Goal: Task Accomplishment & Management: Manage account settings

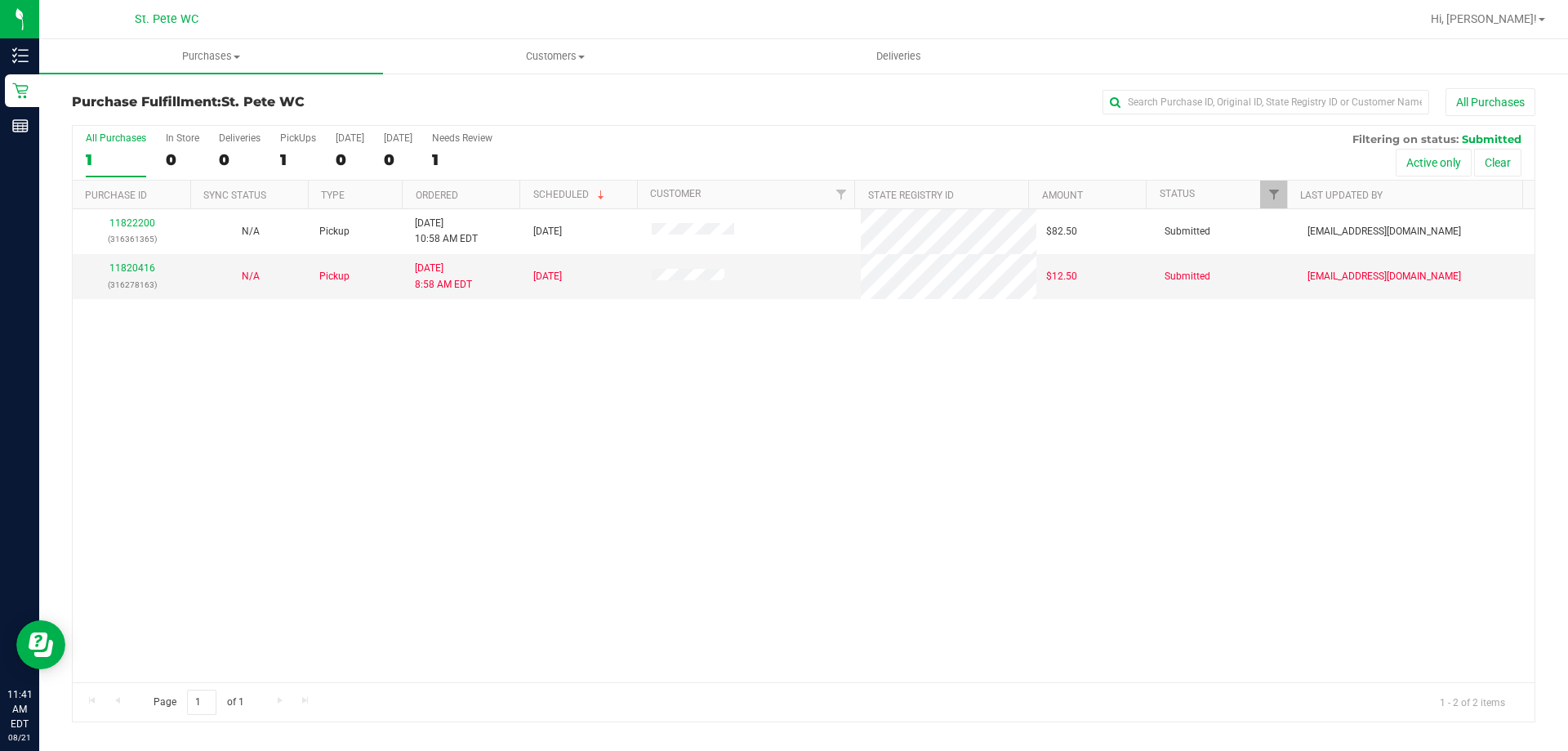
click at [539, 383] on div "11822200 (316361365) N/A Pickup [DATE] 10:58 AM EDT 8/21/2025 $82.50 Submitted …" at bounding box center [804, 446] width 1462 height 473
click at [592, 425] on div "11822200 (316361365) N/A Pickup 8/21/2025 10:58 AM EDT 8/21/2025 $82.50 Submitt…" at bounding box center [804, 446] width 1462 height 473
click at [532, 427] on div "11822200 (316361365) N/A Pickup 8/21/2025 10:58 AM EDT 8/21/2025 $82.50 Submitt…" at bounding box center [804, 446] width 1462 height 473
click at [706, 388] on div "11822200 (316361365) N/A Pickup 8/21/2025 10:58 AM EDT 8/21/2025 $82.50 Submitt…" at bounding box center [804, 446] width 1462 height 473
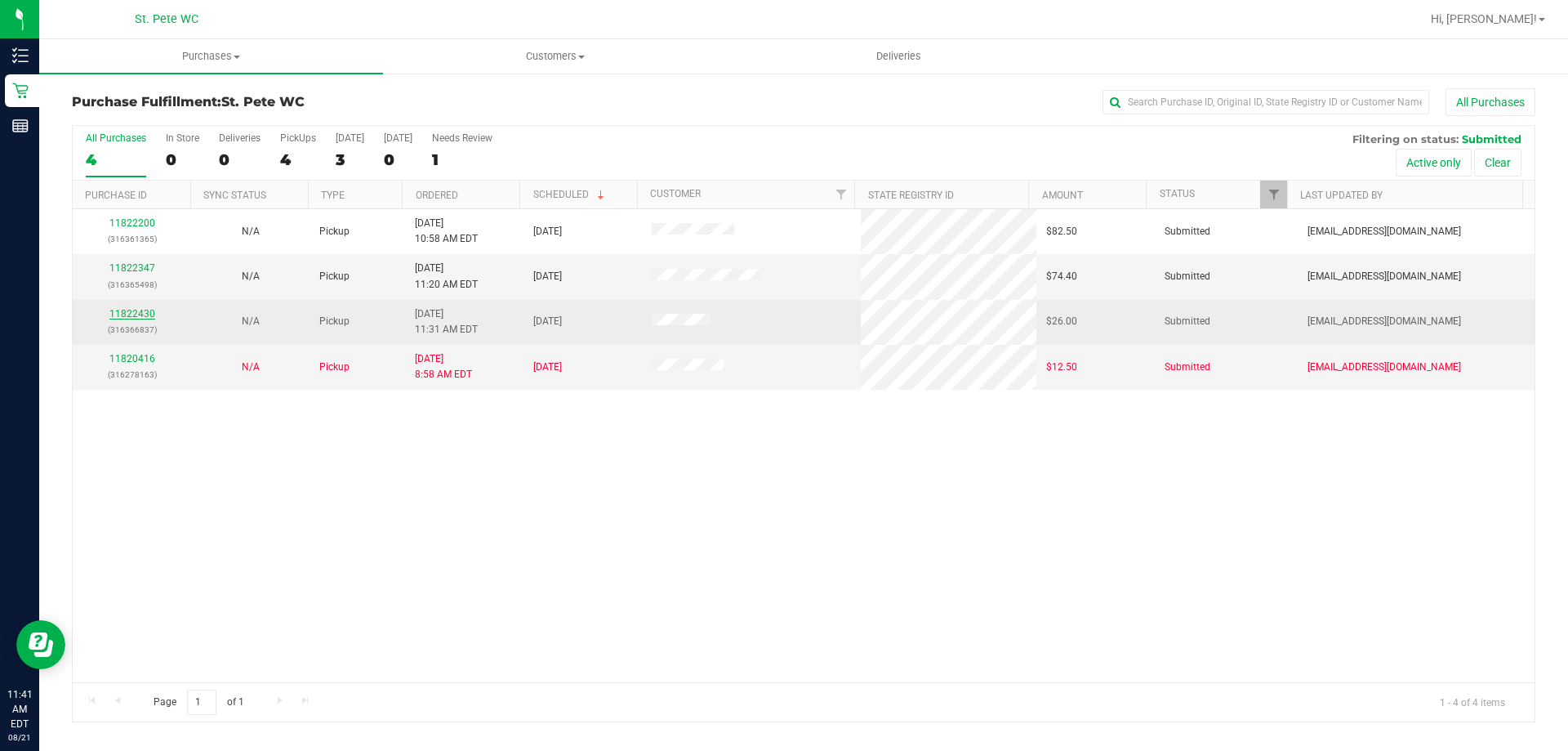
click at [134, 314] on link "11822430" at bounding box center [132, 314] width 46 height 11
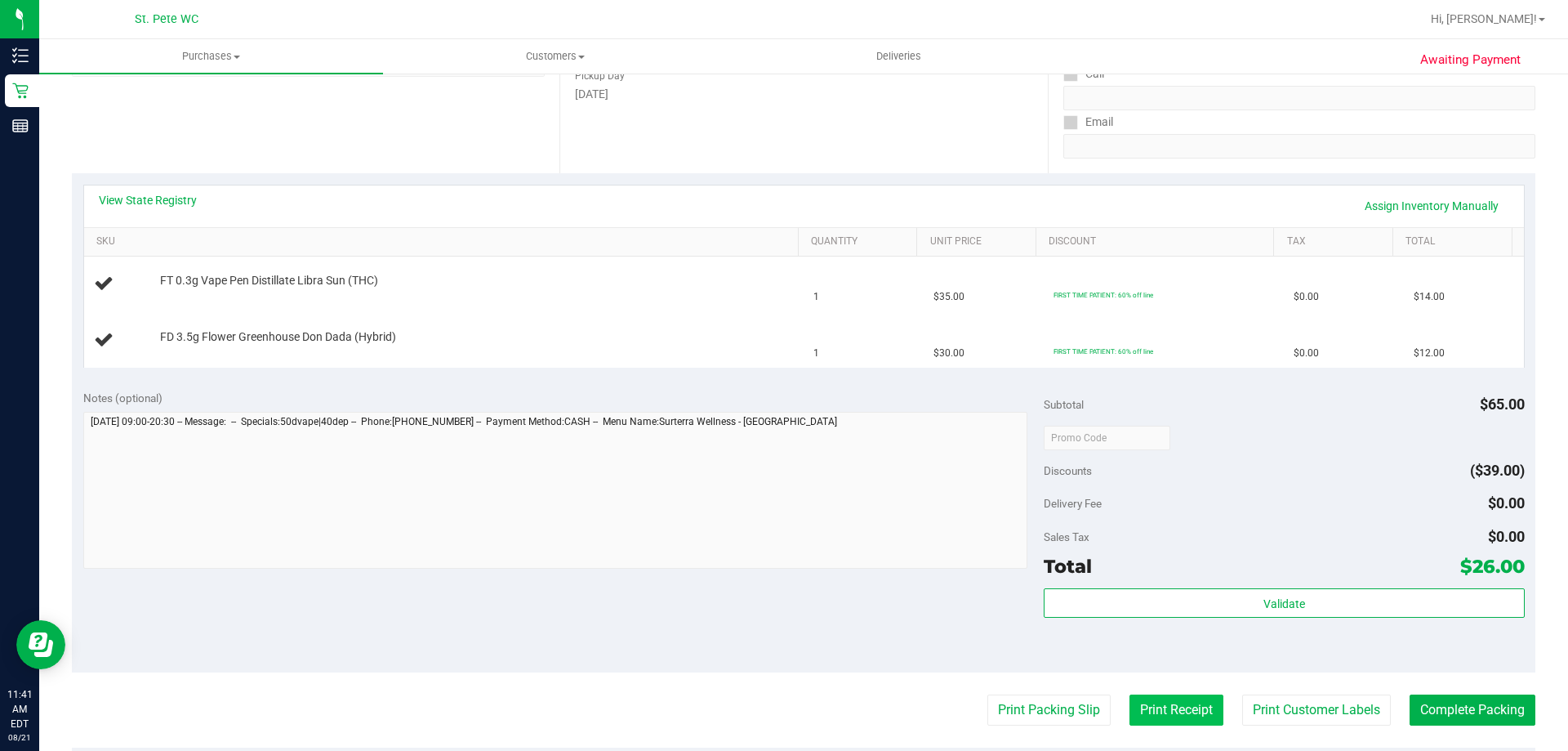
scroll to position [327, 0]
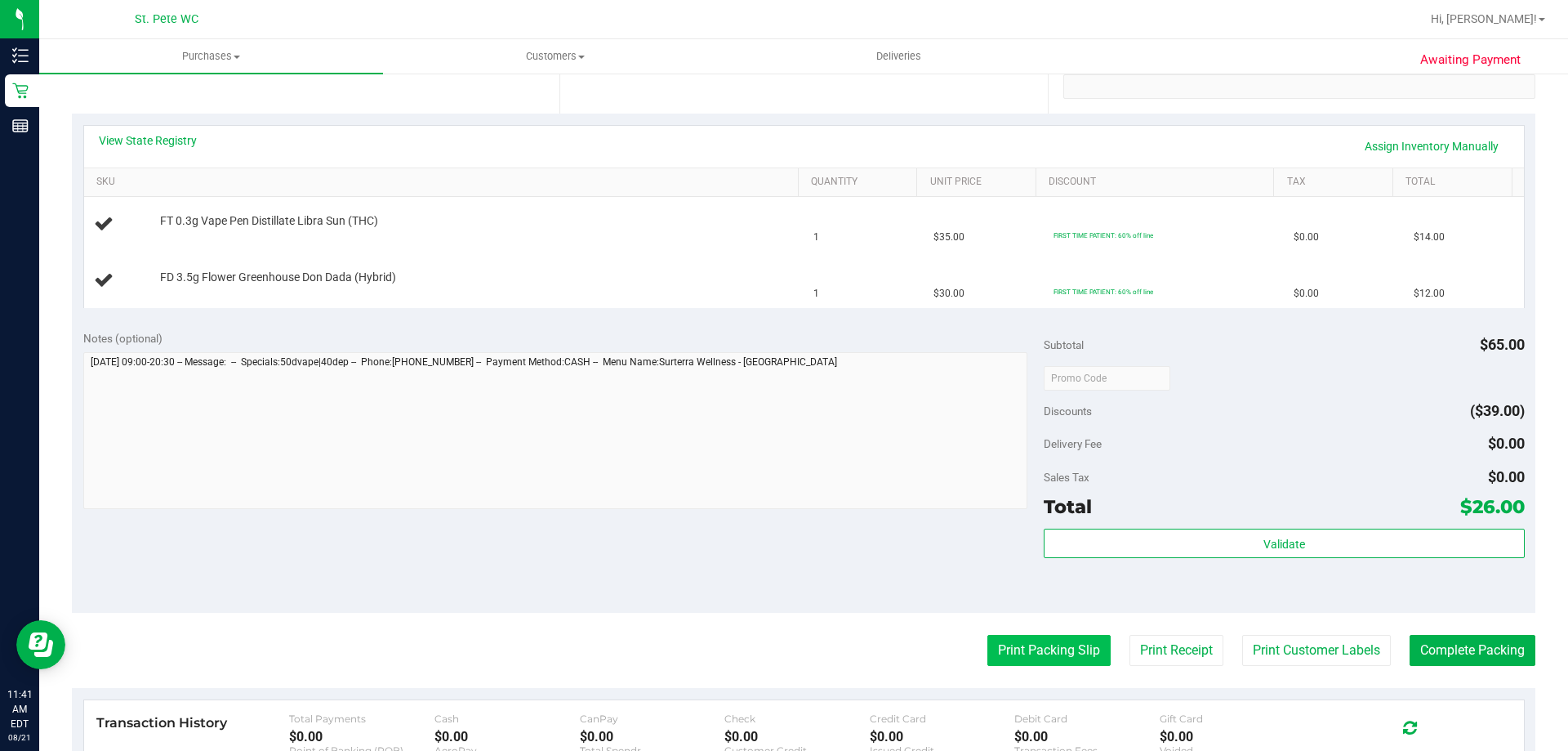
click at [1016, 663] on button "Print Packing Slip" at bounding box center [1049, 650] width 123 height 31
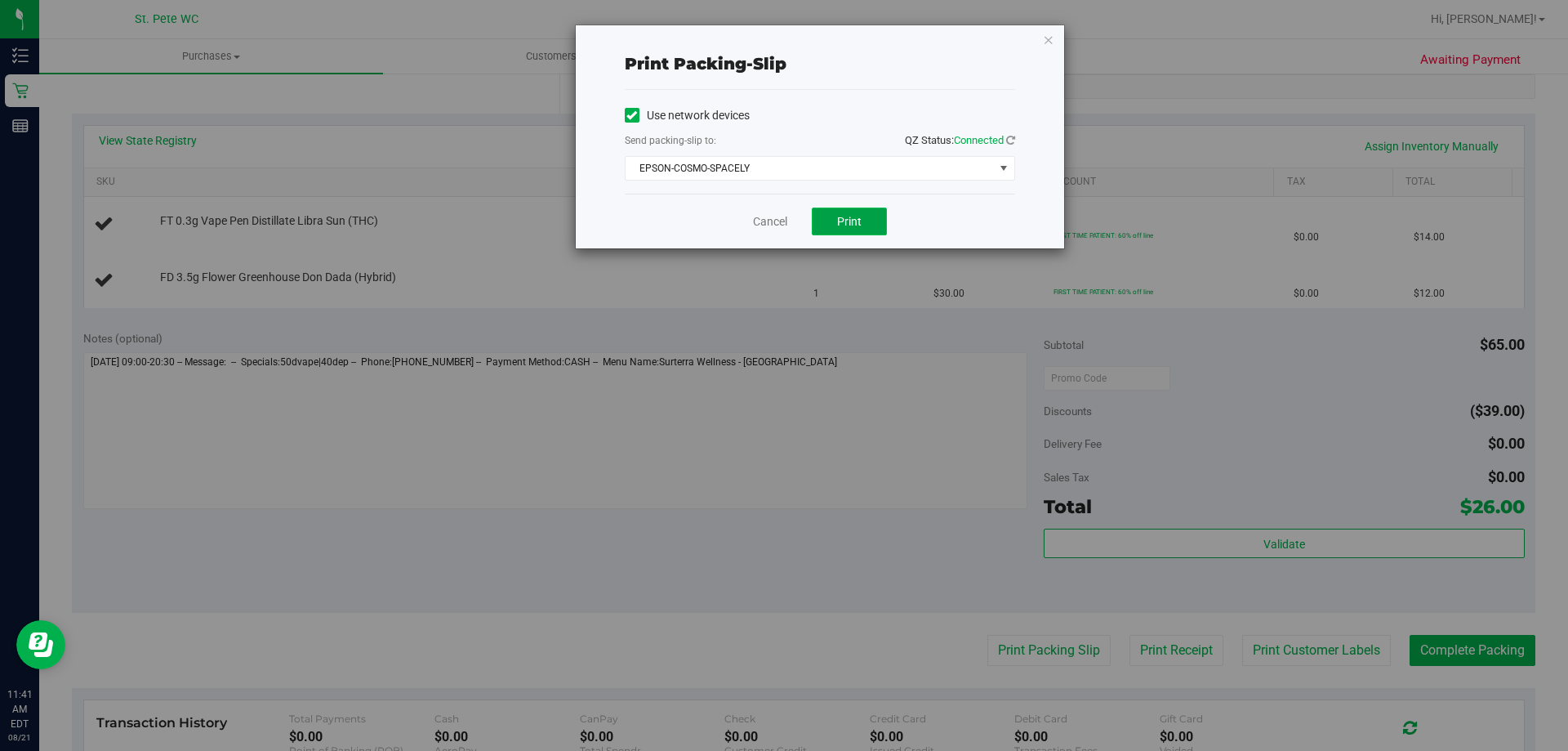
click at [871, 219] on button "Print" at bounding box center [849, 221] width 75 height 28
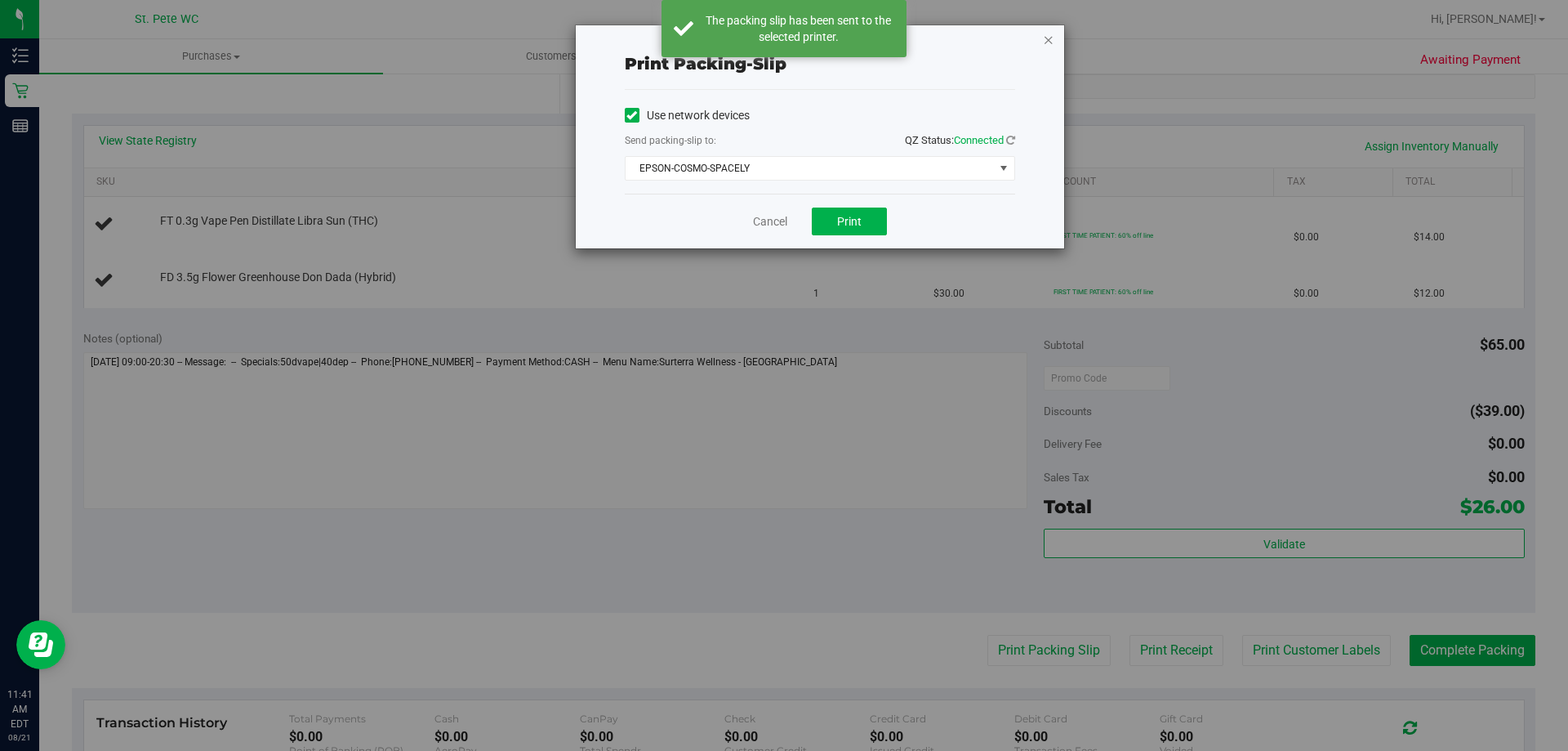
click at [1050, 40] on icon "button" at bounding box center [1049, 38] width 11 height 20
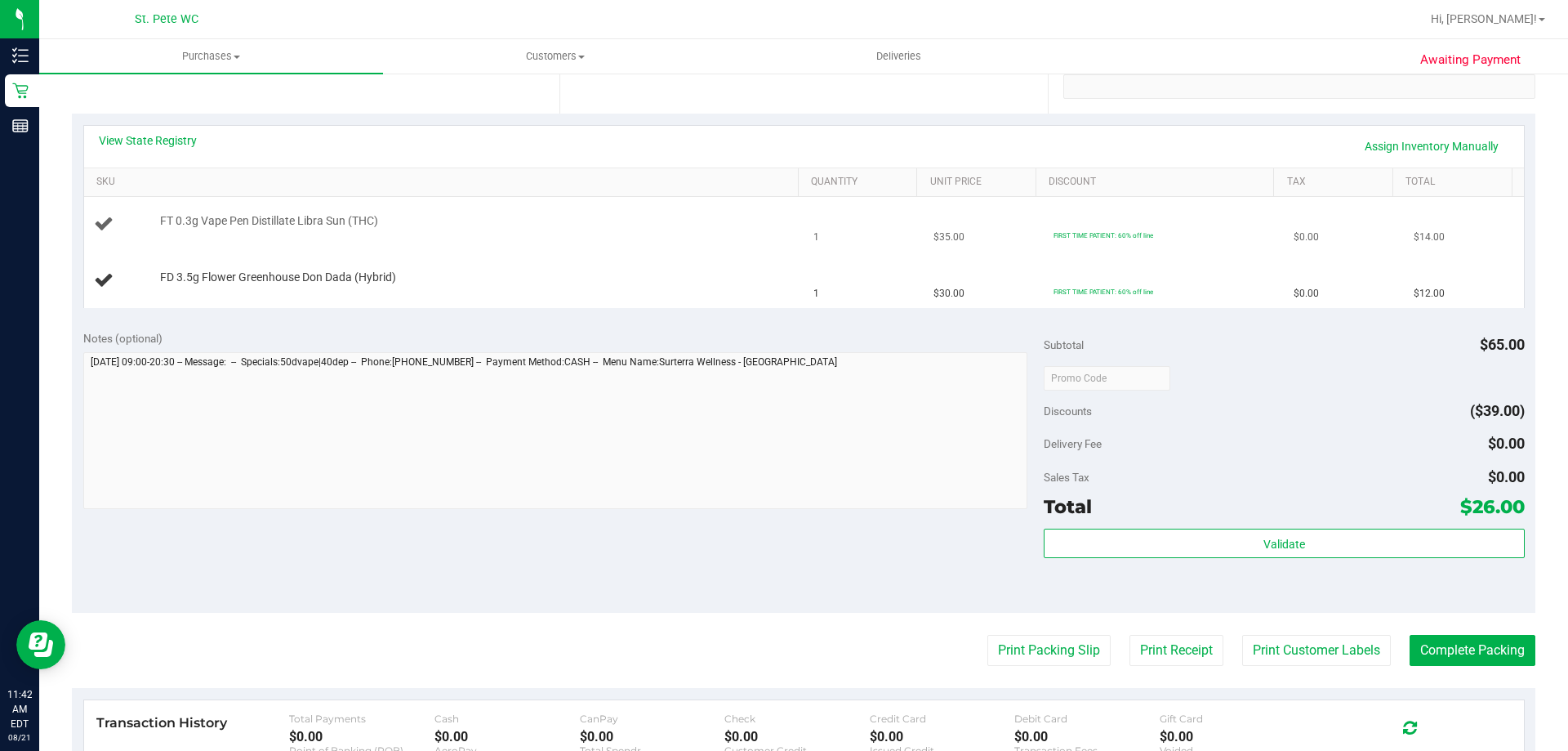
click at [987, 635] on button "Print Packing Slip" at bounding box center [1049, 650] width 123 height 31
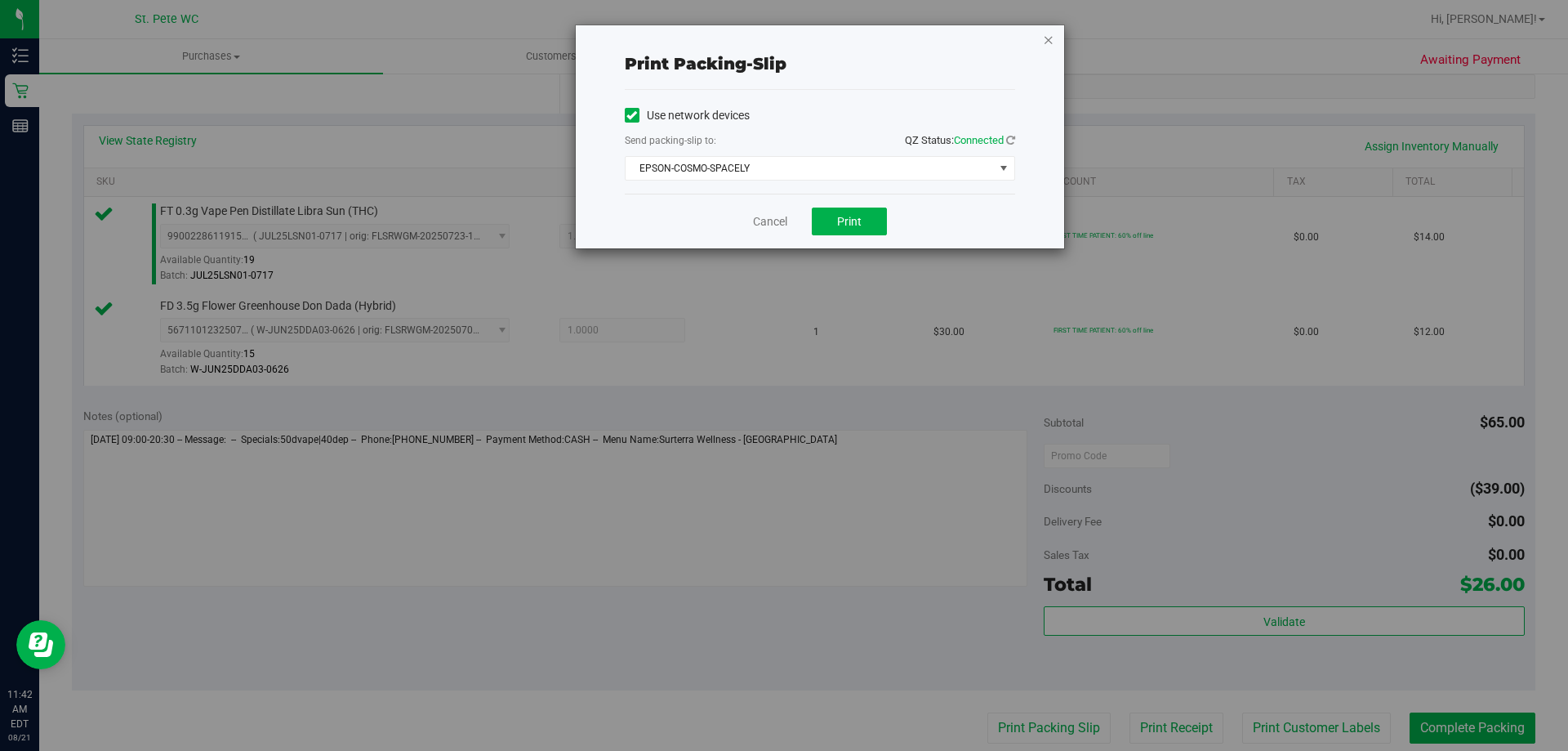
click at [1043, 37] on icon "button" at bounding box center [1049, 38] width 11 height 20
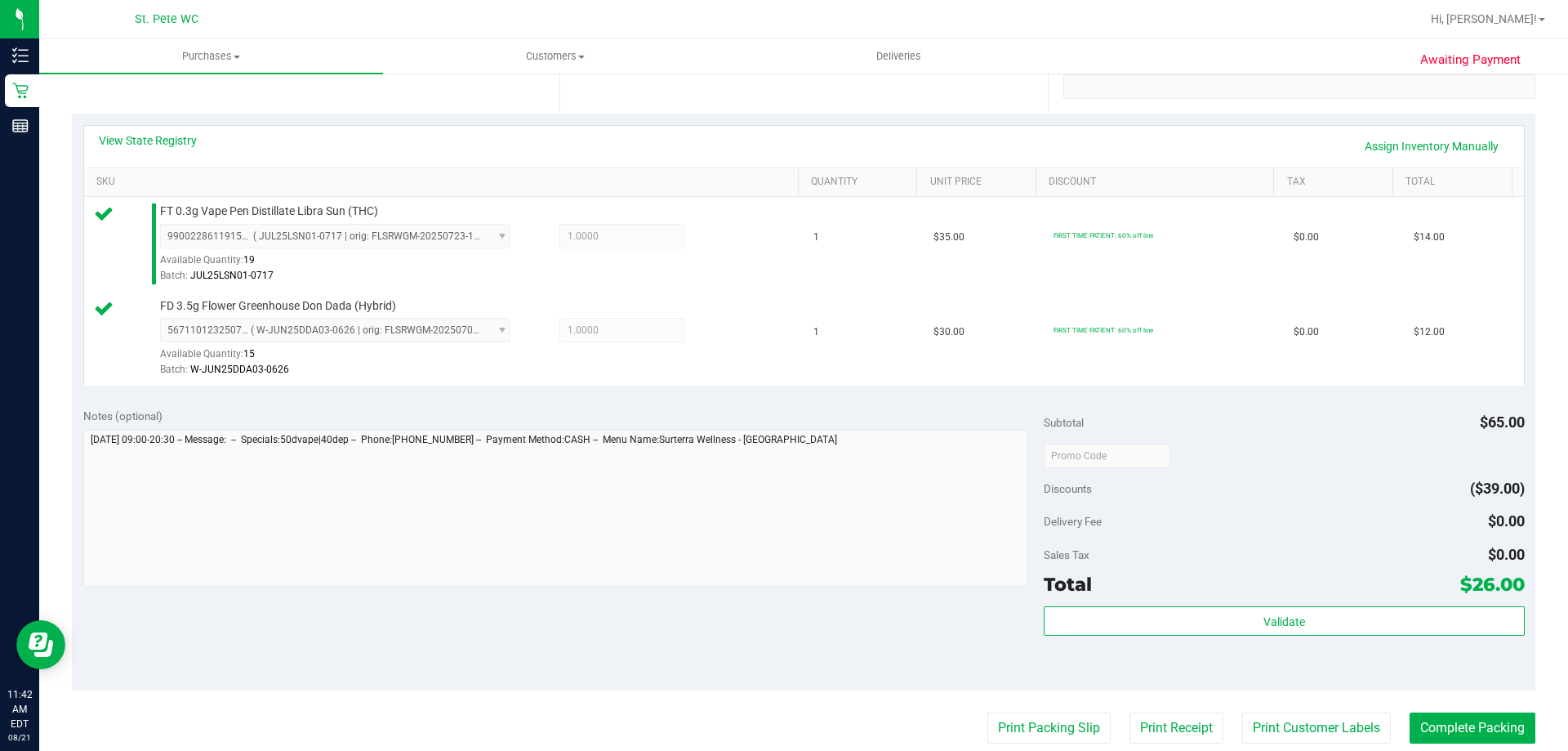
click at [1153, 641] on div "Validate" at bounding box center [1284, 643] width 480 height 74
click at [1152, 637] on div "Validate" at bounding box center [1284, 643] width 480 height 74
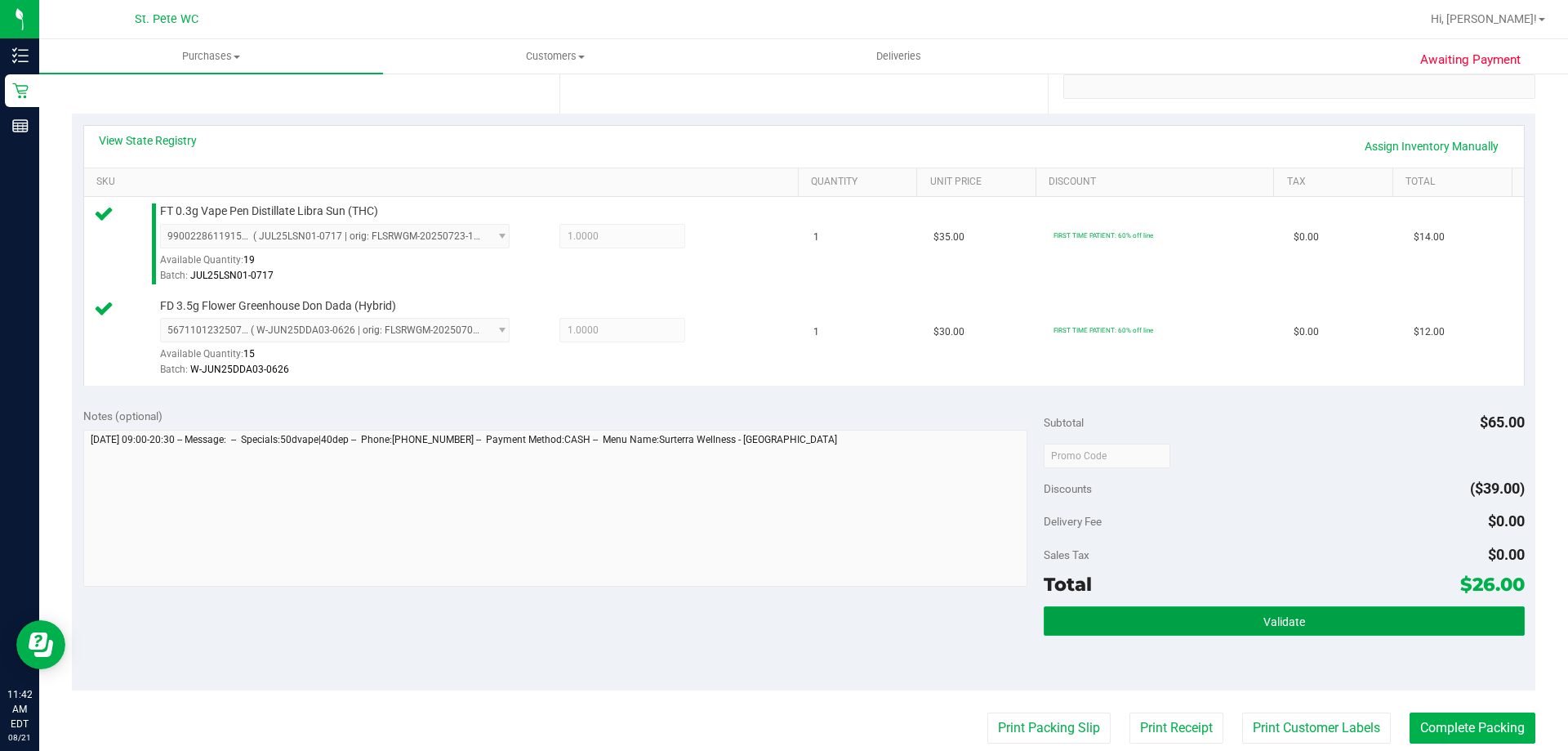
click at [1139, 613] on button "Validate" at bounding box center [1284, 620] width 480 height 29
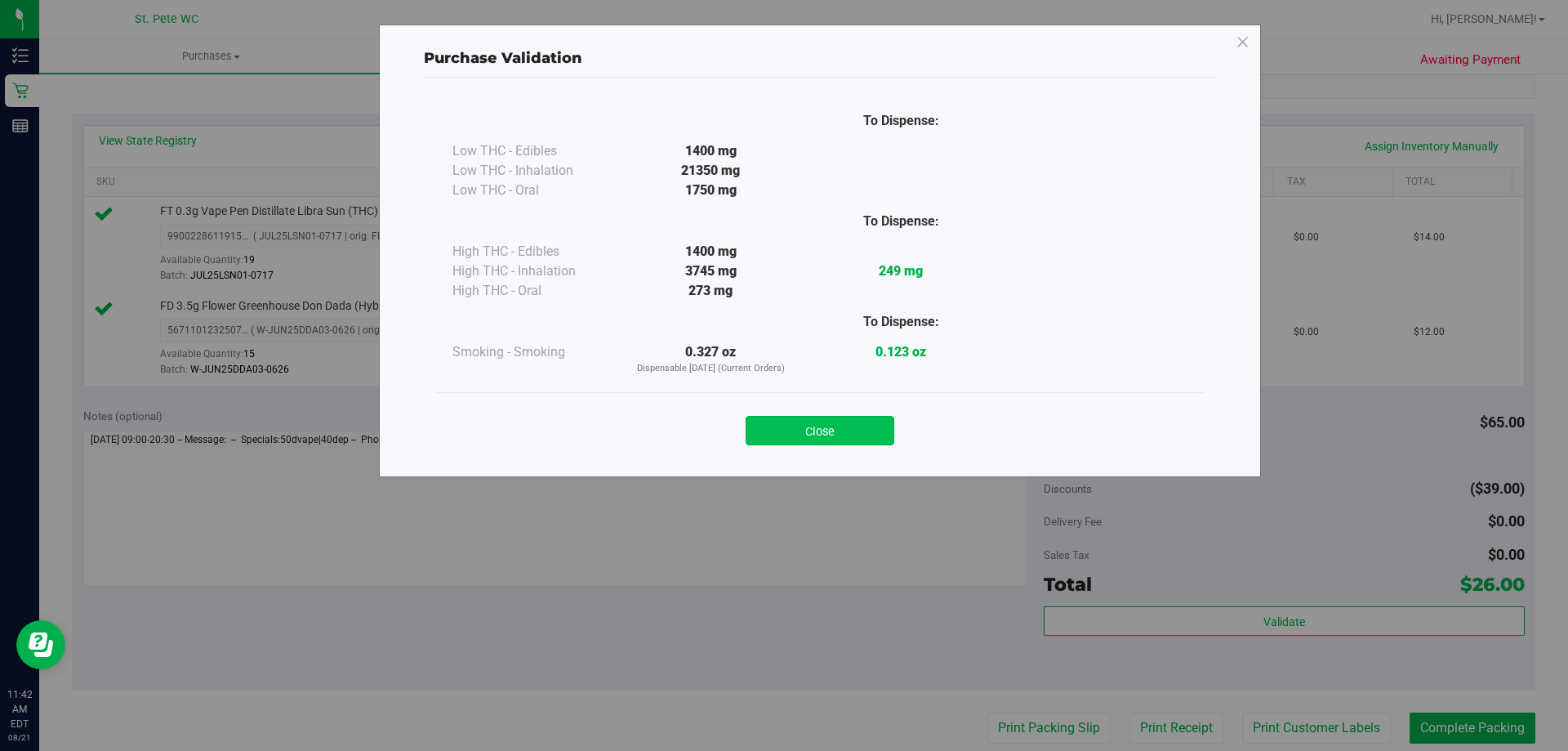
click at [831, 427] on button "Close" at bounding box center [820, 430] width 148 height 29
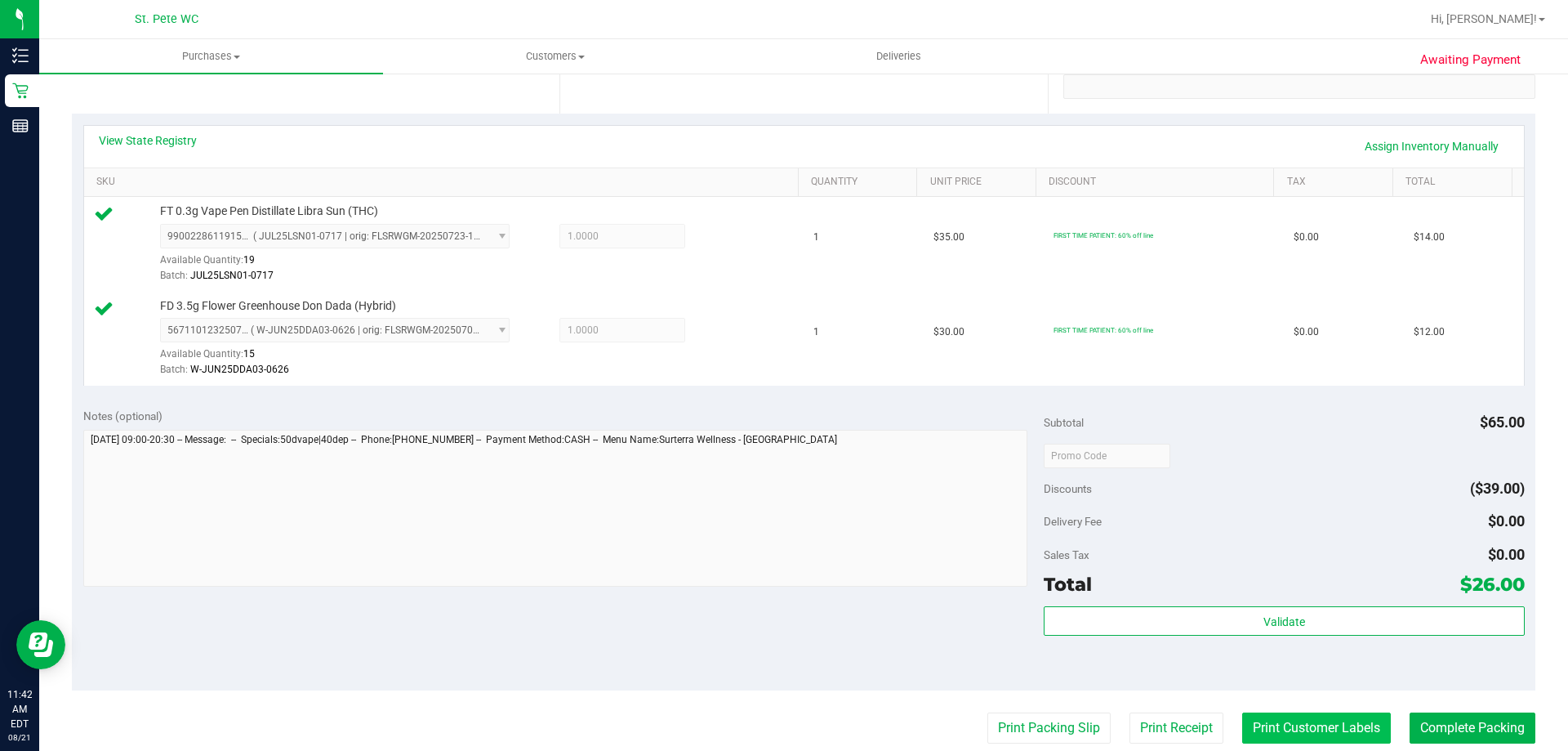
click at [1294, 717] on button "Print Customer Labels" at bounding box center [1316, 728] width 148 height 31
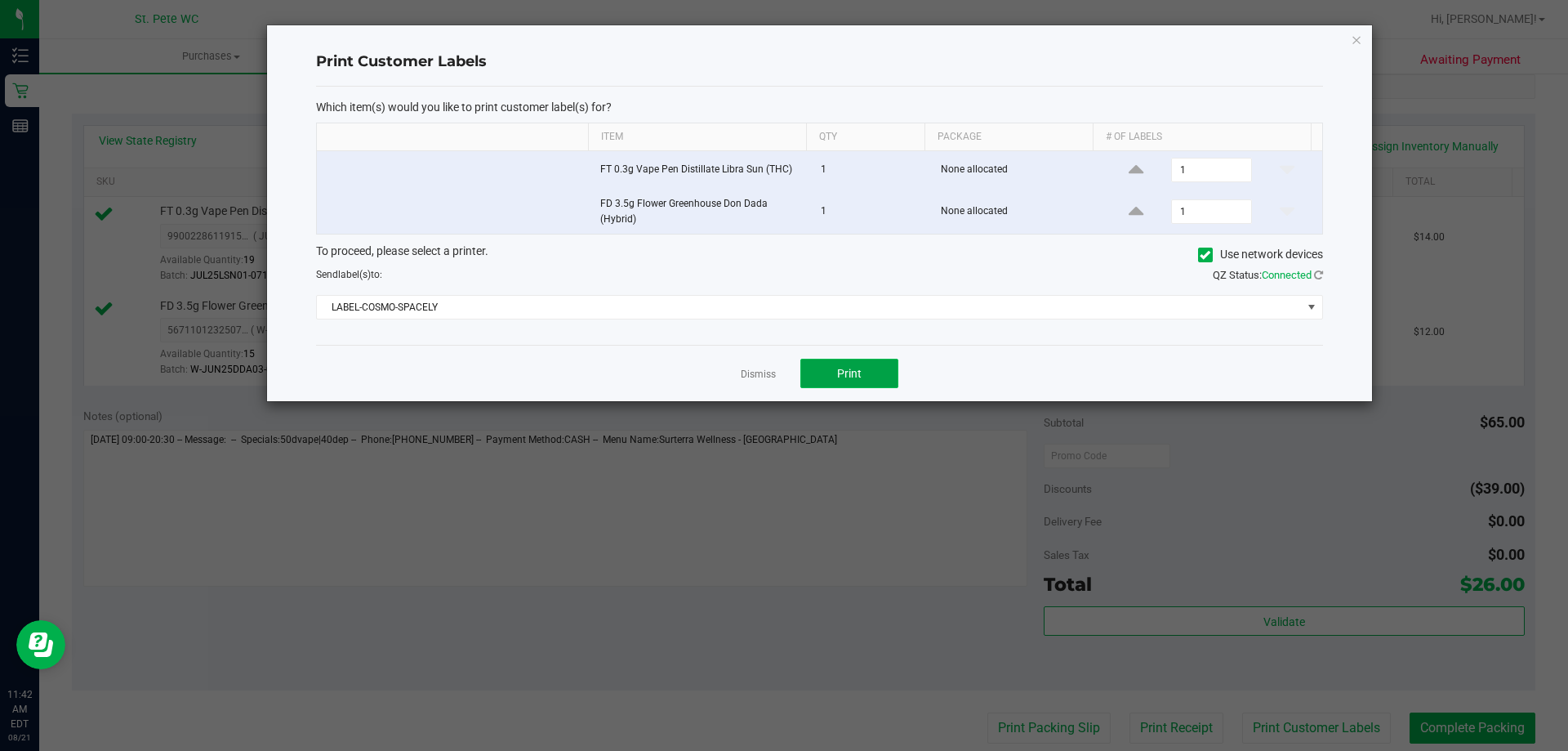
click at [850, 379] on span "Print" at bounding box center [850, 374] width 24 height 13
click at [1357, 42] on icon "button" at bounding box center [1357, 38] width 11 height 20
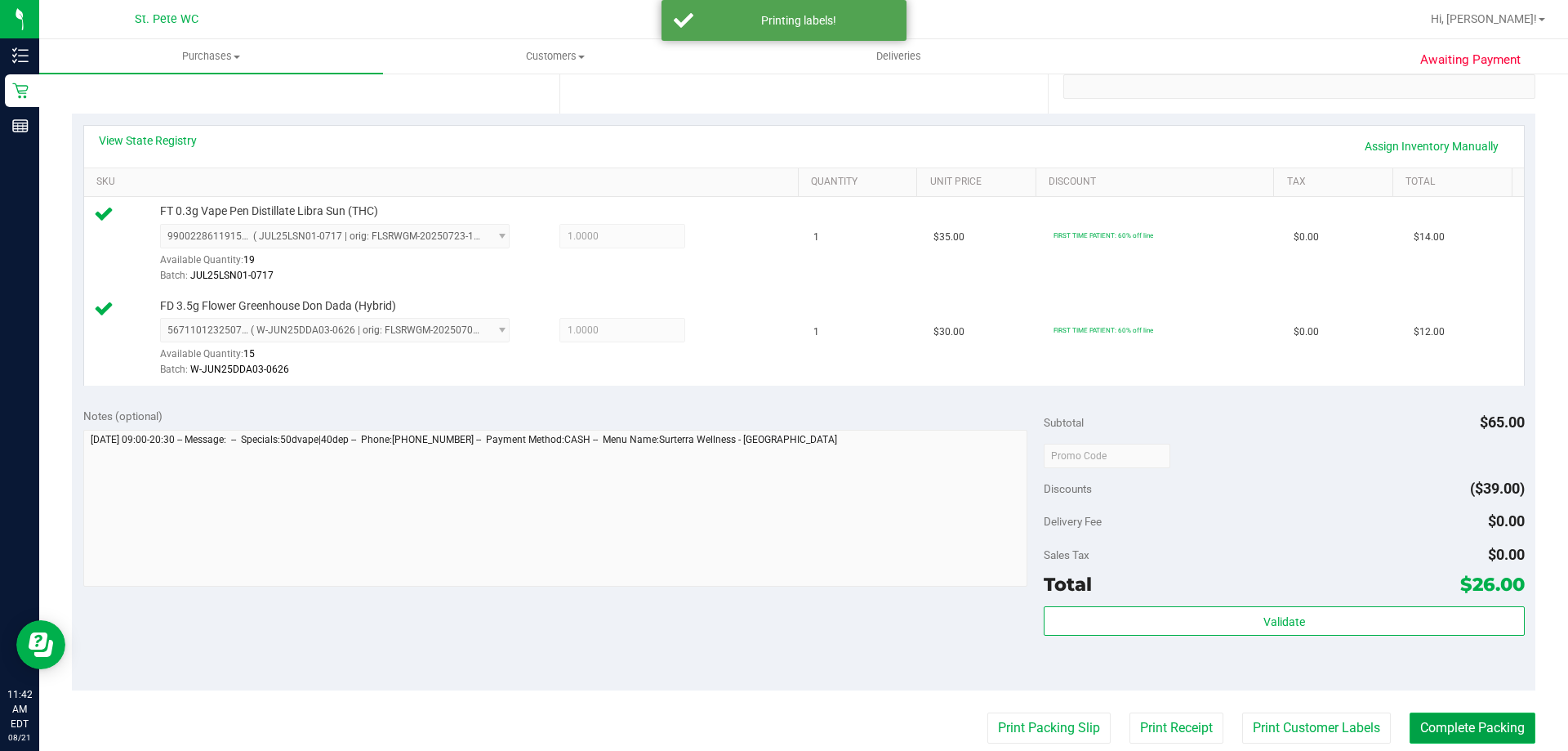
click at [1460, 722] on button "Complete Packing" at bounding box center [1473, 728] width 126 height 31
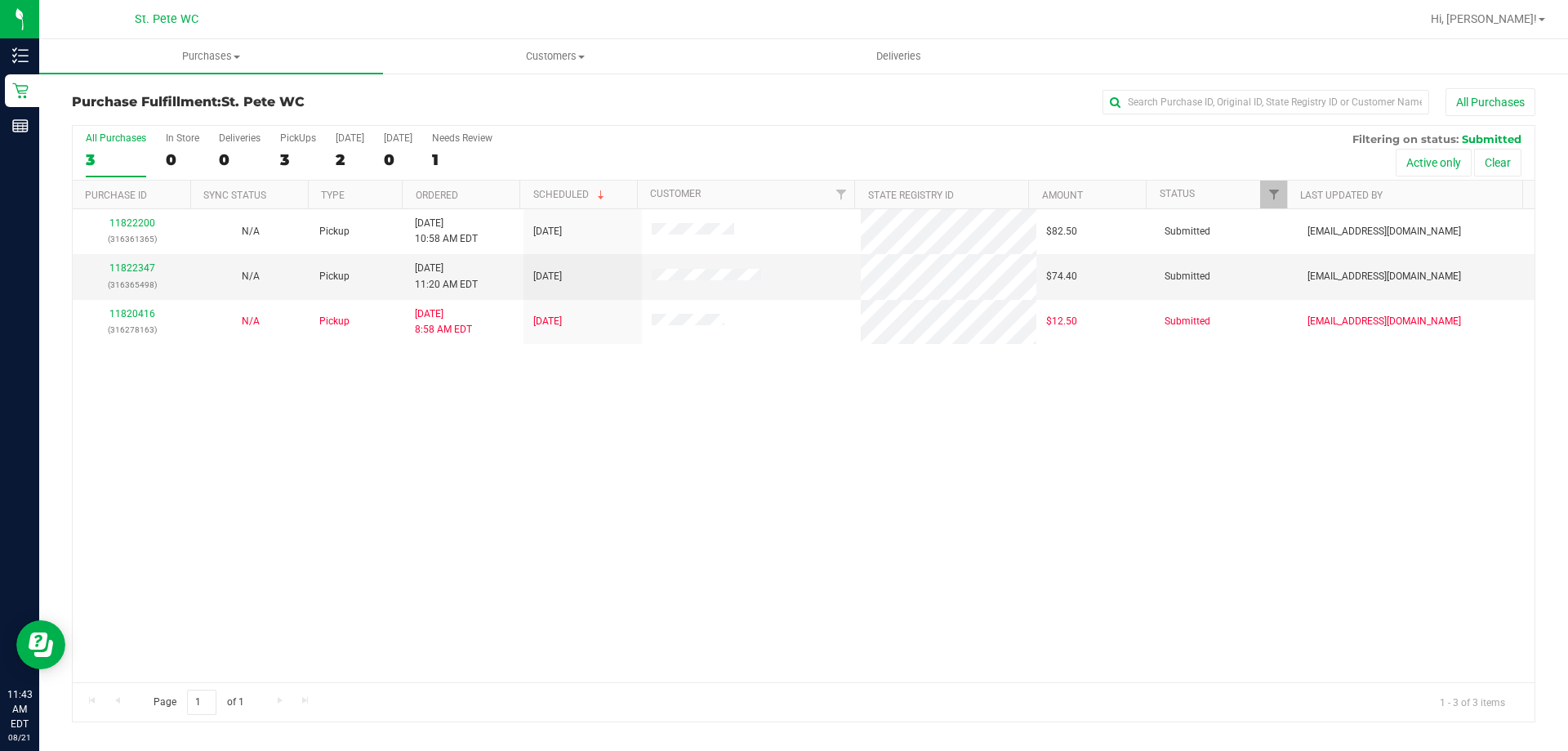
click at [734, 579] on div "11822200 (316361365) N/A Pickup 8/21/2025 10:58 AM EDT 8/21/2025 $82.50 Submitt…" at bounding box center [804, 446] width 1462 height 473
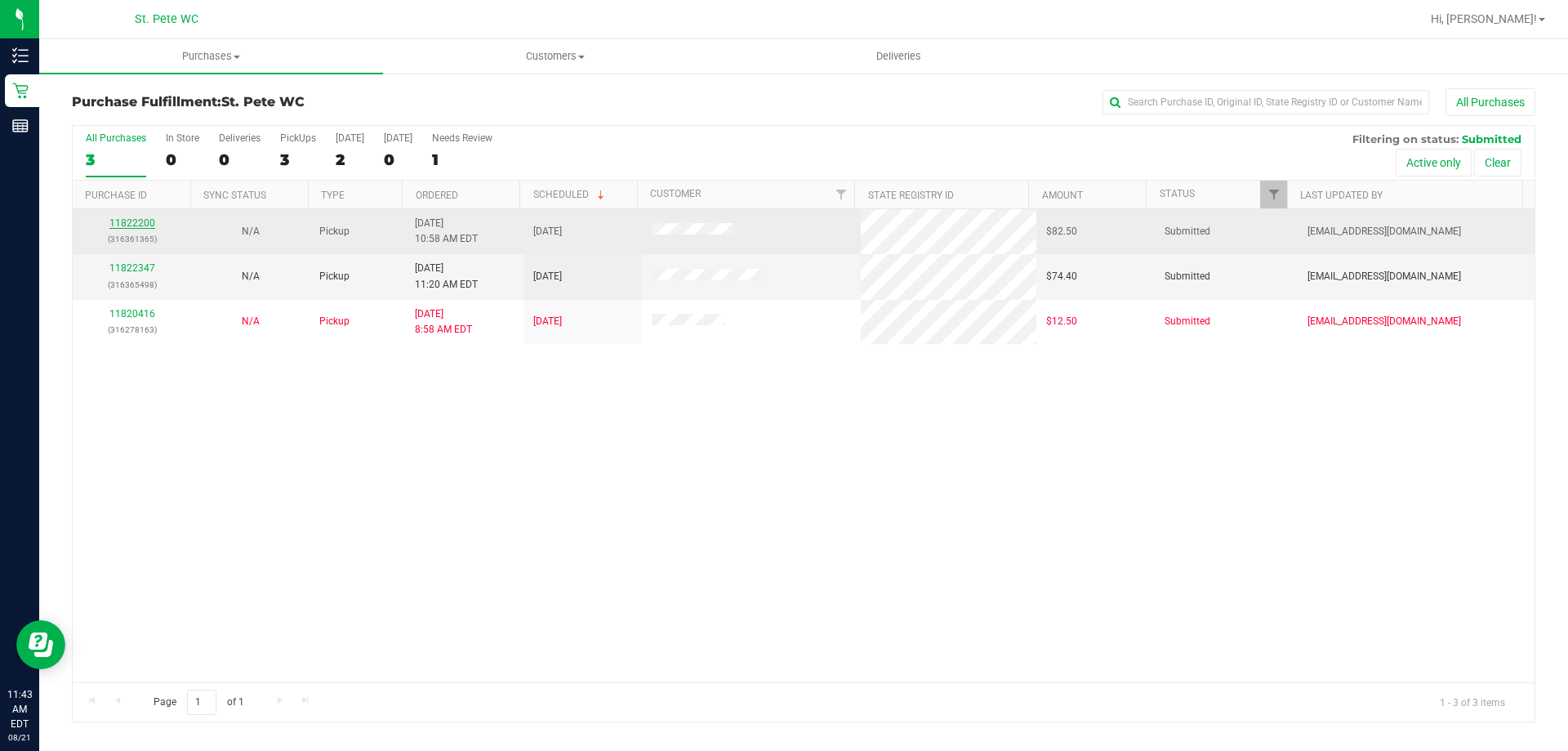
click at [128, 220] on link "11822200" at bounding box center [132, 223] width 46 height 11
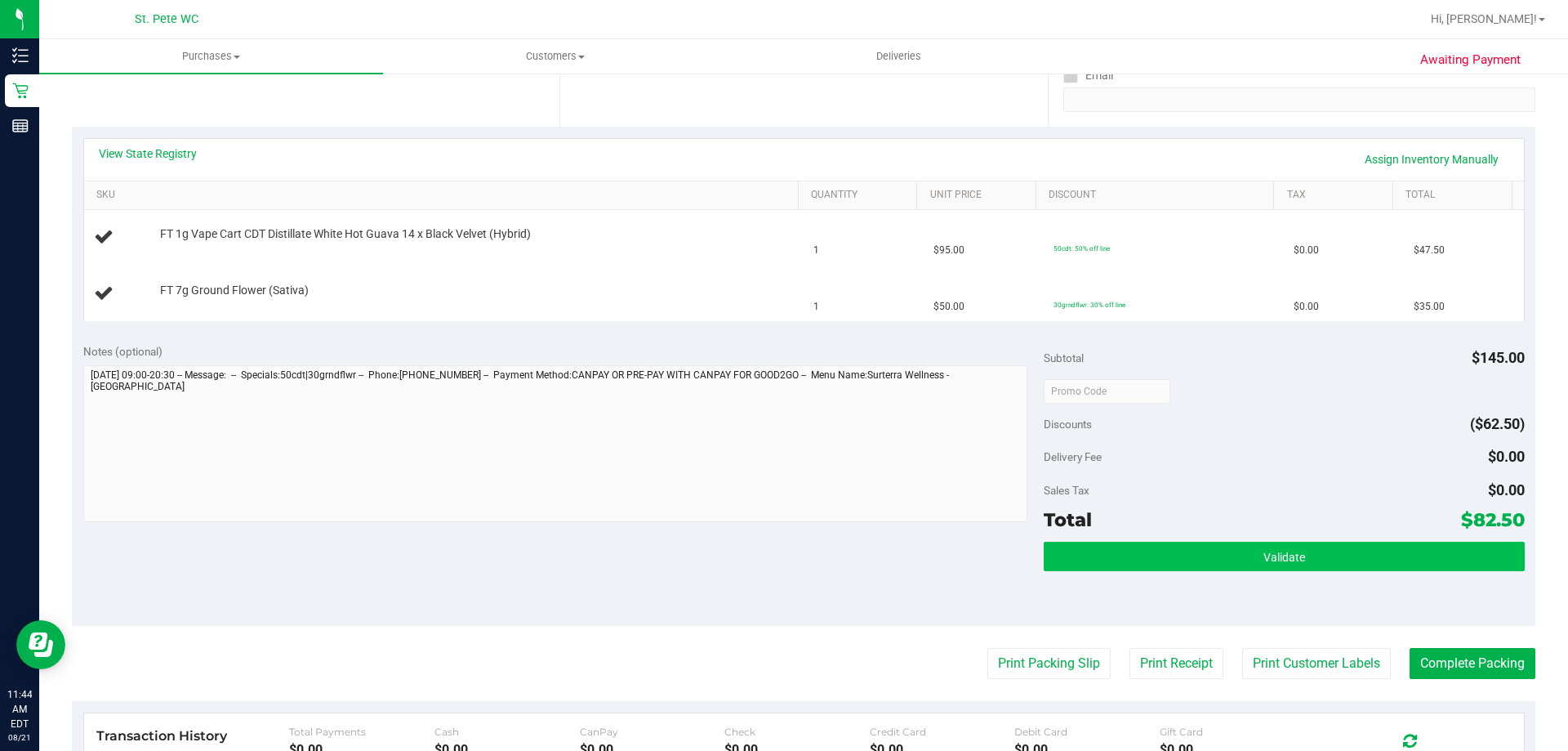
scroll to position [327, 0]
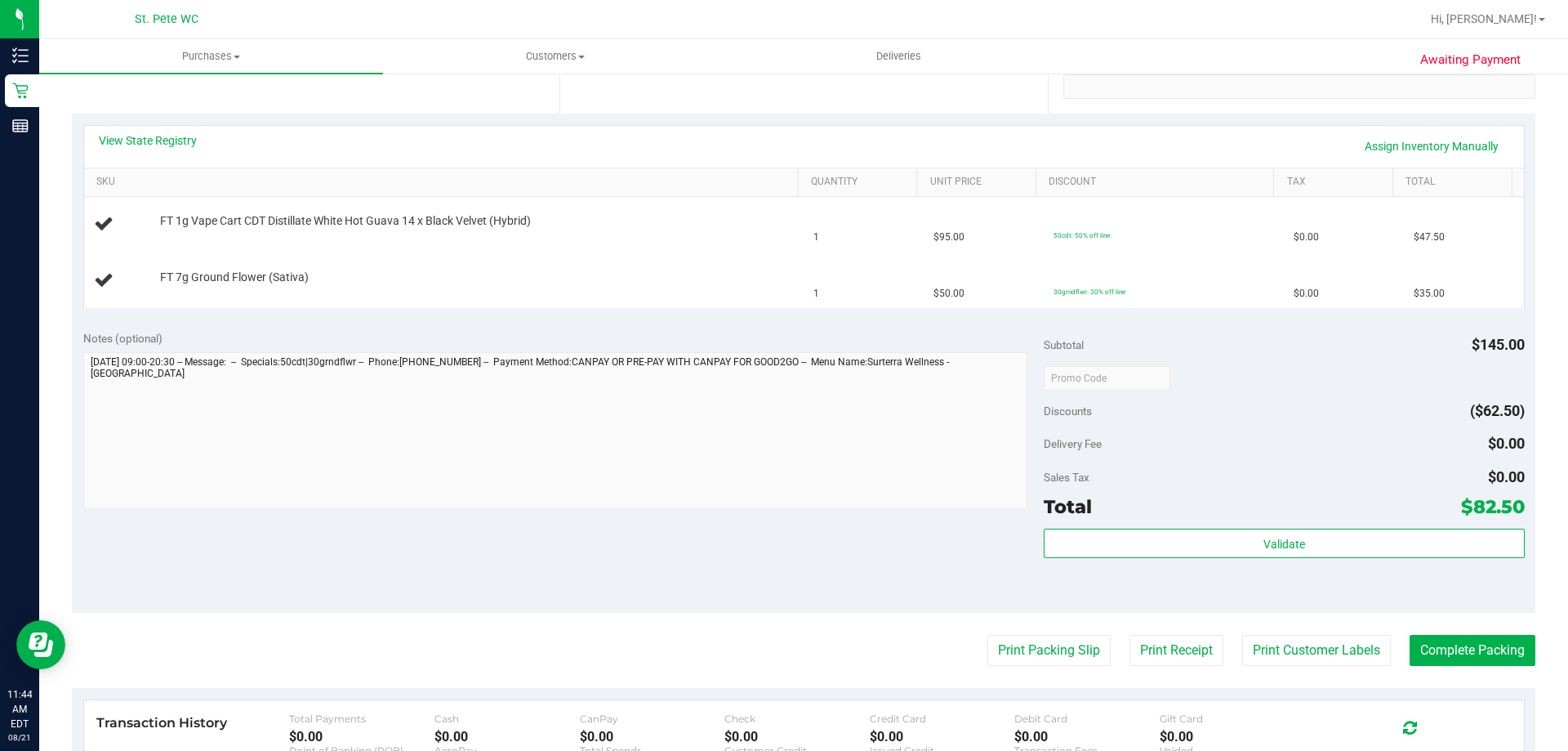
click at [1071, 669] on purchase-details "Back Edit Purchase Cancel Purchase View Profile # 11822200 BioTrack ID: - Submi…" at bounding box center [803, 377] width 1463 height 1232
click at [1070, 665] on button "Print Packing Slip" at bounding box center [1049, 650] width 123 height 31
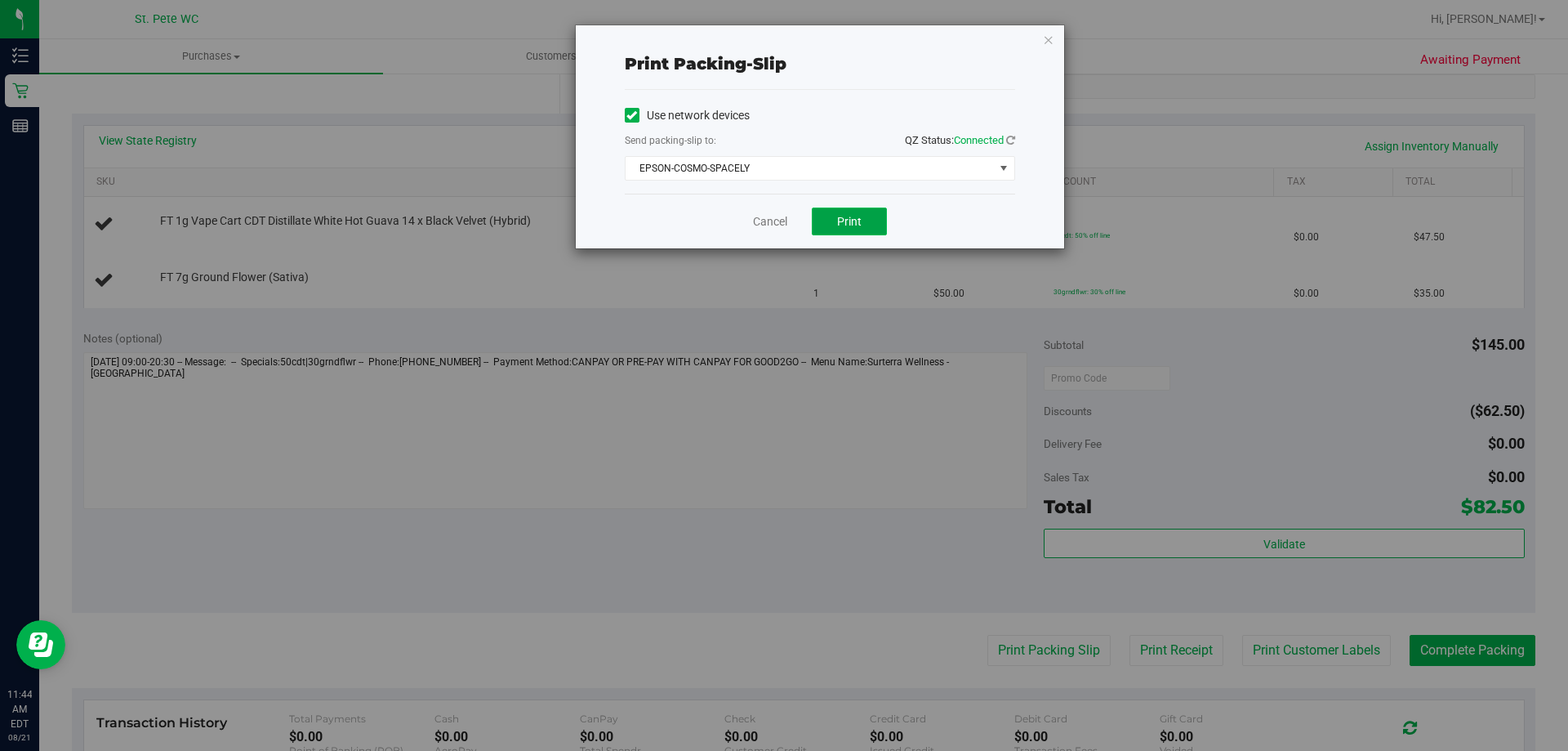
click at [841, 229] on button "Print" at bounding box center [849, 221] width 75 height 28
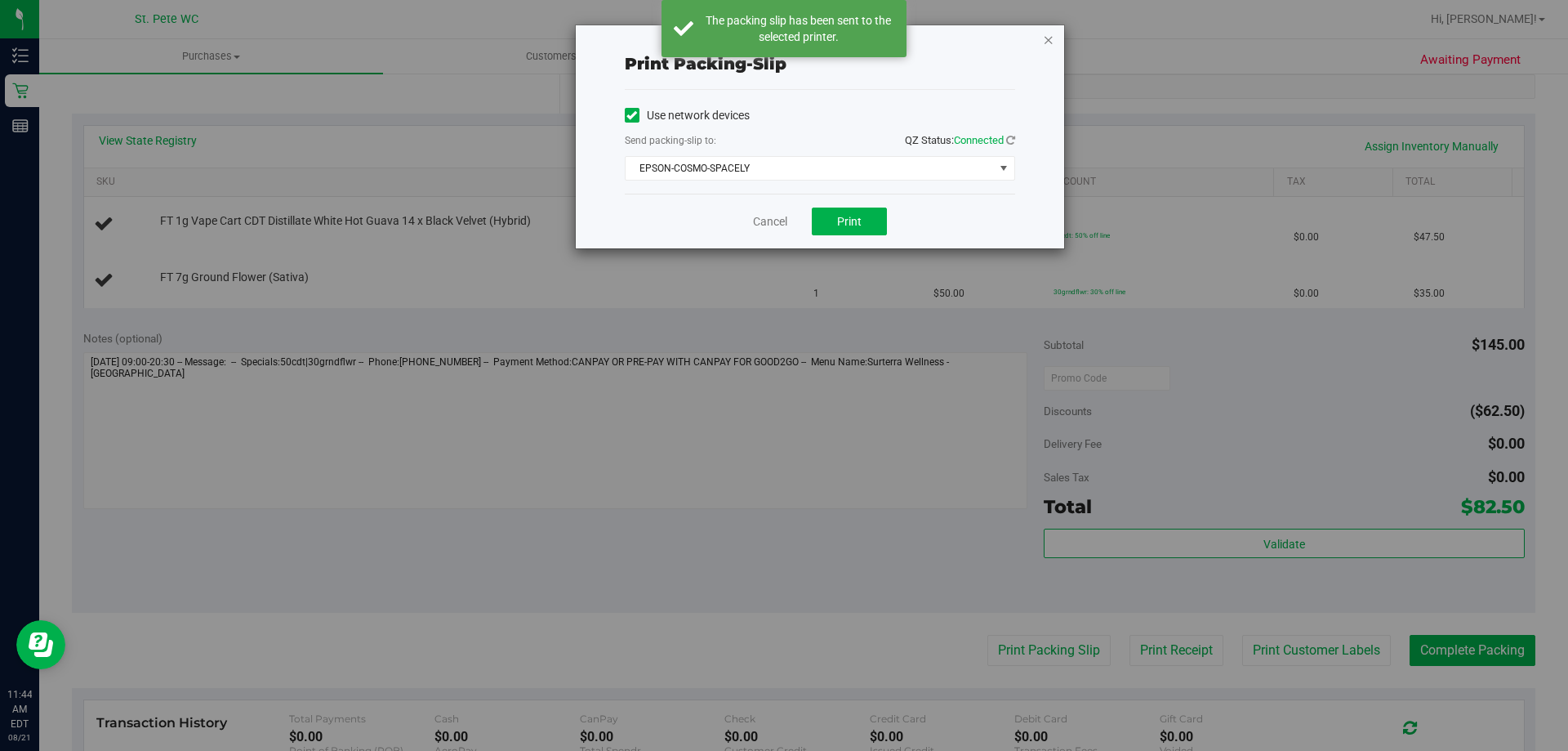
click at [1047, 35] on icon "button" at bounding box center [1049, 38] width 11 height 20
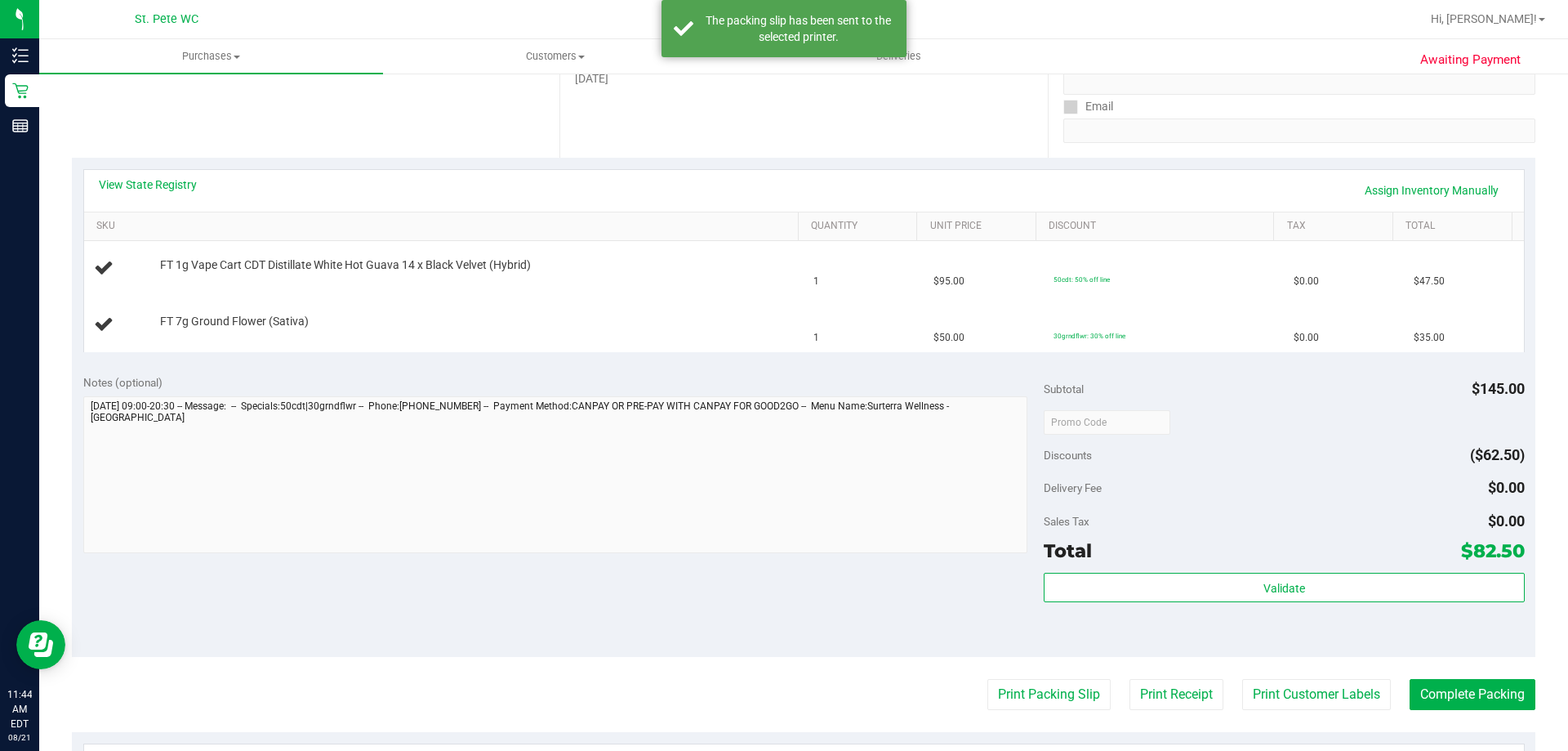
scroll to position [245, 0]
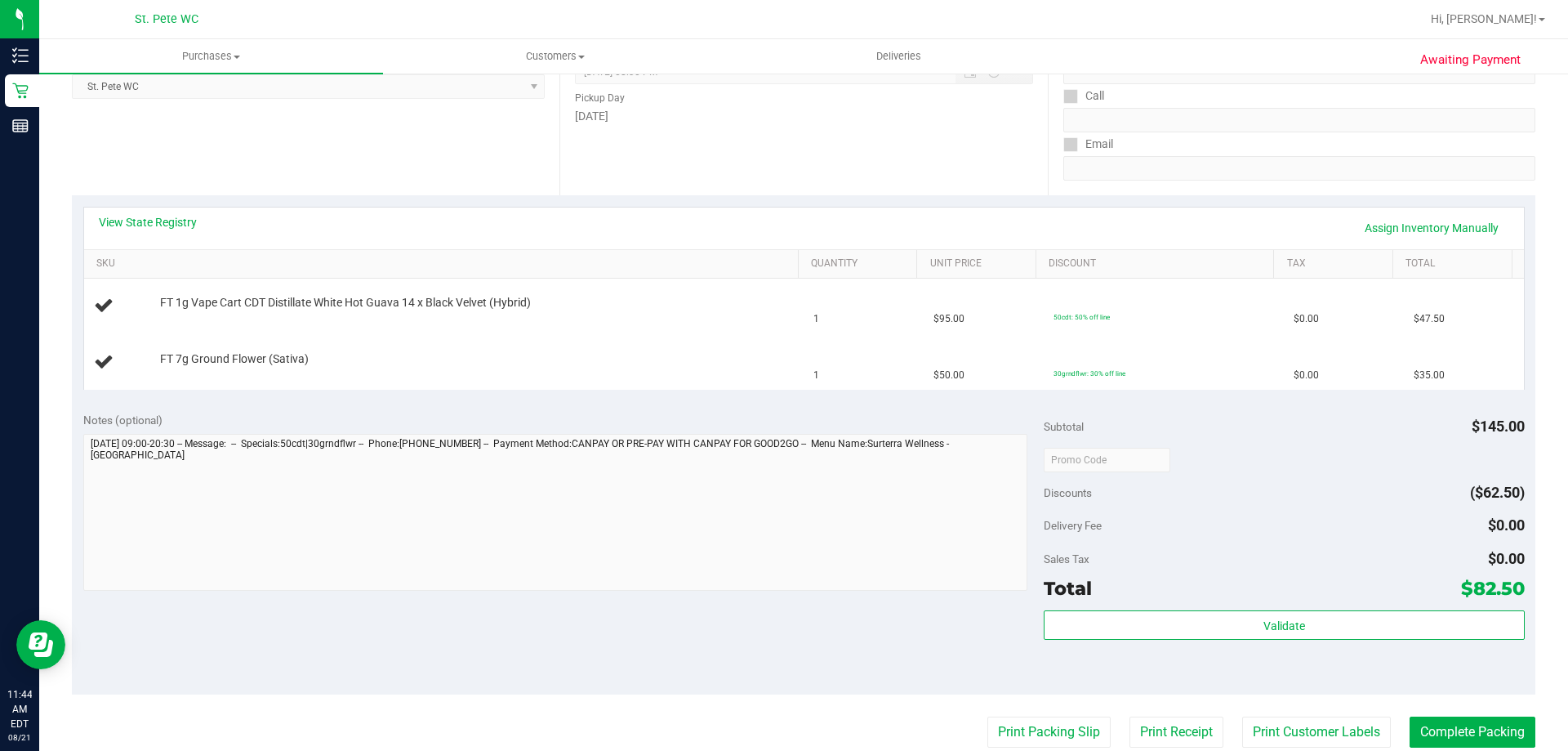
click at [987, 716] on button "Print Packing Slip" at bounding box center [1049, 731] width 123 height 31
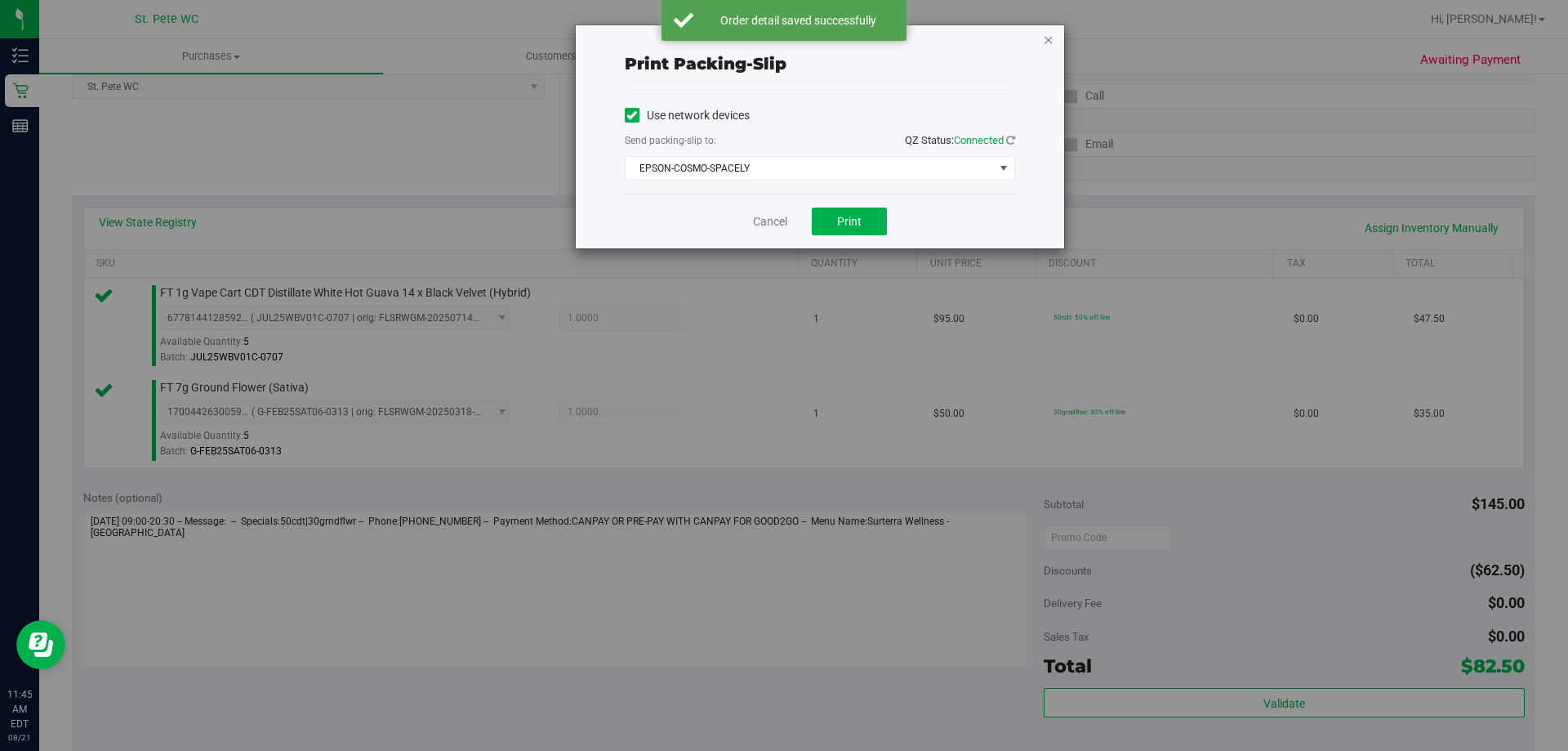
click at [1052, 31] on icon "button" at bounding box center [1049, 38] width 11 height 20
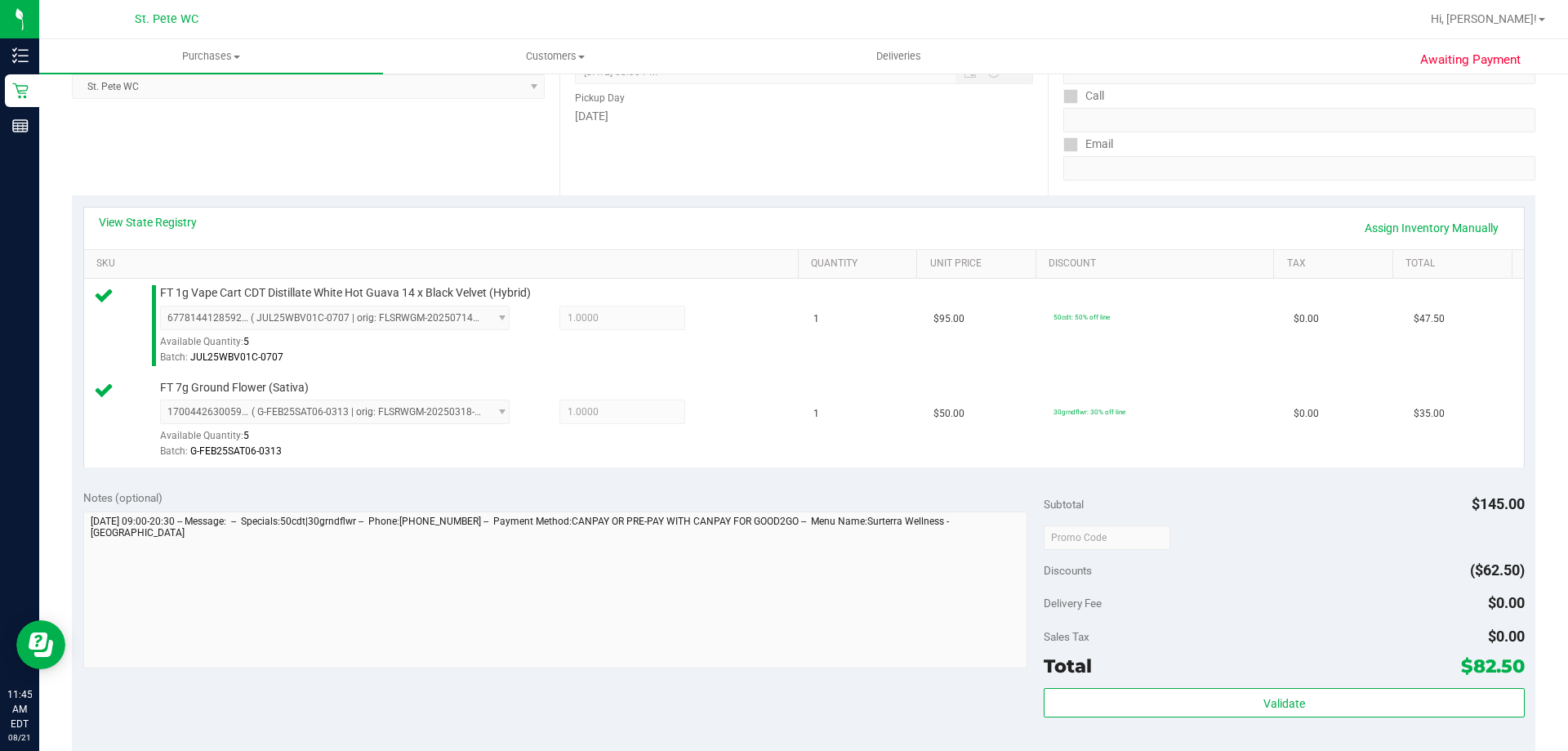
scroll to position [660, 0]
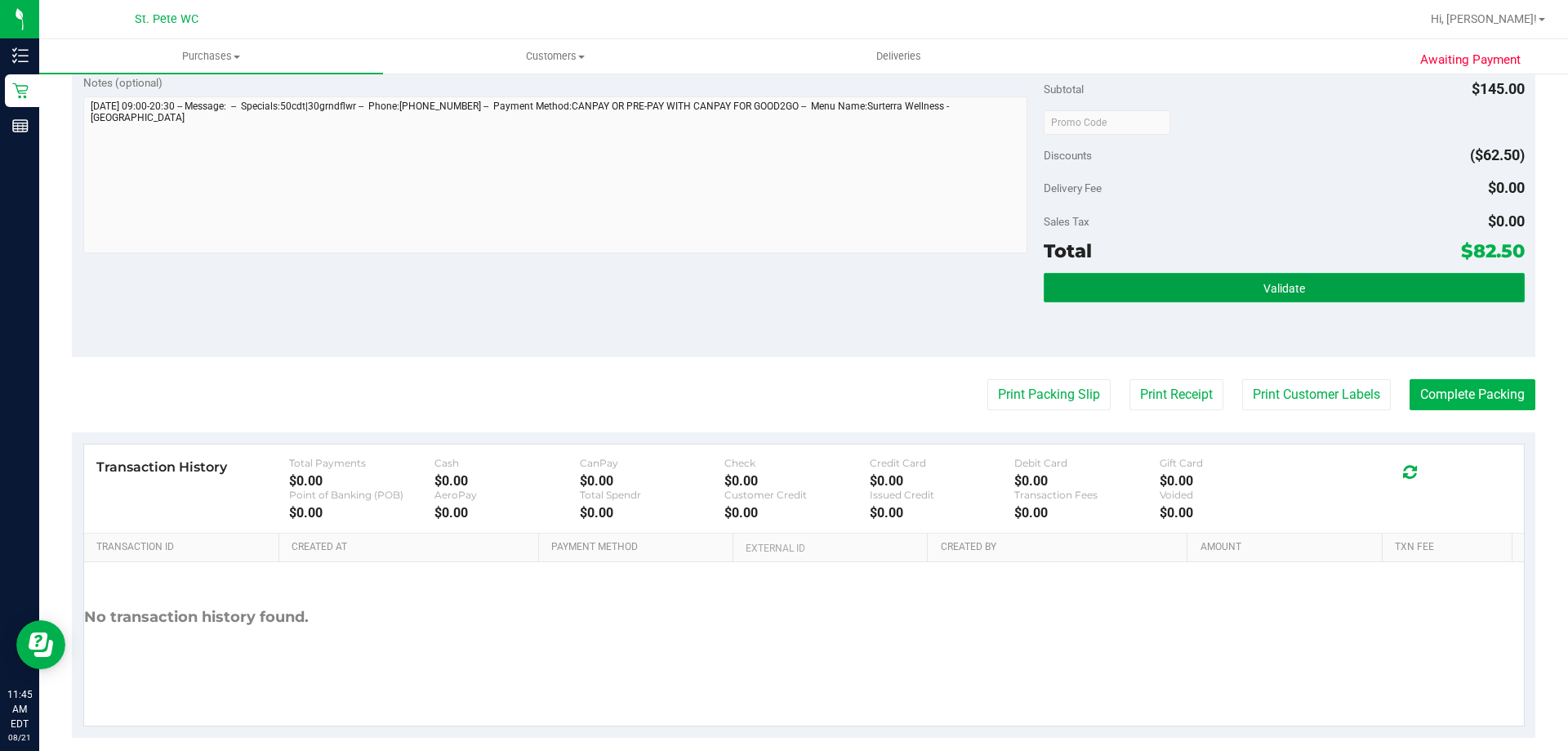
click at [1151, 281] on button "Validate" at bounding box center [1284, 287] width 480 height 29
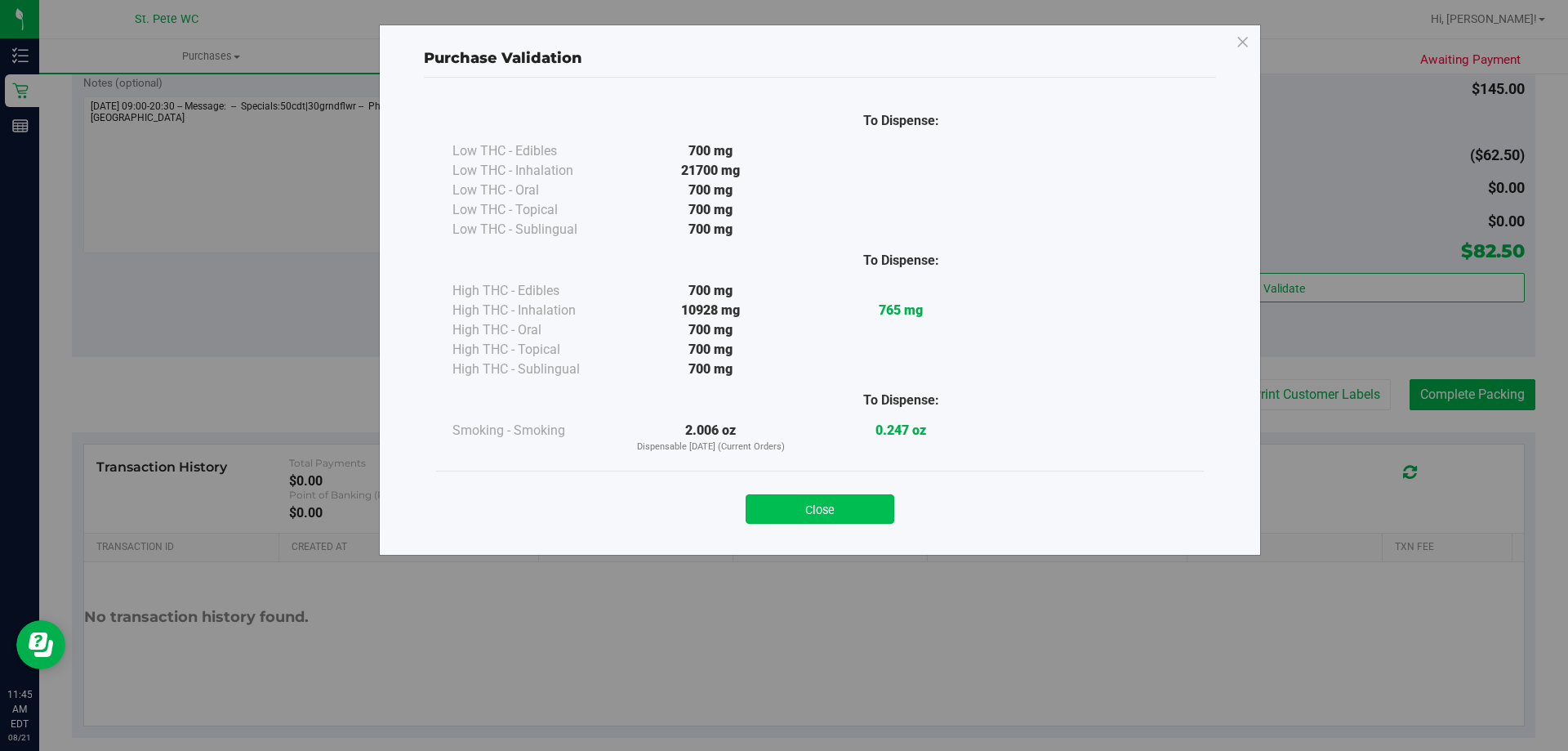
click at [810, 508] on button "Close" at bounding box center [820, 508] width 148 height 29
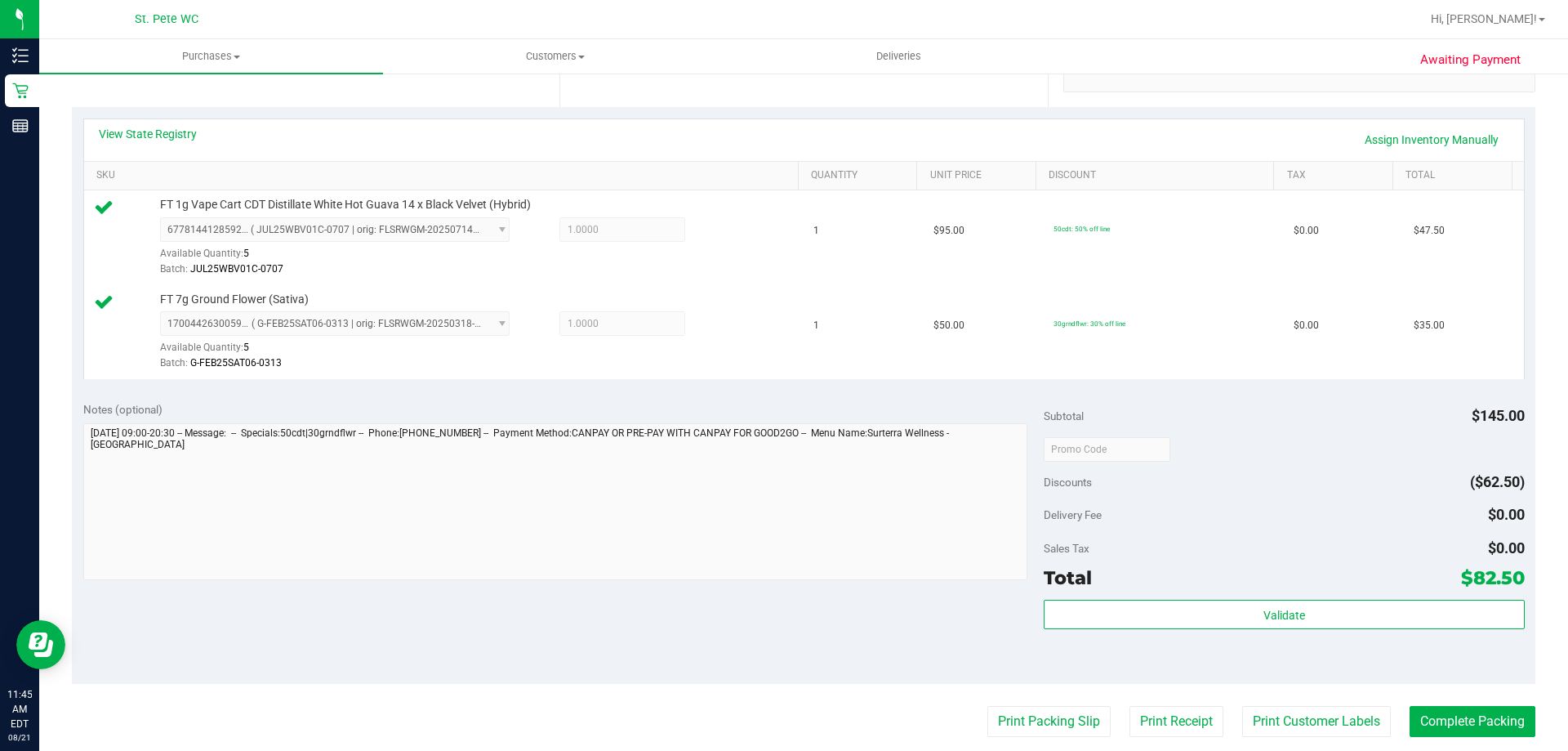
scroll to position [497, 0]
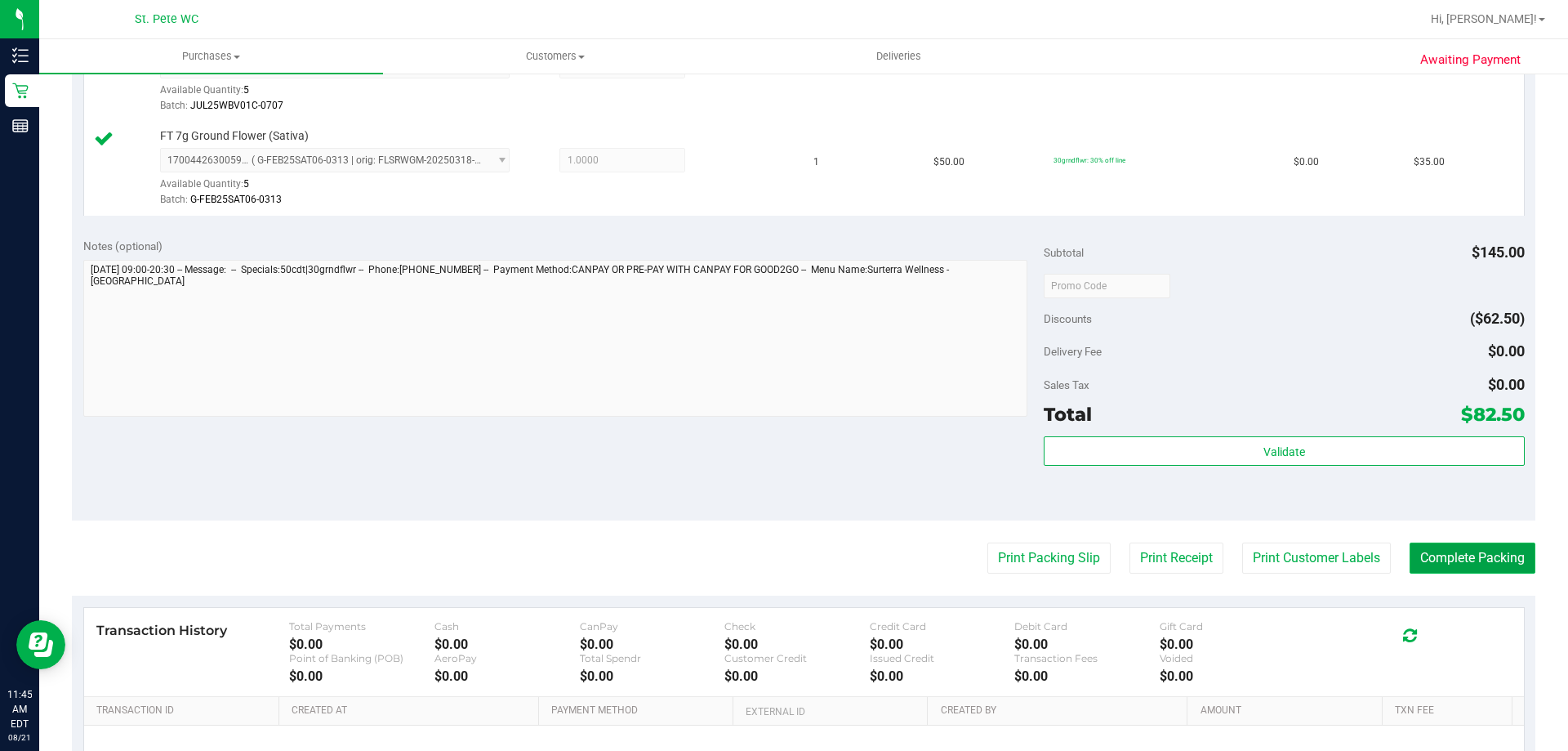
click at [1470, 555] on button "Complete Packing" at bounding box center [1473, 558] width 126 height 31
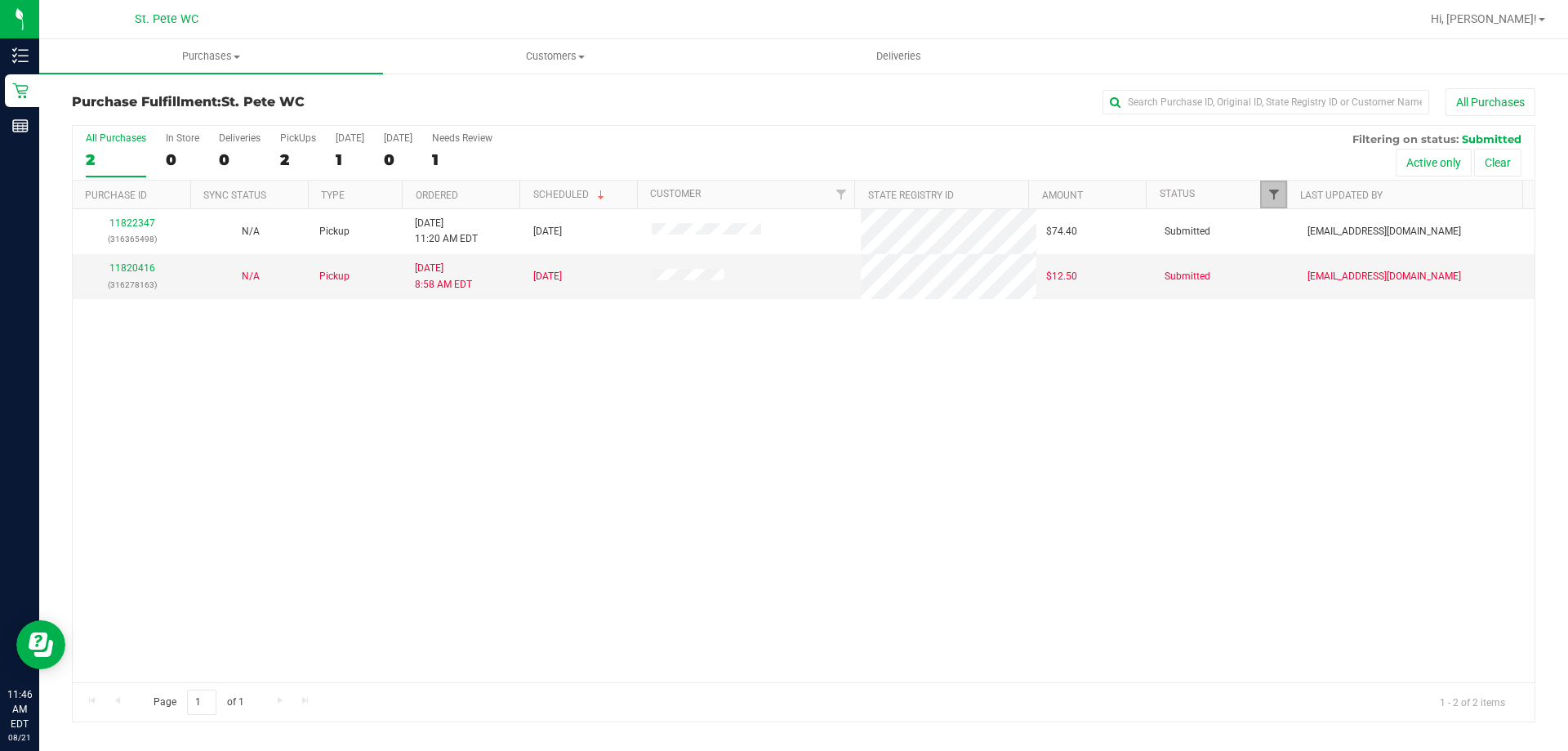
click at [1278, 196] on span "Filter" at bounding box center [1274, 194] width 13 height 13
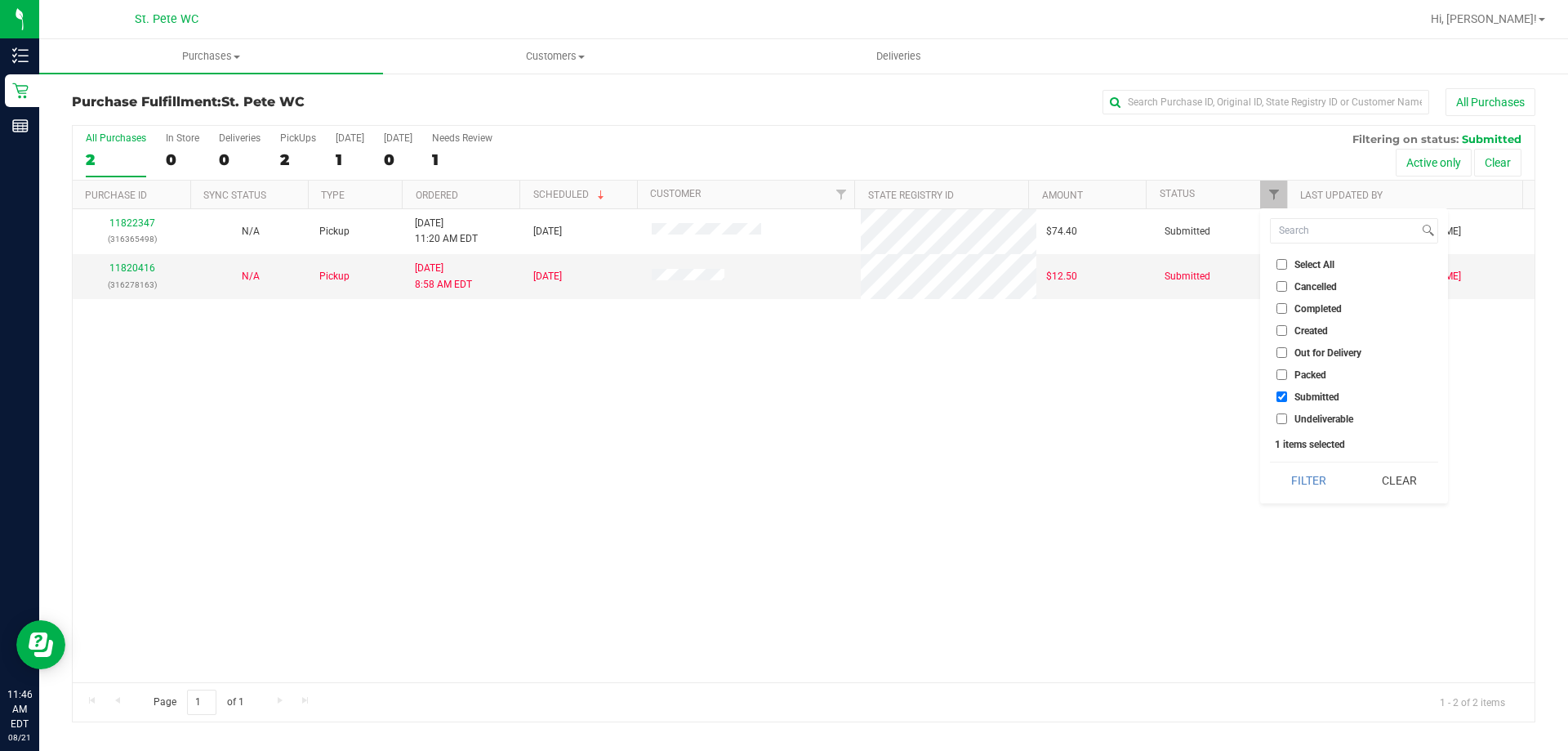
click at [1280, 398] on input "Submitted" at bounding box center [1281, 396] width 10 height 10
checkbox input "false"
click at [1280, 373] on input "Packed" at bounding box center [1281, 374] width 10 height 10
checkbox input "true"
click at [1299, 474] on button "Filter" at bounding box center [1309, 480] width 78 height 35
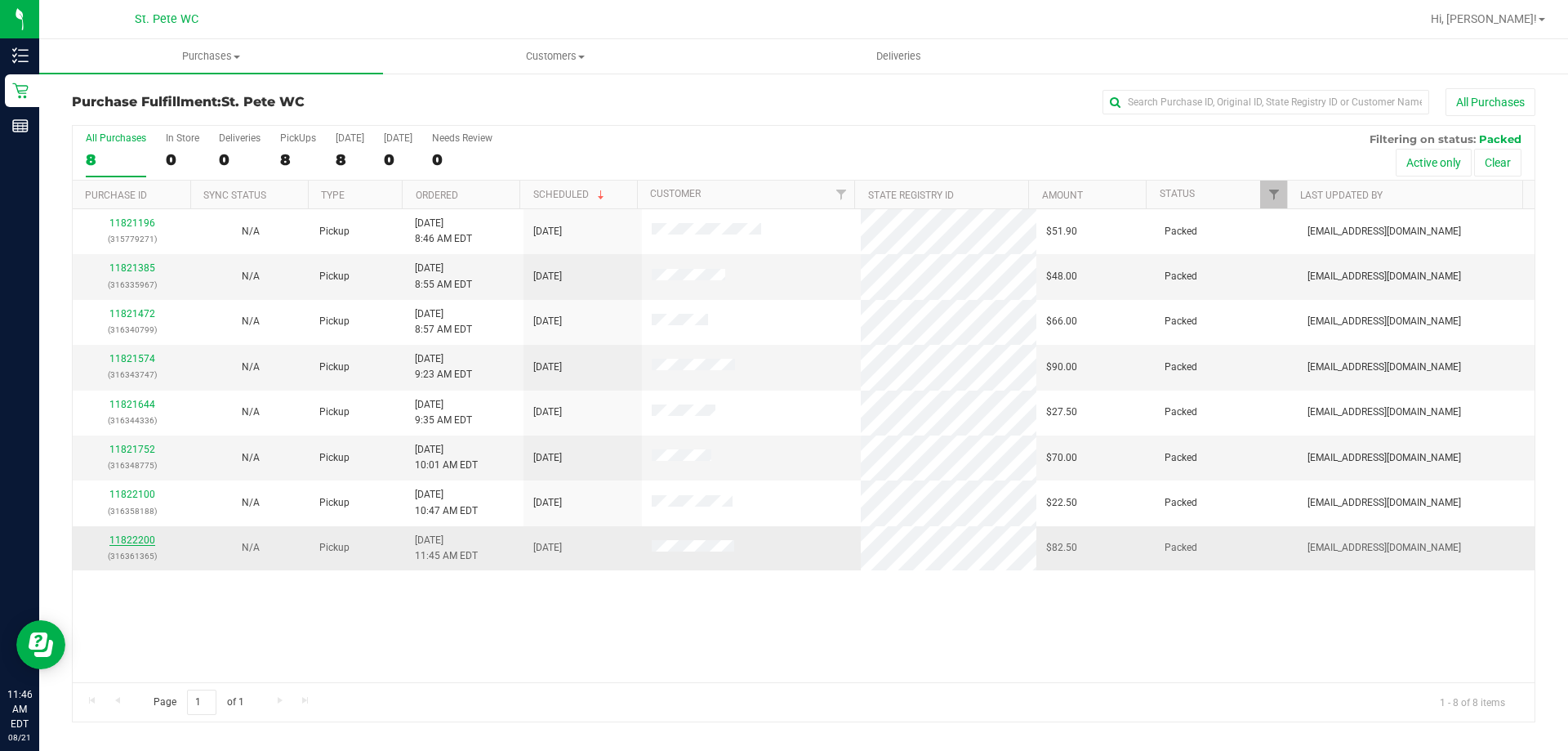
click at [127, 542] on link "11822200" at bounding box center [132, 540] width 46 height 11
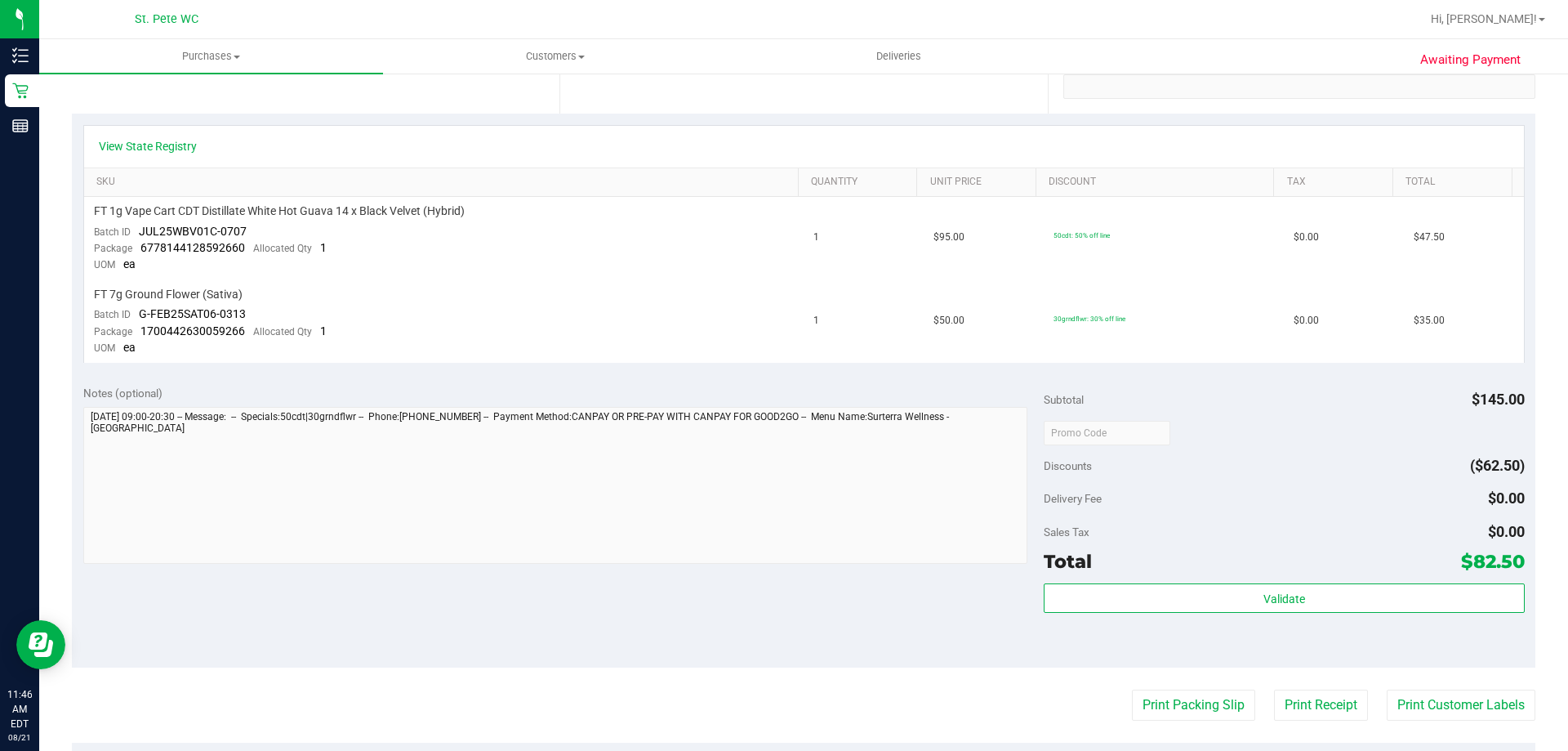
scroll to position [490, 0]
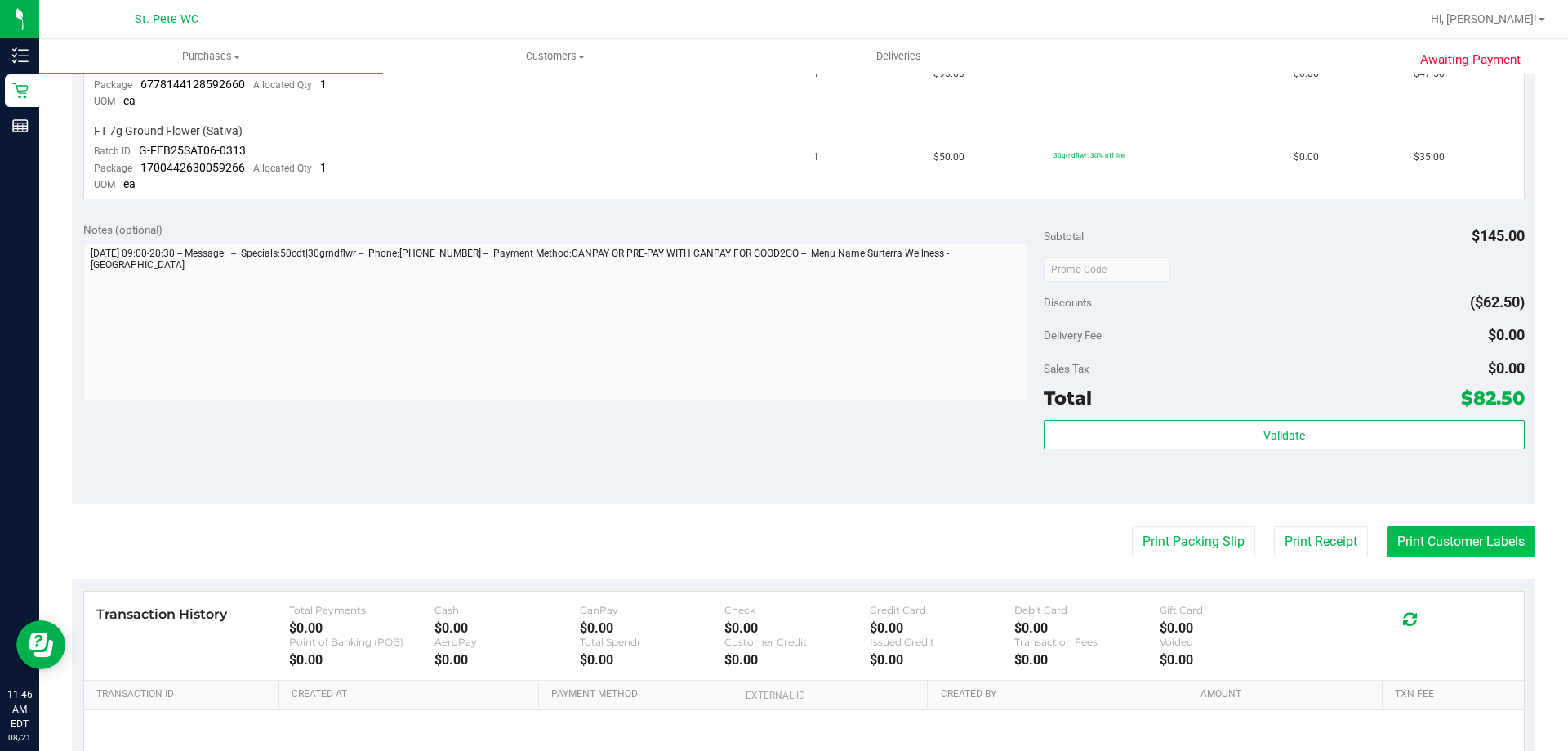
click at [1391, 548] on button "Print Customer Labels" at bounding box center [1461, 541] width 148 height 31
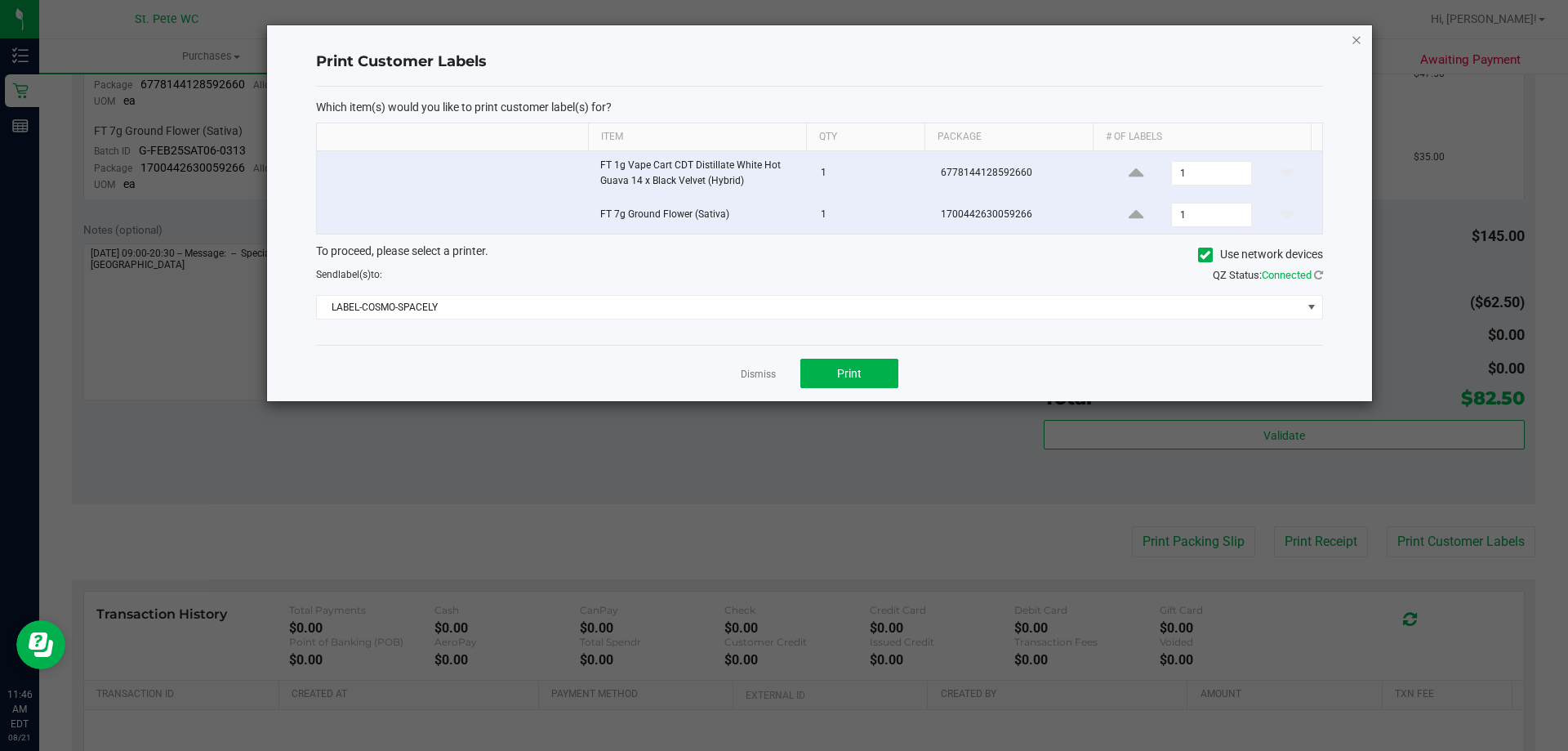
click at [1352, 35] on icon "button" at bounding box center [1357, 38] width 11 height 20
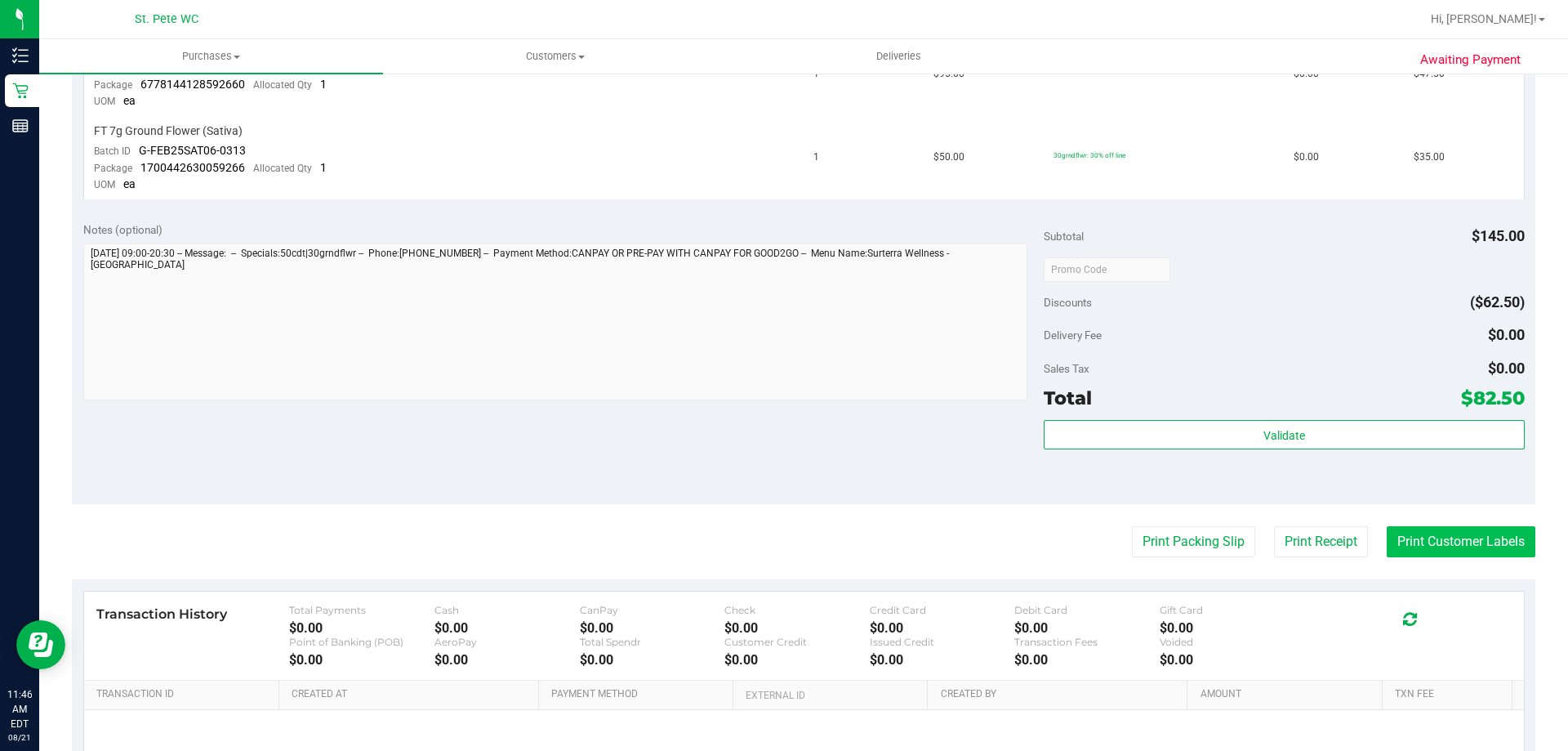
click at [1413, 534] on button "Print Customer Labels" at bounding box center [1461, 541] width 148 height 31
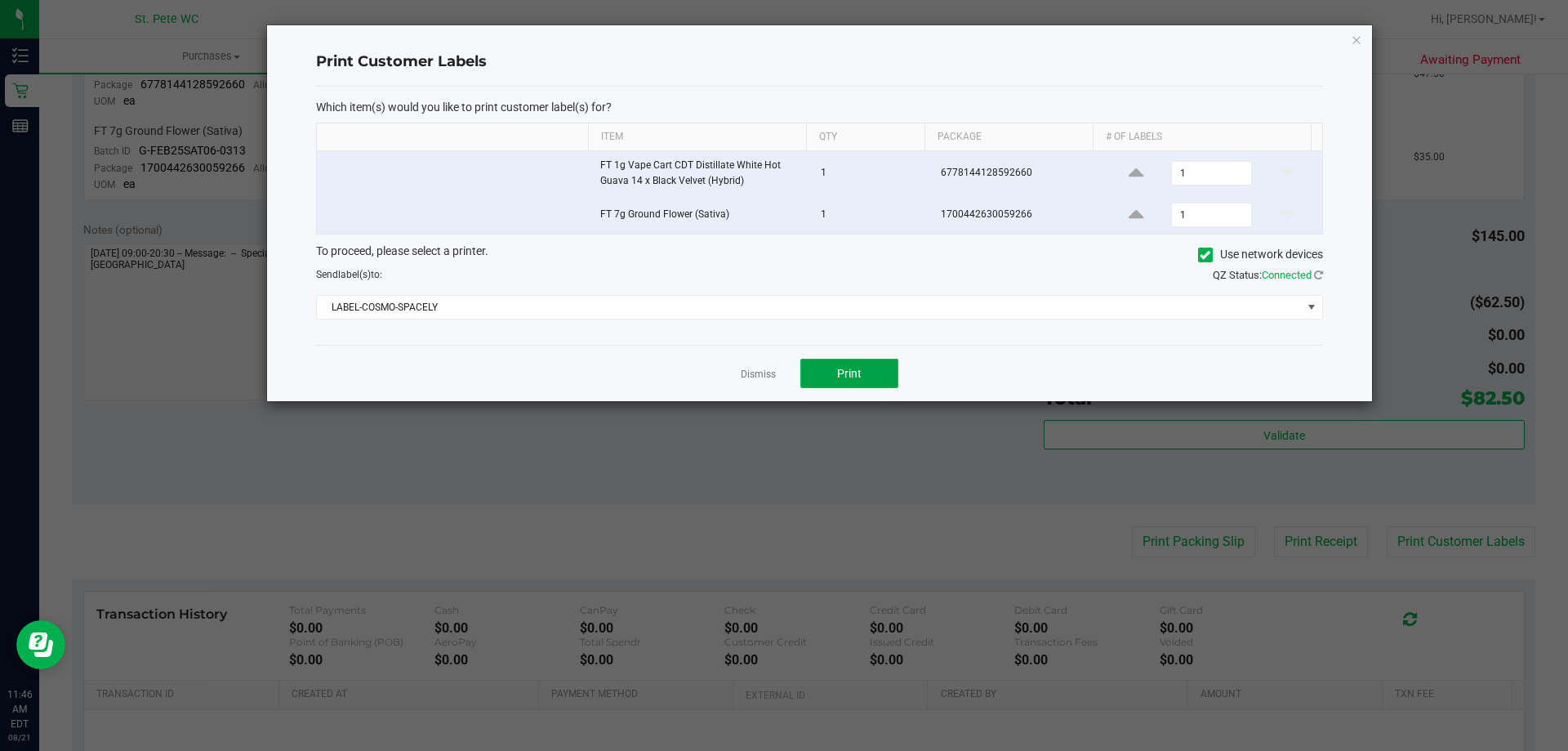
click at [868, 379] on button "Print" at bounding box center [849, 373] width 98 height 29
click at [1360, 42] on icon "button" at bounding box center [1357, 38] width 11 height 20
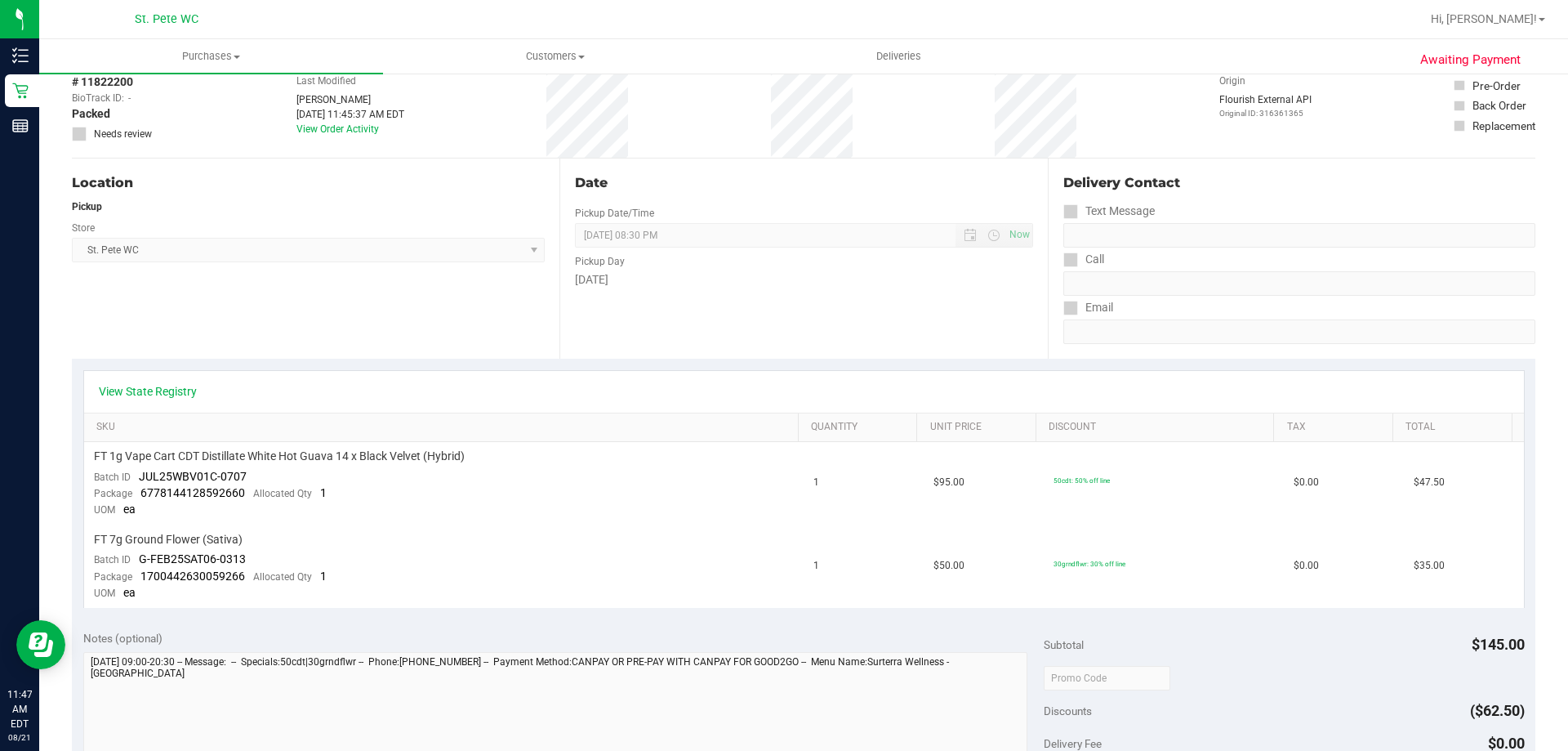
scroll to position [0, 0]
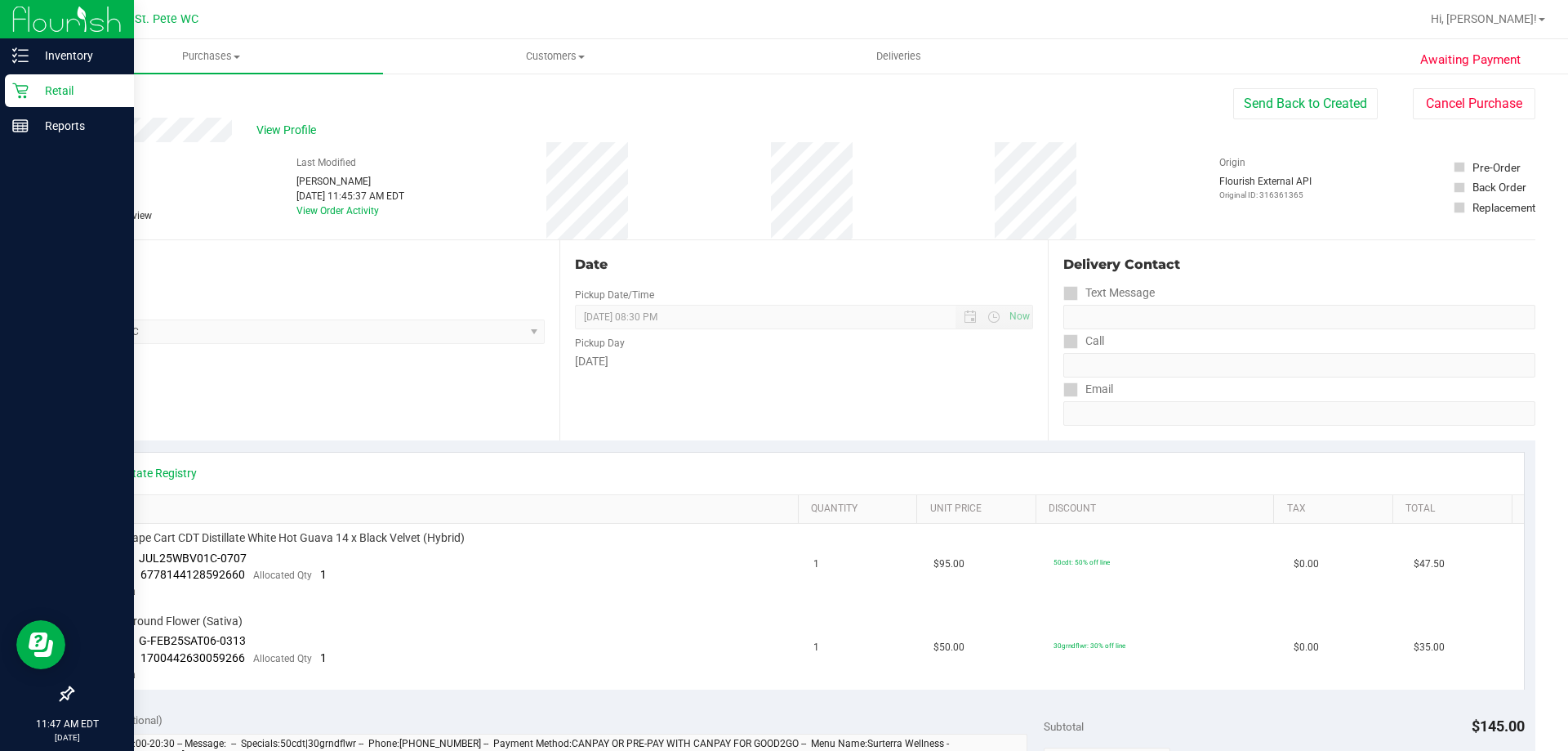
click at [33, 88] on p "Retail" at bounding box center [78, 91] width 98 height 20
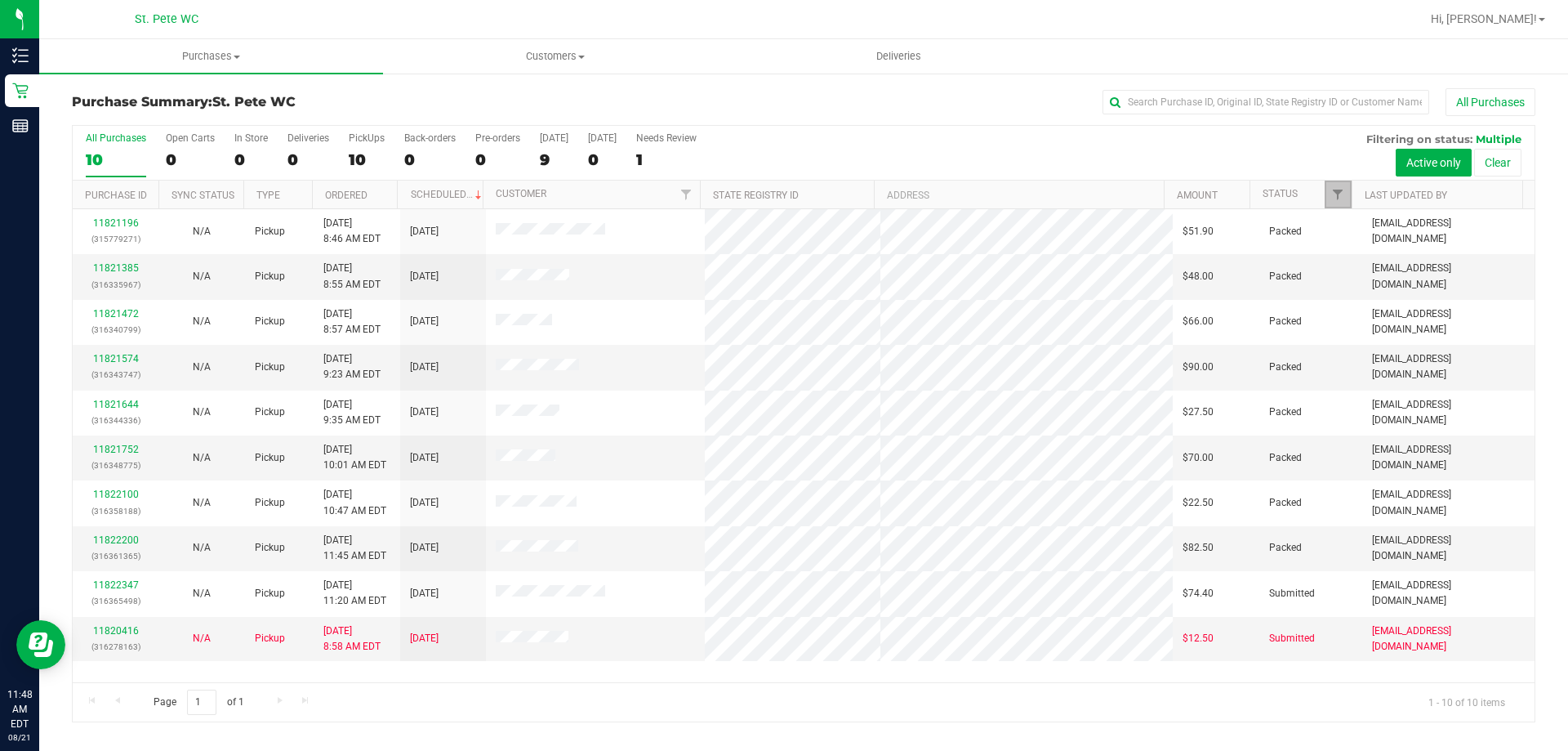
click at [1340, 184] on link "Filter" at bounding box center [1338, 194] width 27 height 28
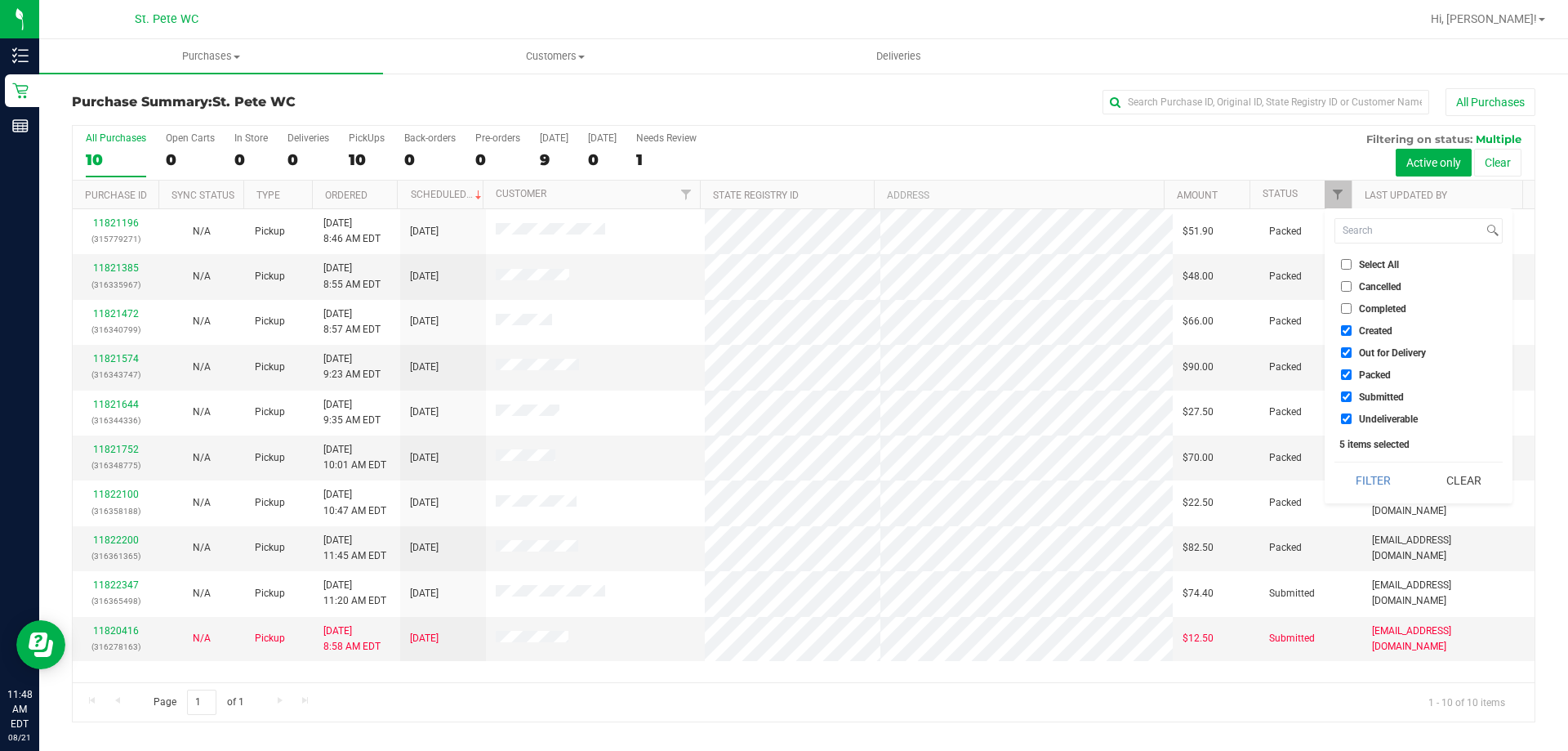
click at [1347, 326] on input "Created" at bounding box center [1346, 330] width 10 height 10
checkbox input "false"
click at [1349, 348] on input "Out for Delivery" at bounding box center [1346, 352] width 10 height 10
checkbox input "false"
click at [1346, 372] on input "Packed" at bounding box center [1346, 374] width 10 height 10
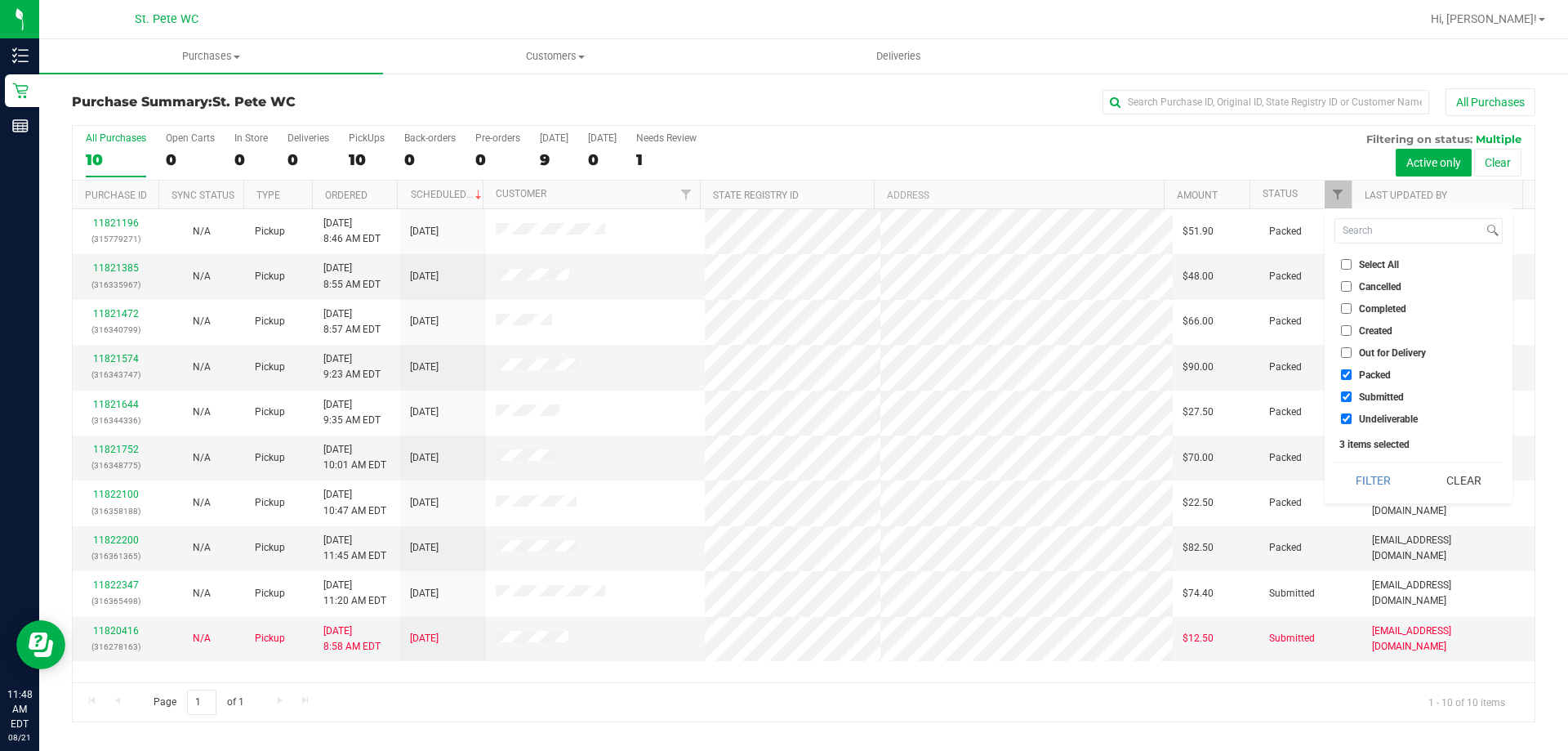
checkbox input "false"
click at [1346, 393] on input "Submitted" at bounding box center [1346, 396] width 10 height 10
click at [1346, 426] on li "Undeliverable" at bounding box center [1419, 418] width 168 height 17
click at [1346, 396] on input "Submitted" at bounding box center [1346, 396] width 10 height 10
checkbox input "true"
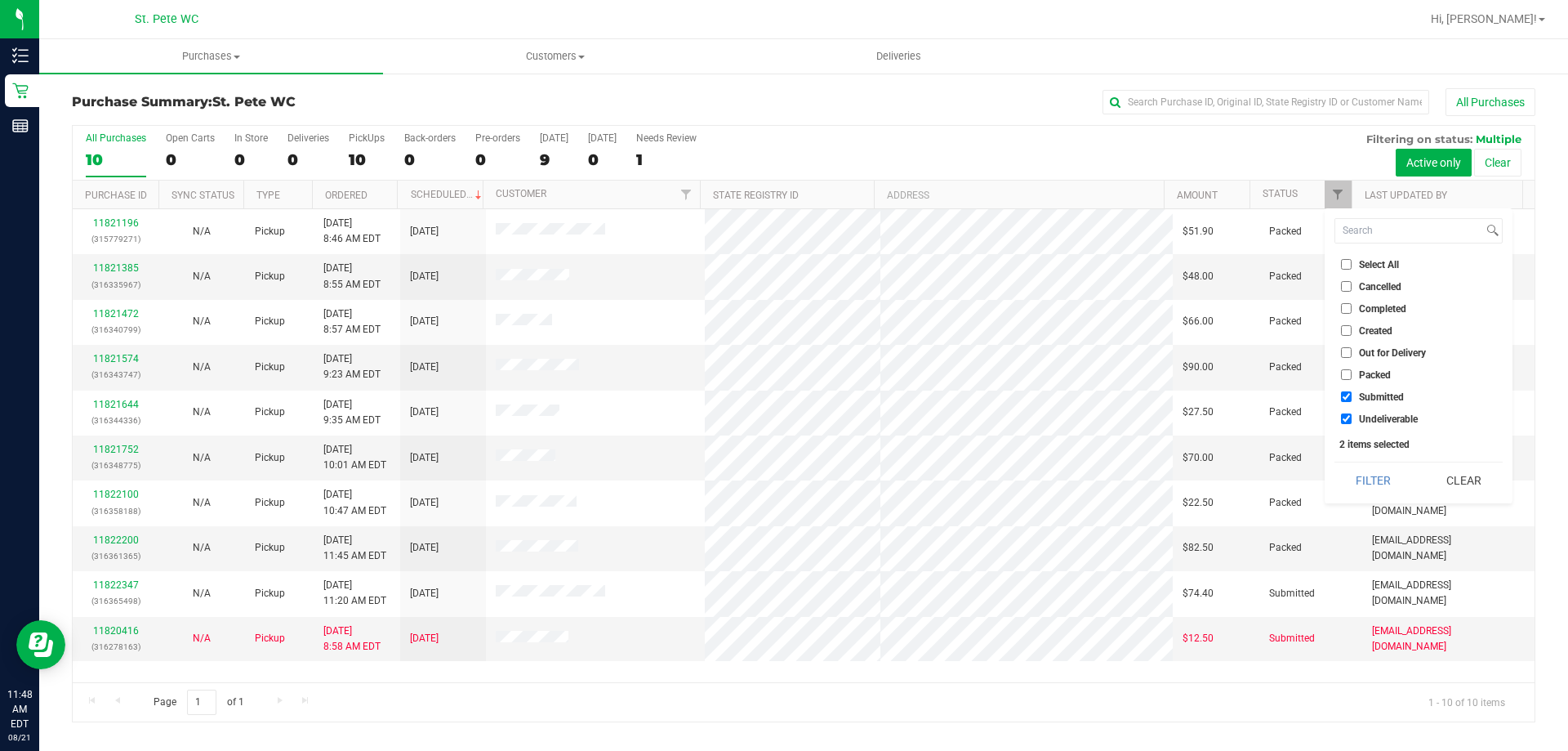
click at [1348, 418] on input "Undeliverable" at bounding box center [1346, 418] width 10 height 10
checkbox input "false"
click at [1352, 469] on button "Filter" at bounding box center [1374, 480] width 78 height 35
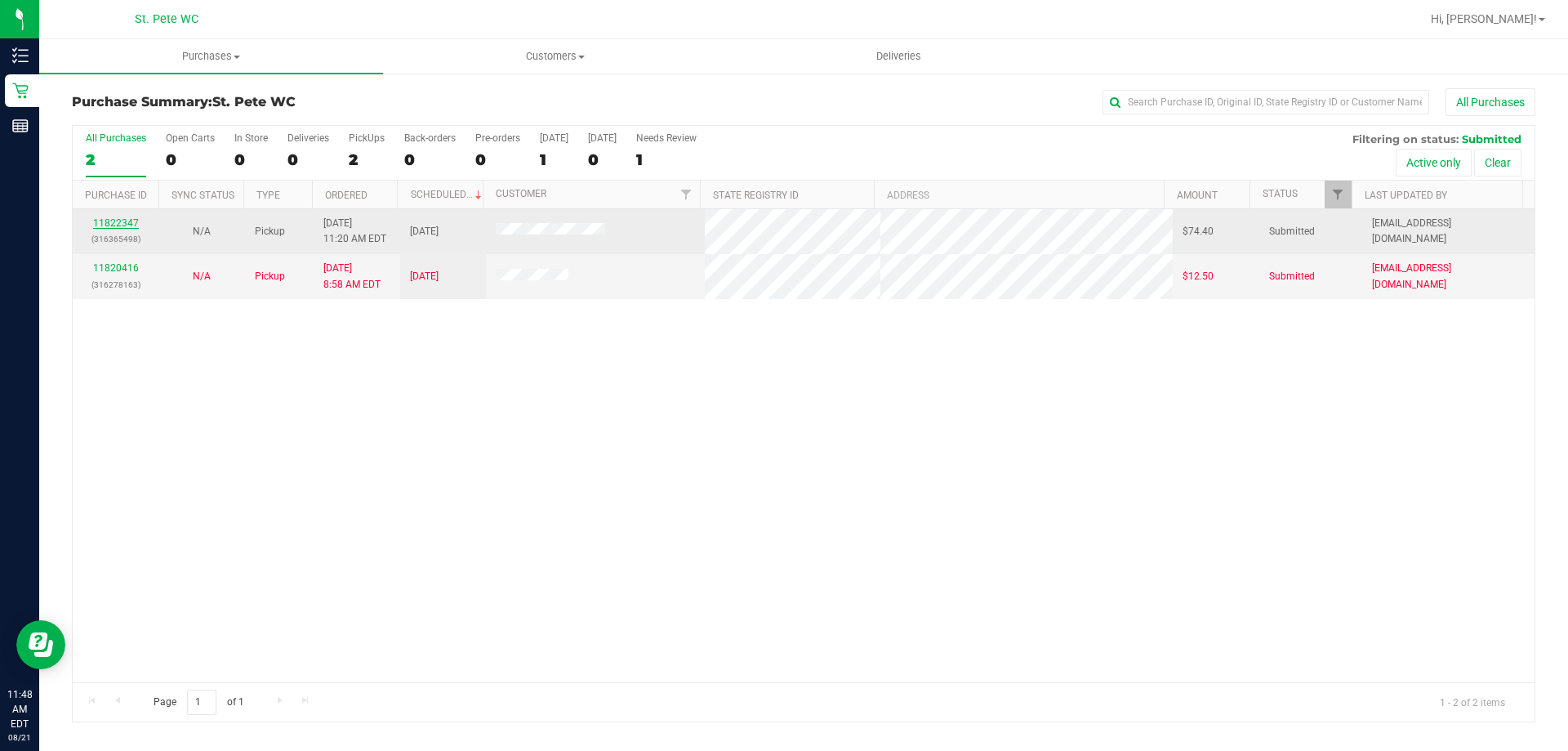
click at [105, 224] on link "11822347" at bounding box center [116, 223] width 46 height 11
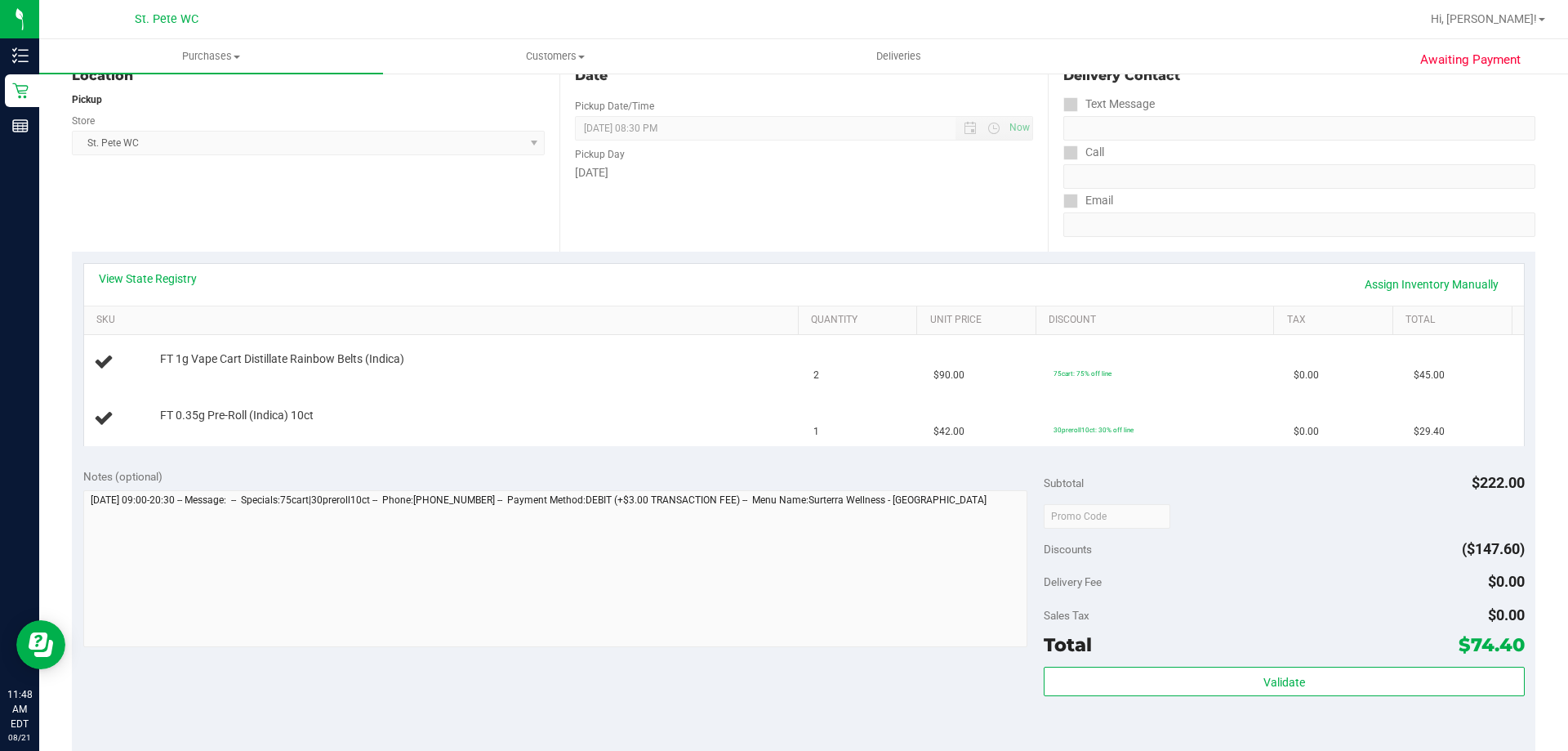
scroll to position [327, 0]
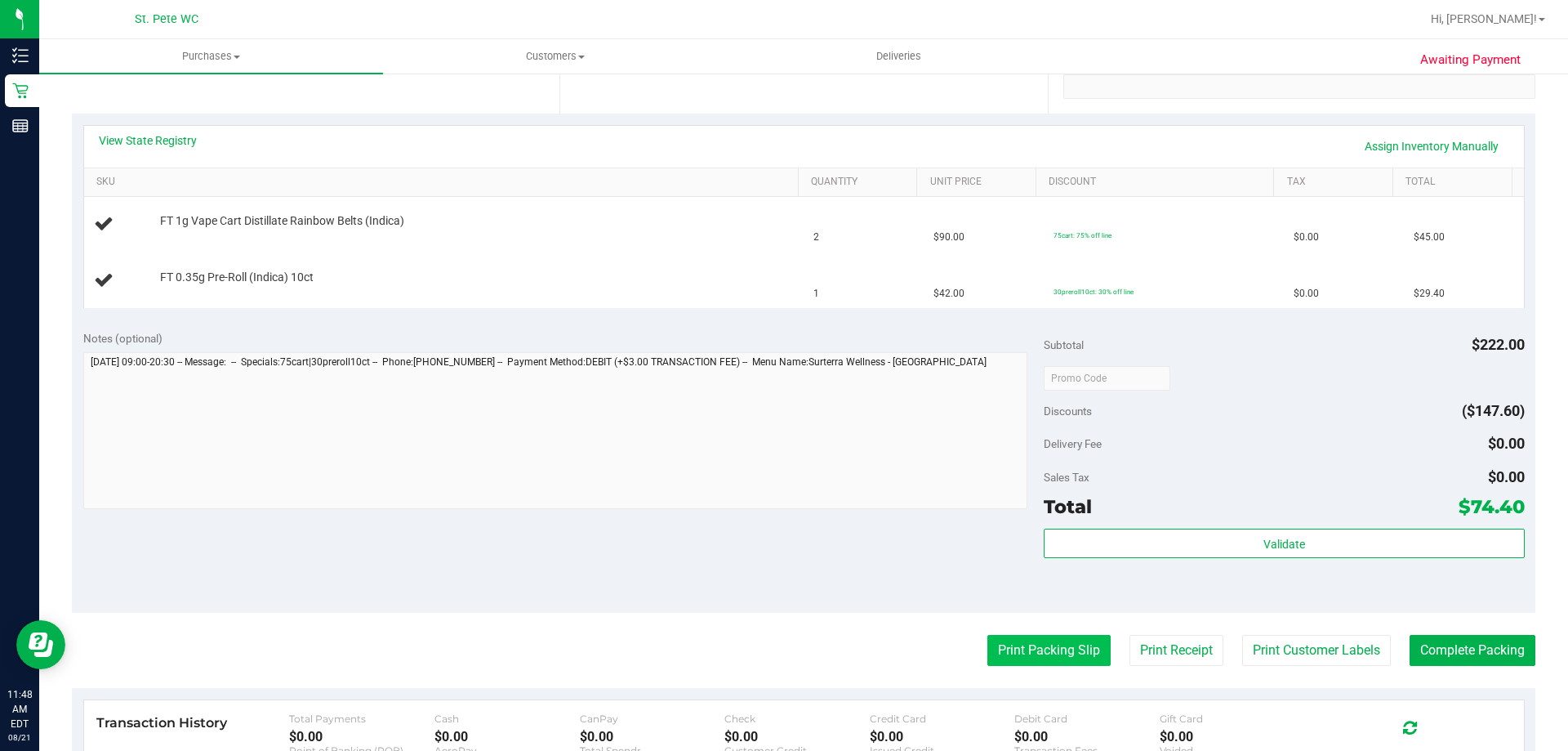
click at [1058, 643] on button "Print Packing Slip" at bounding box center [1049, 650] width 123 height 31
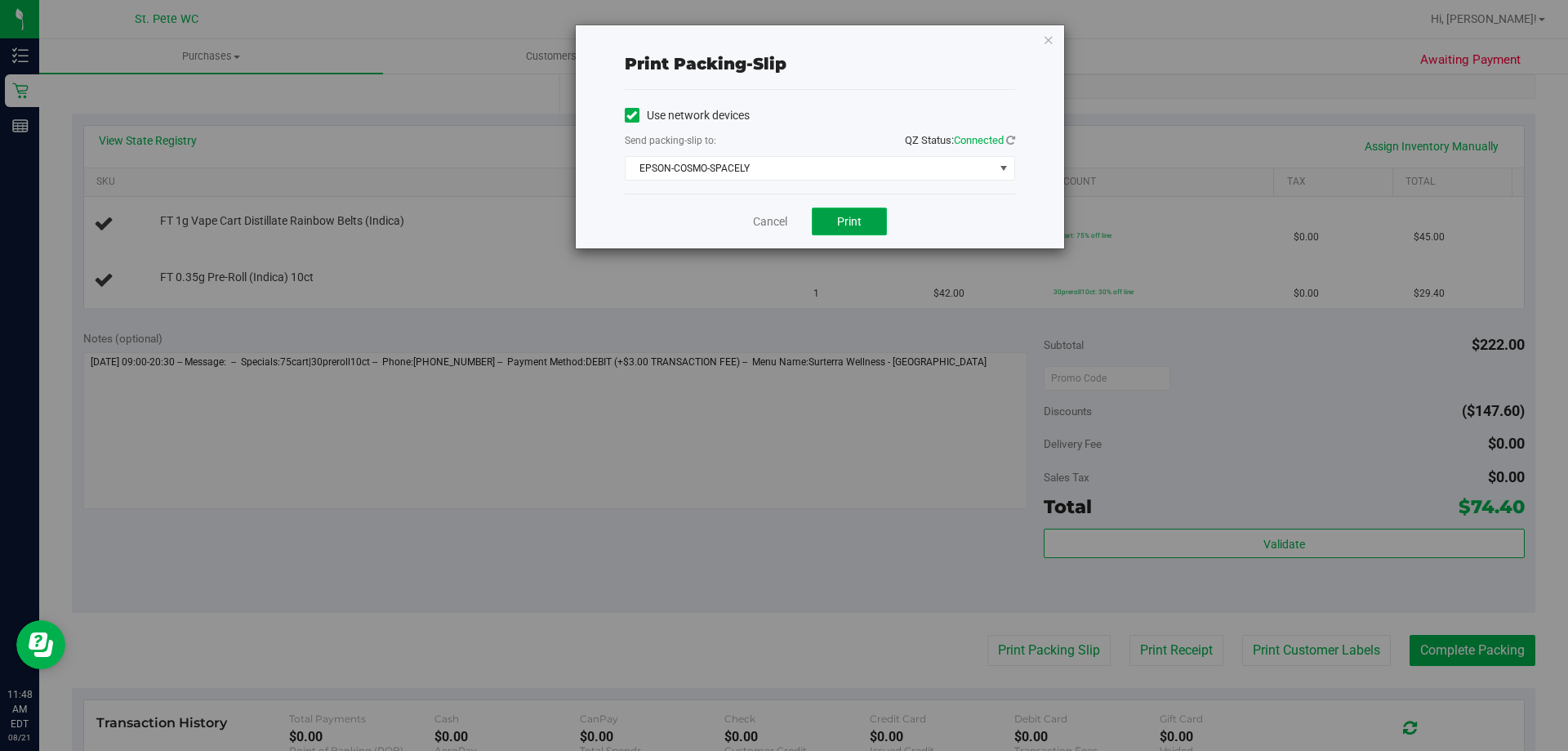
click at [851, 211] on button "Print" at bounding box center [849, 221] width 75 height 28
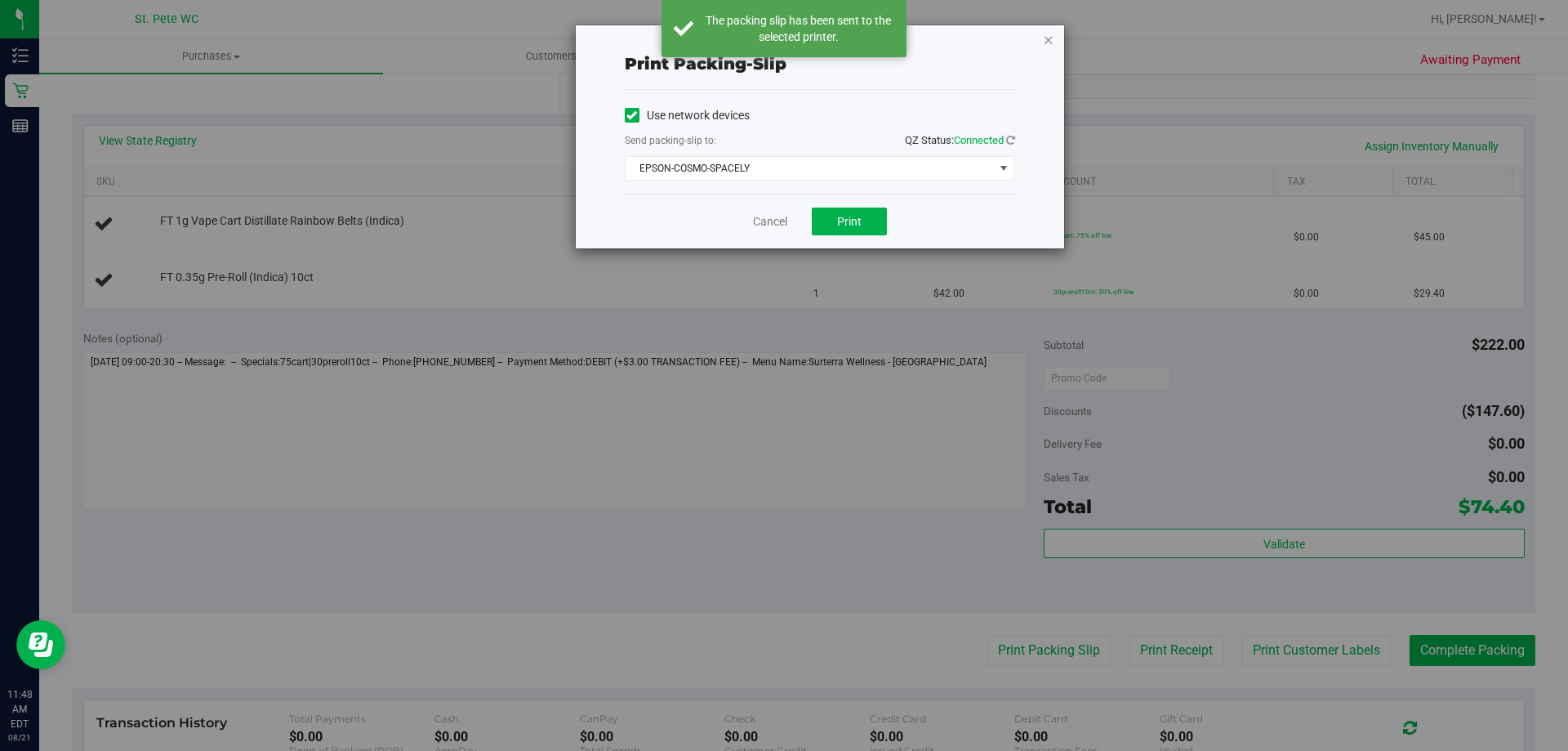
click at [1048, 43] on icon "button" at bounding box center [1049, 38] width 11 height 20
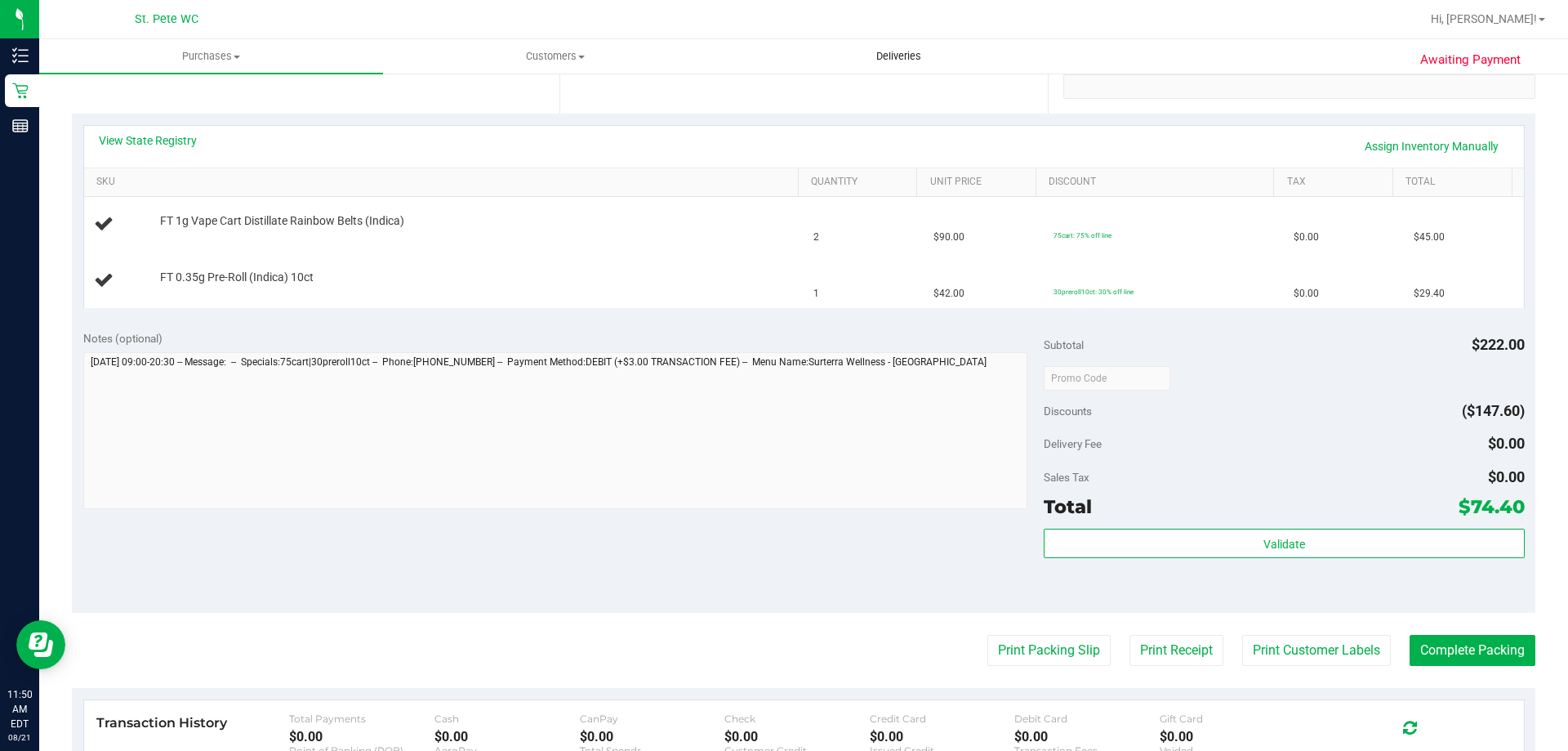
click at [987, 635] on button "Print Packing Slip" at bounding box center [1049, 650] width 123 height 31
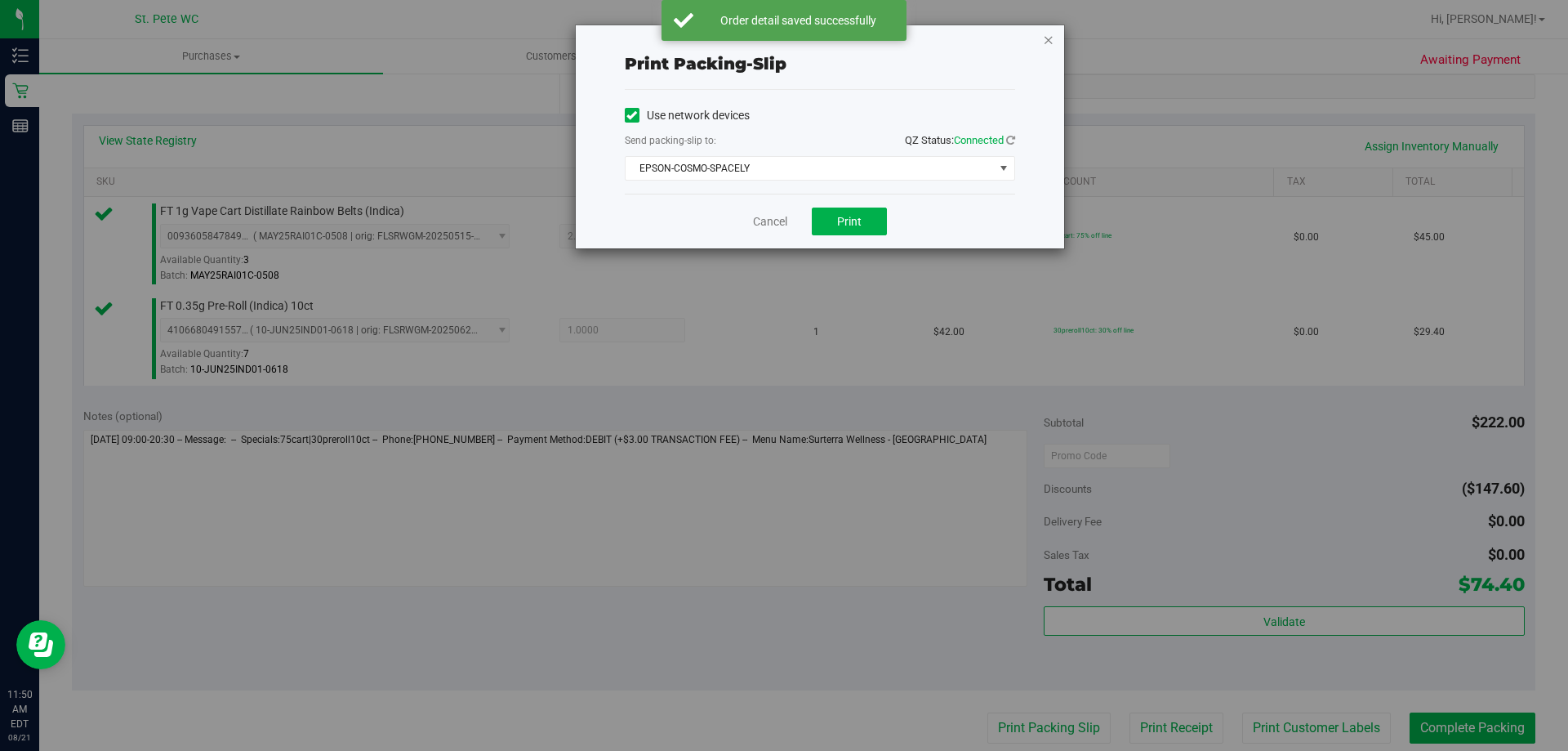
click at [1048, 39] on icon "button" at bounding box center [1049, 38] width 11 height 20
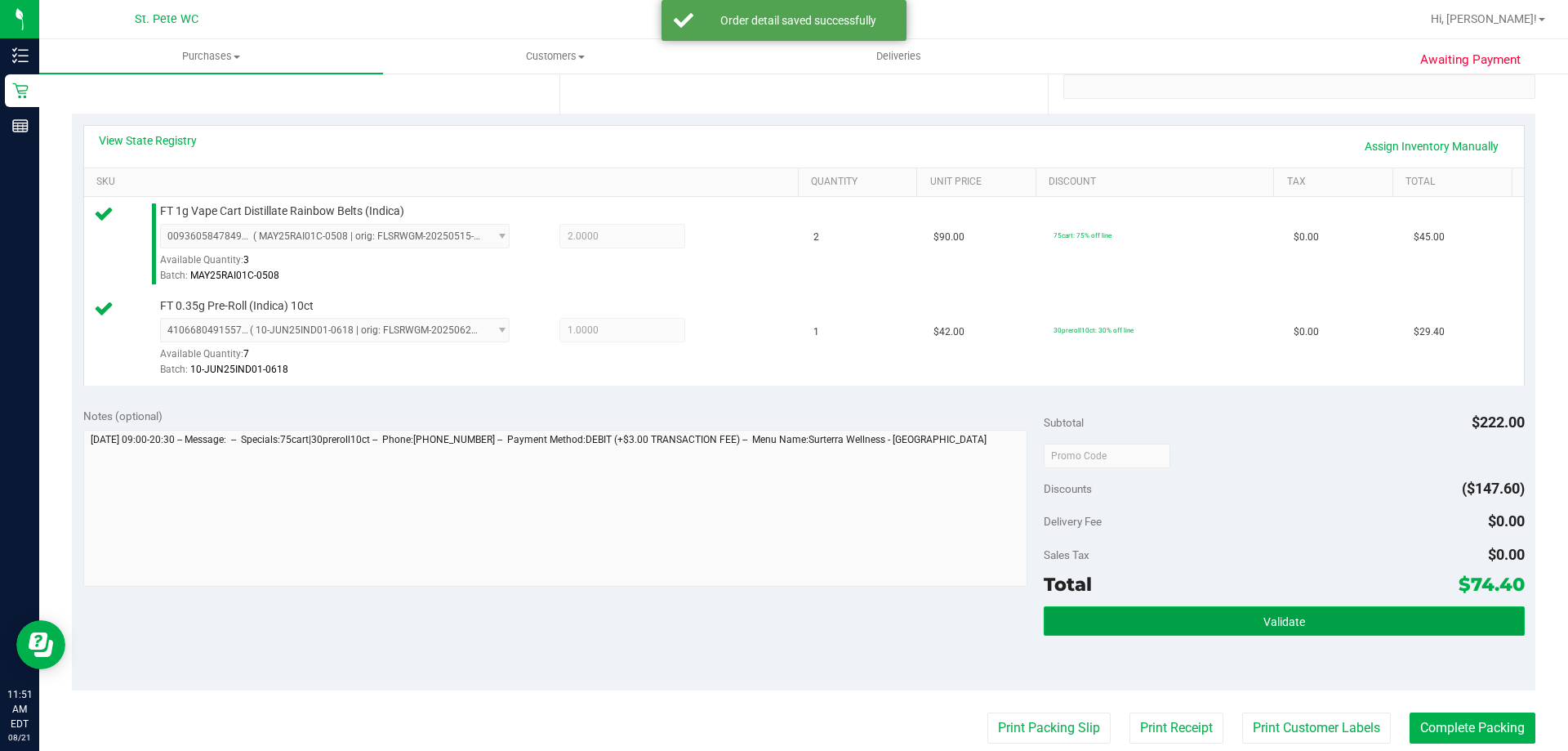
click at [1145, 610] on button "Validate" at bounding box center [1284, 620] width 480 height 29
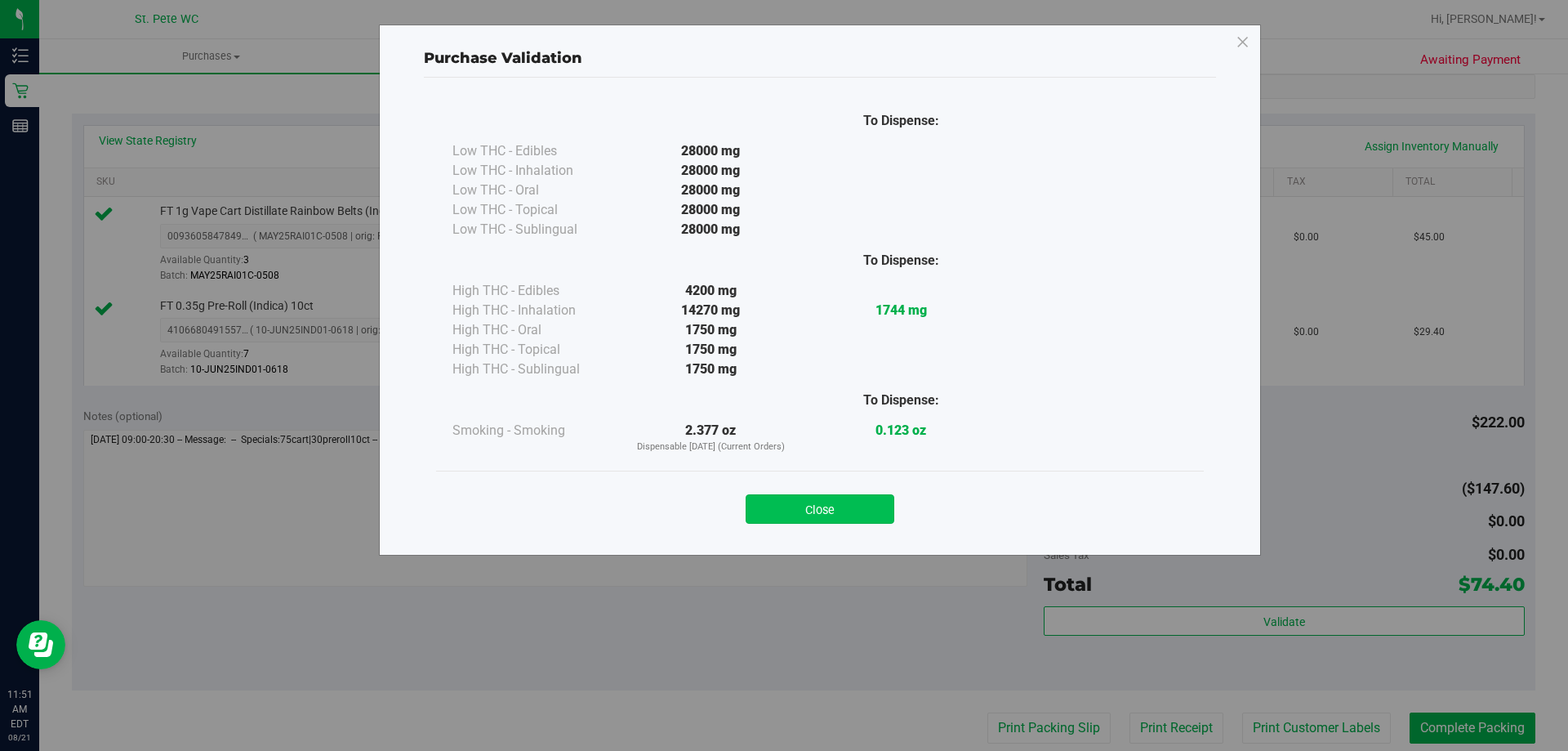
click at [813, 507] on button "Close" at bounding box center [820, 508] width 148 height 29
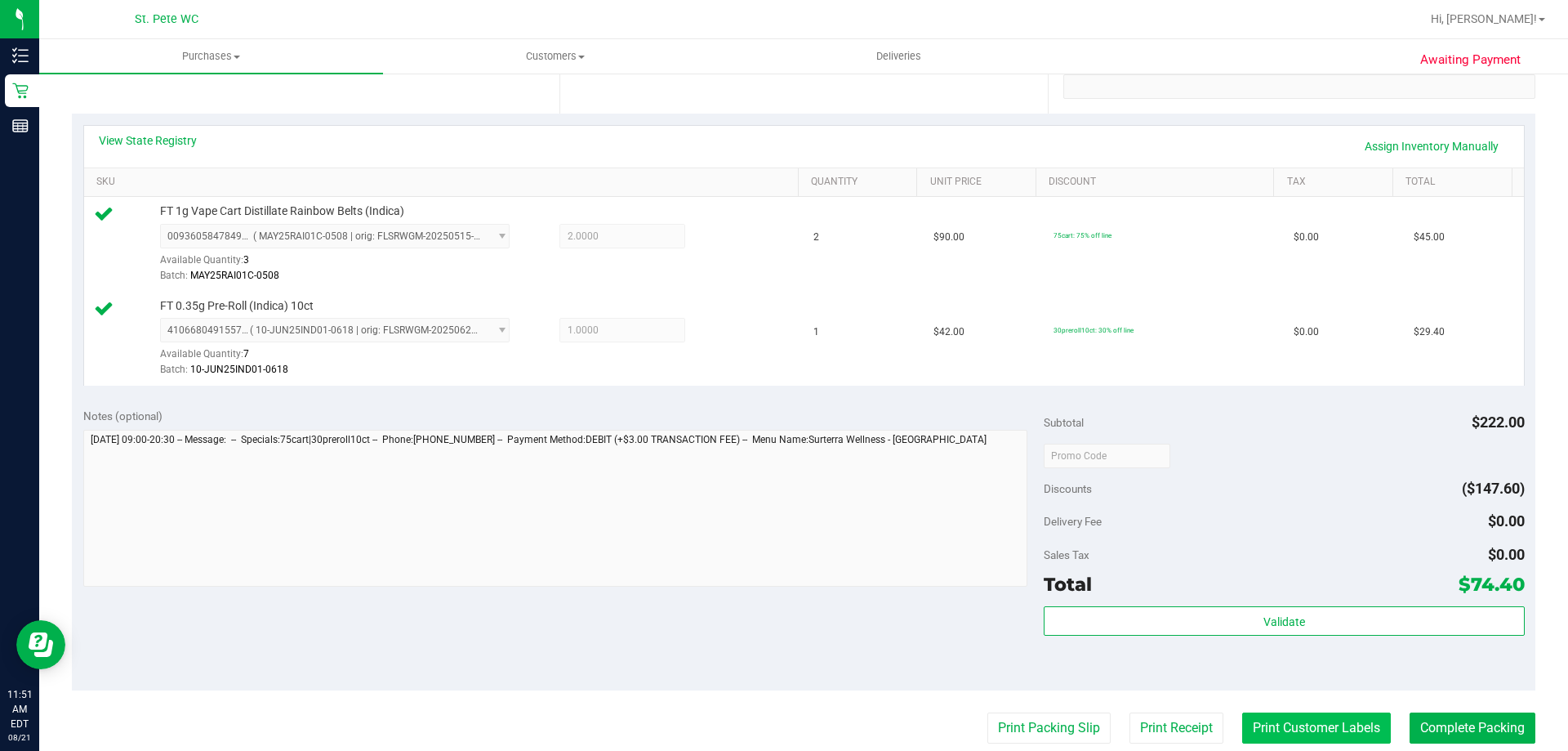
click at [1293, 729] on button "Print Customer Labels" at bounding box center [1316, 728] width 148 height 31
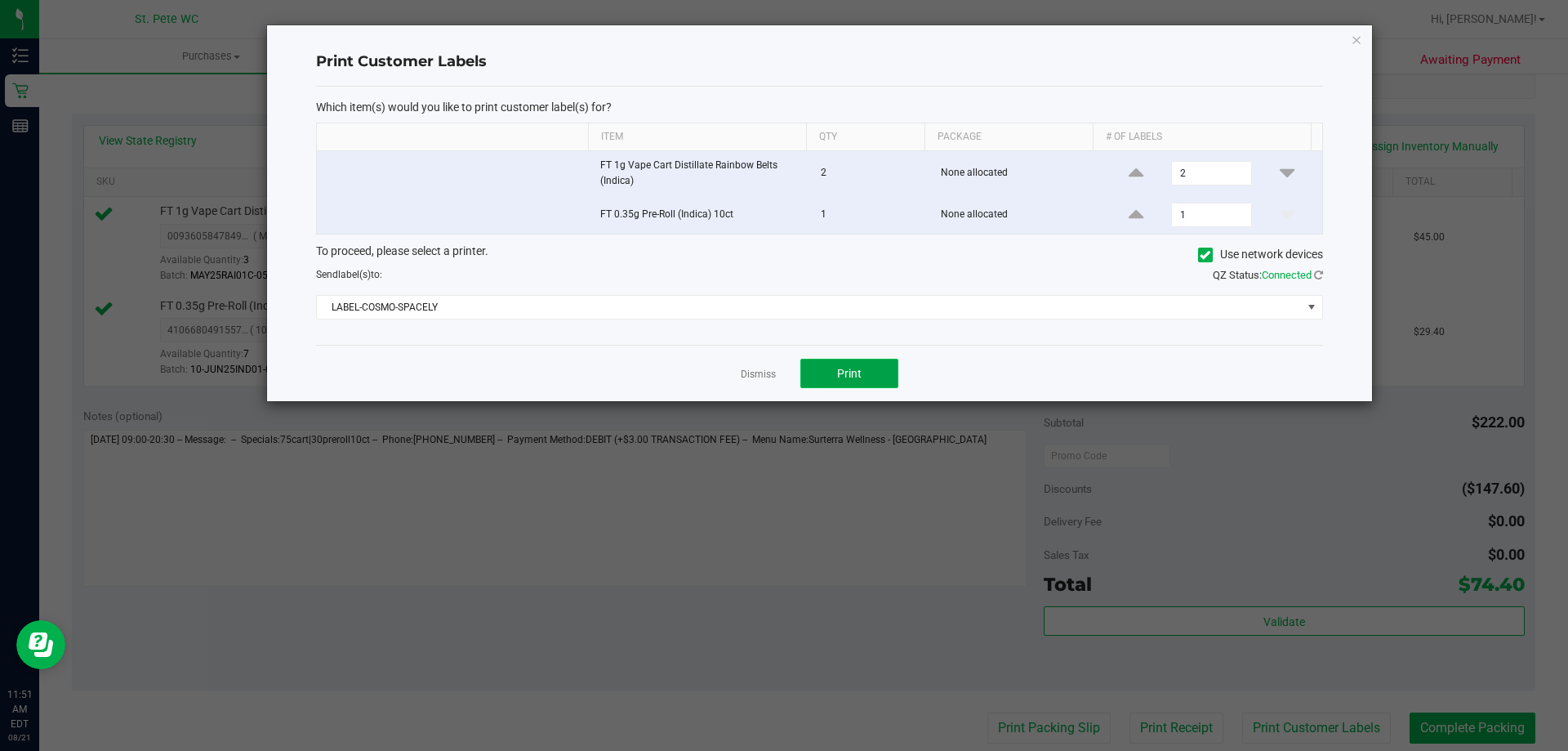
click at [828, 370] on button "Print" at bounding box center [849, 373] width 98 height 29
click at [1356, 39] on icon "button" at bounding box center [1357, 38] width 11 height 20
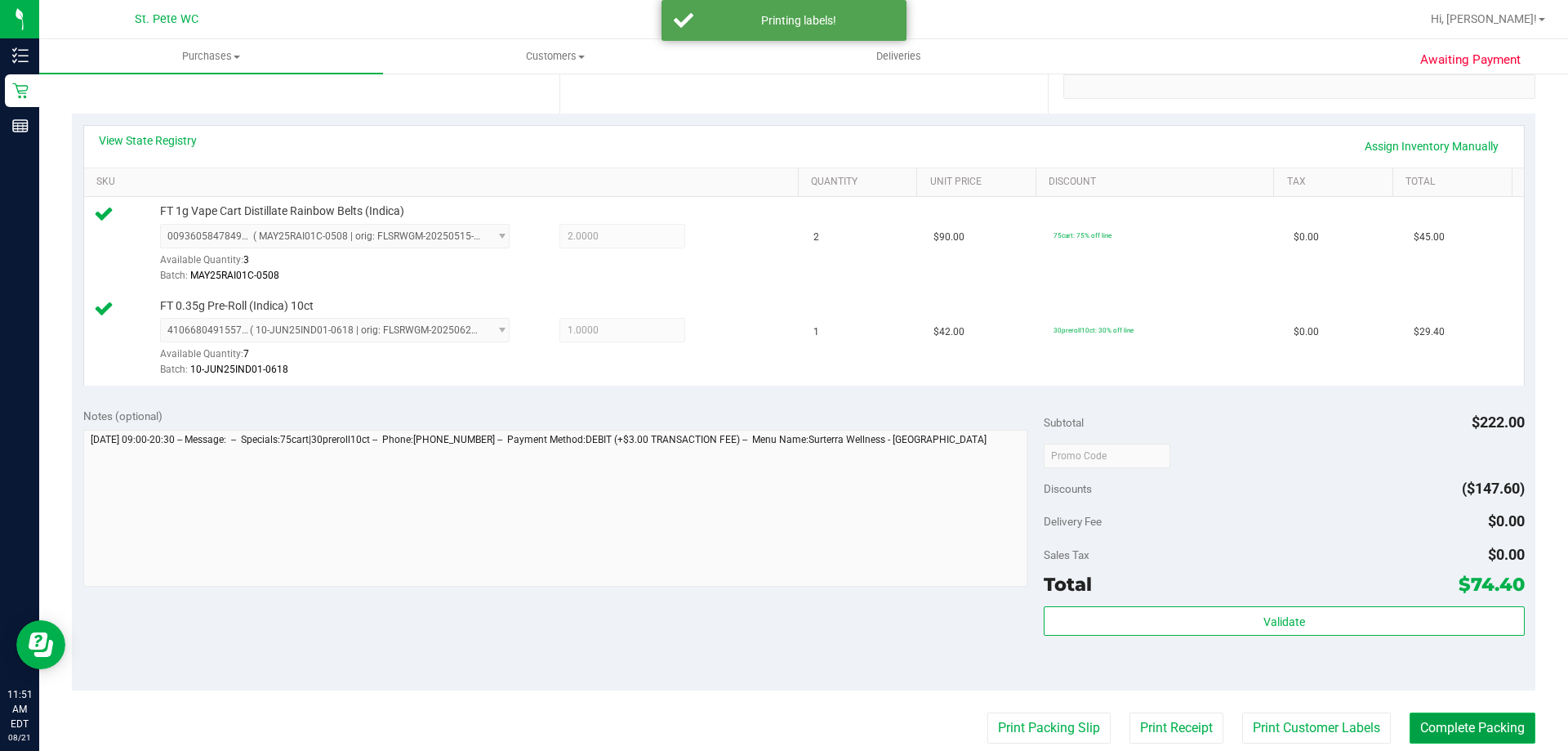
click at [1440, 721] on button "Complete Packing" at bounding box center [1473, 728] width 126 height 31
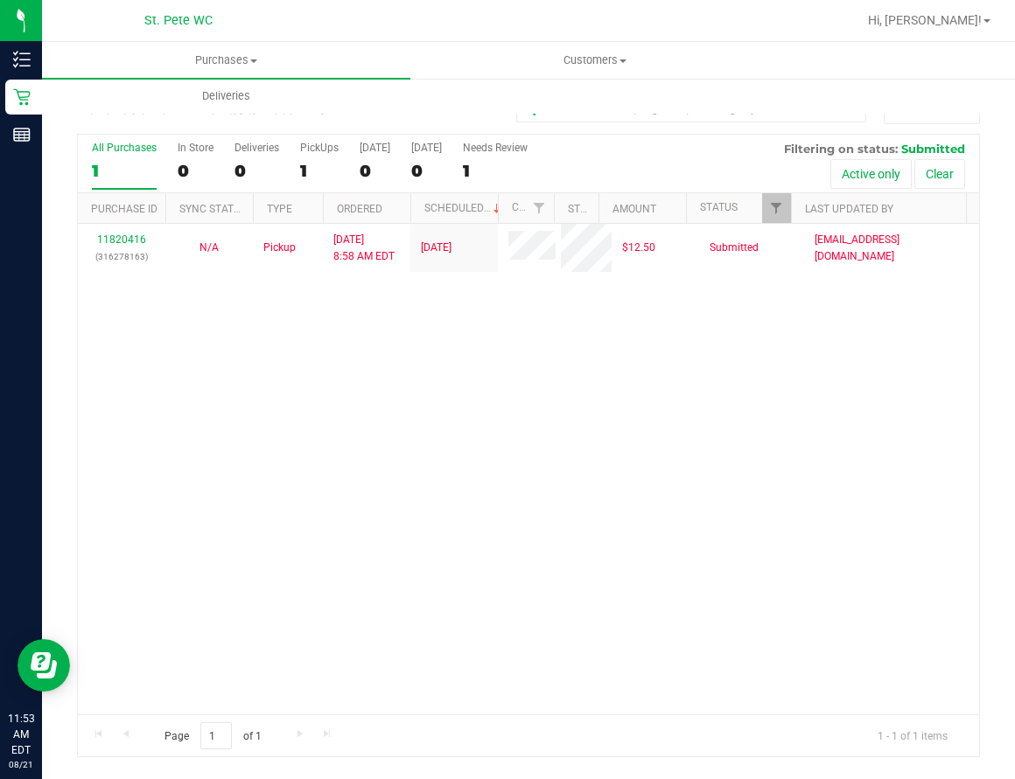
click at [460, 516] on div "11820416 (316278163) N/A Pickup [DATE] 8:58 AM EDT 8/20/2025 $12.50 Submitted […" at bounding box center [528, 469] width 901 height 491
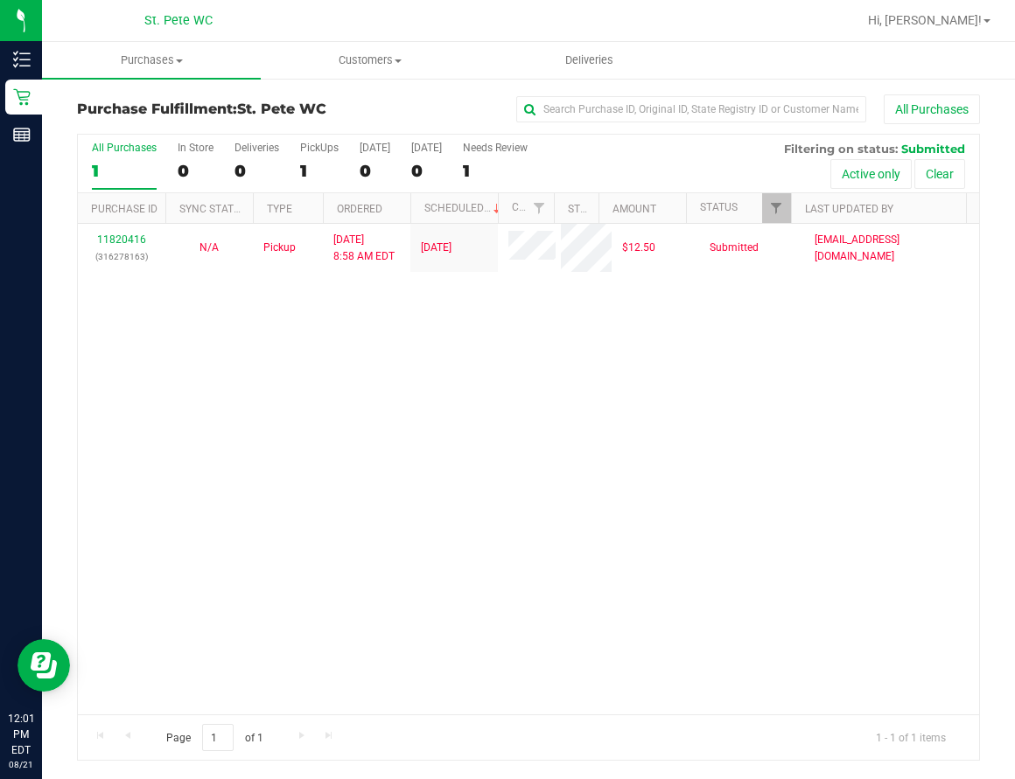
click at [572, 395] on div "11820416 (316278163) N/A Pickup [DATE] 8:58 AM EDT 8/20/2025 $12.50 Submitted […" at bounding box center [528, 469] width 901 height 491
click at [620, 401] on div "11820416 (316278163) N/A Pickup 8/21/2025 8:58 AM EDT 8/20/2025 $12.50 Submitte…" at bounding box center [528, 469] width 901 height 491
click at [600, 417] on div "11820416 (316278163) N/A Pickup 8/21/2025 8:58 AM EDT 8/20/2025 $12.50 Submitte…" at bounding box center [528, 469] width 901 height 491
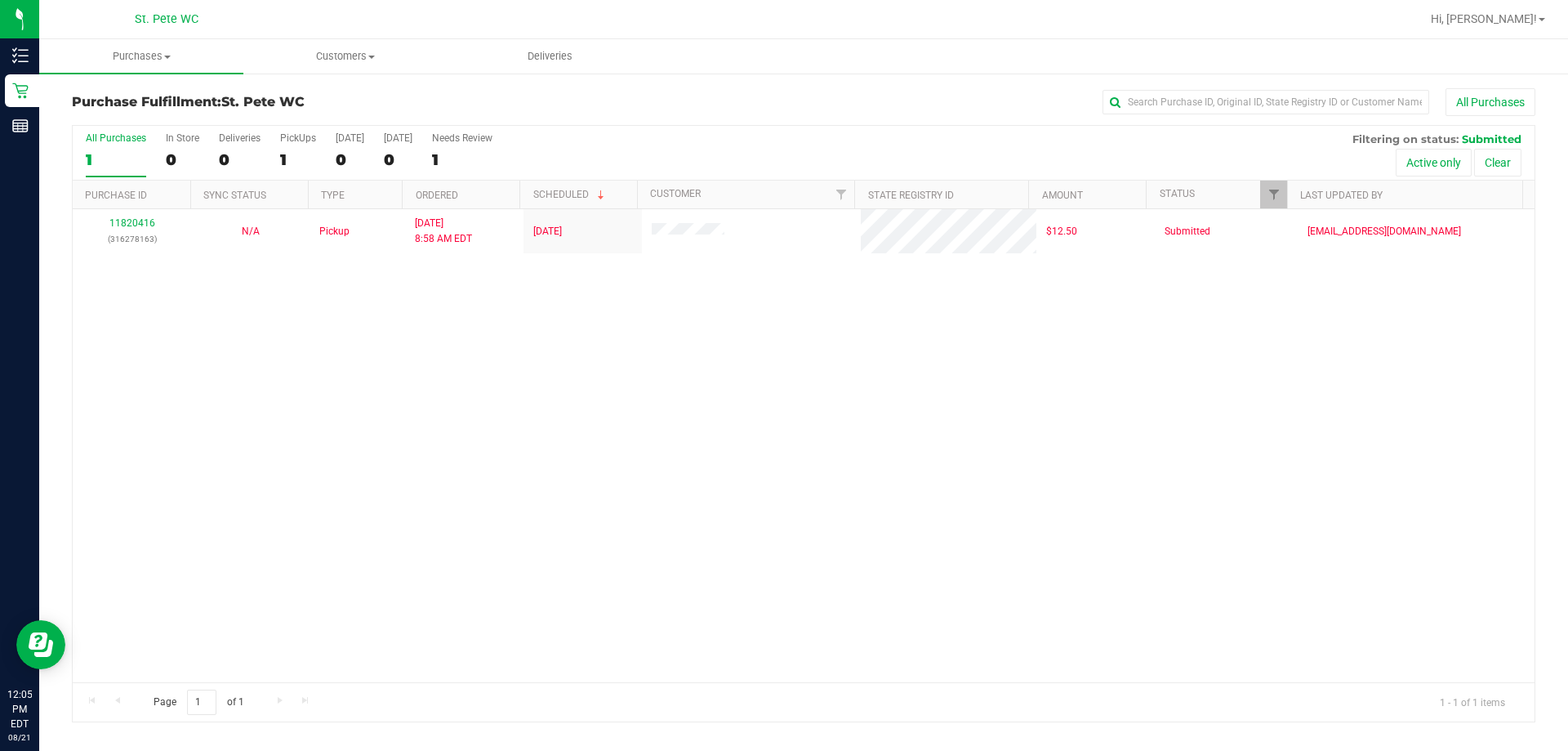
click at [222, 486] on div "11820416 (316278163) N/A Pickup 8/21/2025 8:58 AM EDT 8/20/2025 $12.50 Submitte…" at bounding box center [804, 446] width 1462 height 473
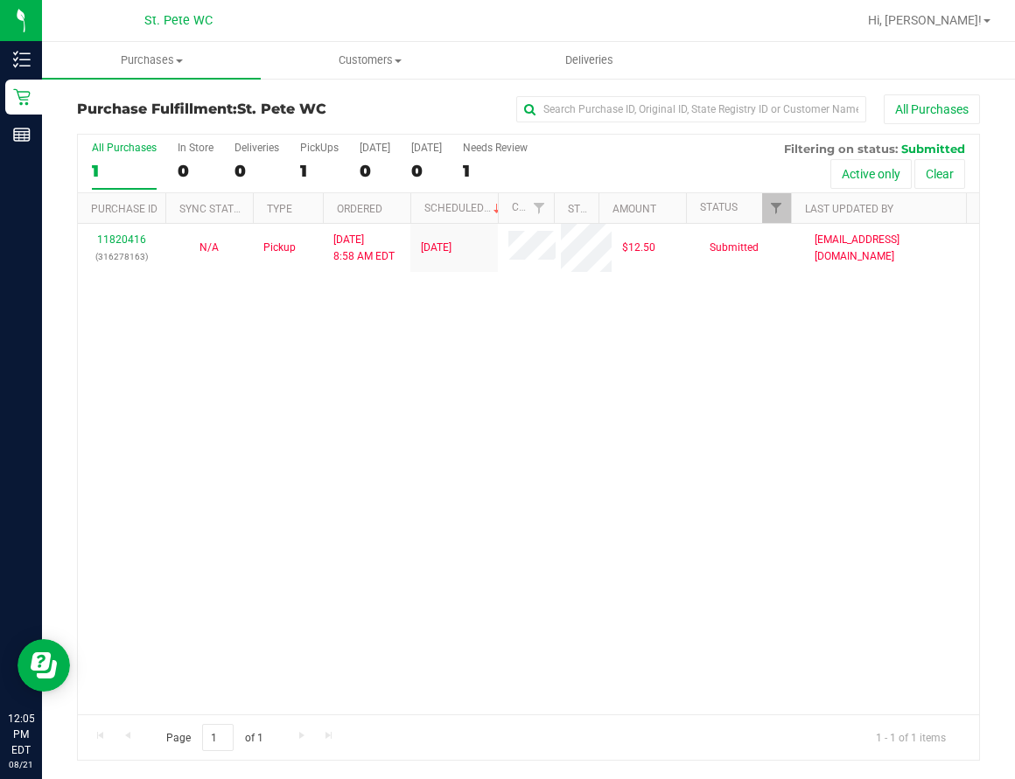
click at [527, 450] on div "11820416 (316278163) N/A Pickup 8/21/2025 8:58 AM EDT 8/20/2025 $12.50 Submitte…" at bounding box center [528, 469] width 901 height 491
click at [599, 405] on div "11820416 (316278163) N/A Pickup 8/21/2025 8:58 AM EDT 8/20/2025 $12.50 Submitte…" at bounding box center [528, 469] width 901 height 491
click at [588, 417] on div "11820416 (316278163) N/A Pickup 8/21/2025 8:58 AM EDT 8/20/2025 $12.50 Submitte…" at bounding box center [528, 469] width 901 height 491
click at [672, 525] on div "11820416 (316278163) N/A Pickup 8/21/2025 8:58 AM EDT 8/20/2025 $12.50 Submitte…" at bounding box center [528, 469] width 901 height 491
click at [245, 574] on div "11820416 (316278163) N/A Pickup 8/21/2025 8:58 AM EDT 8/20/2025 $12.50 Submitte…" at bounding box center [528, 469] width 901 height 491
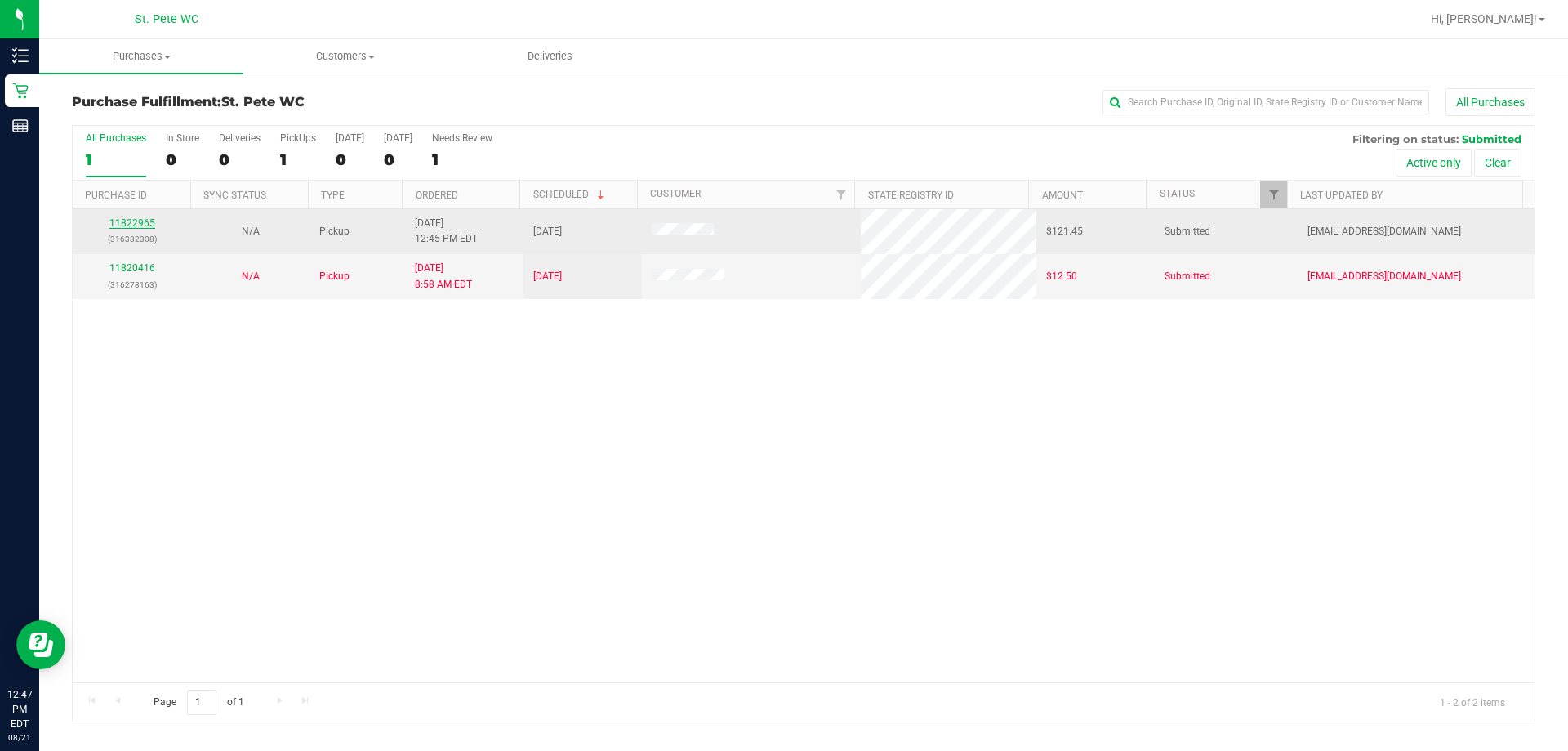
click at [134, 227] on link "11822965" at bounding box center [132, 223] width 46 height 11
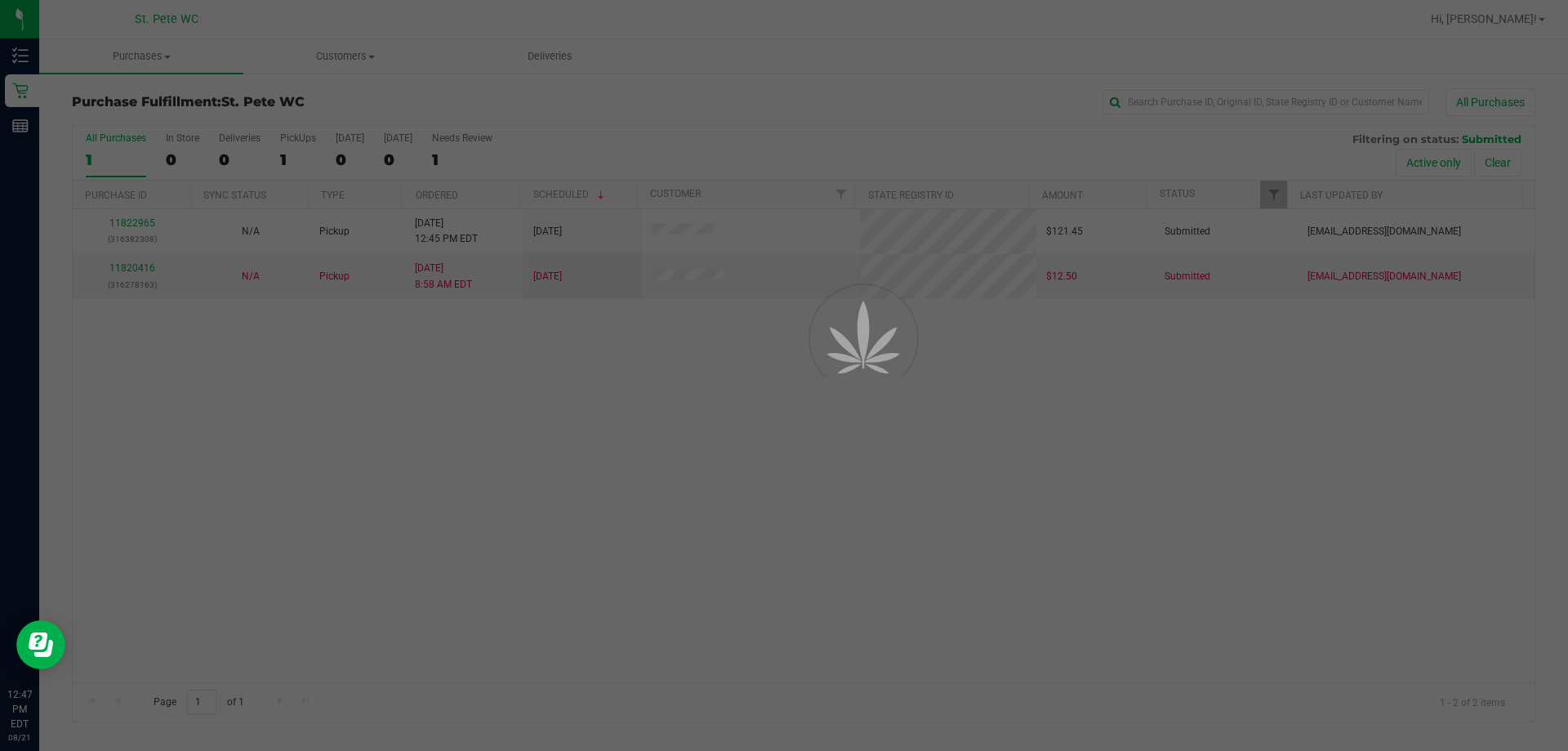
click at [133, 226] on div at bounding box center [784, 376] width 1568 height 751
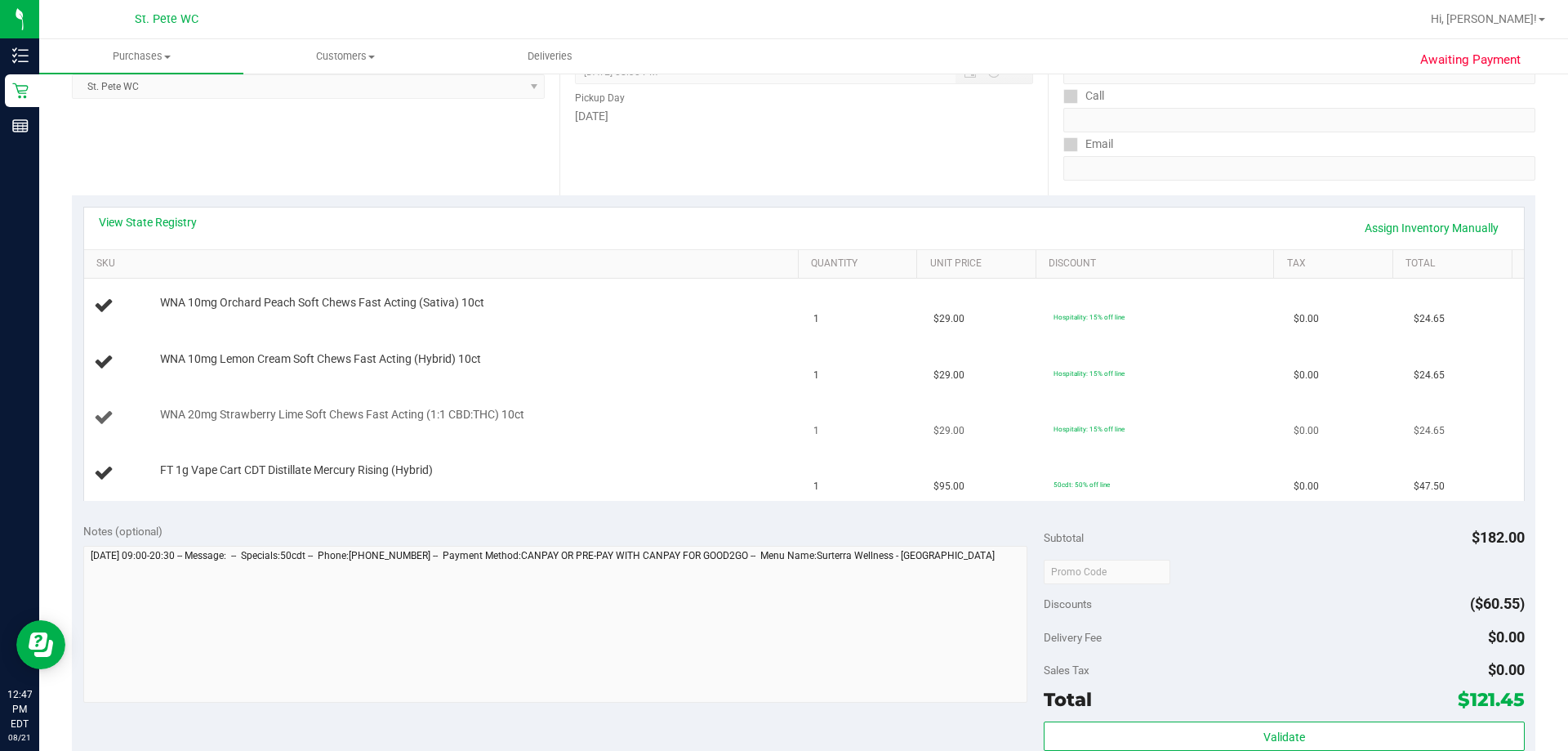
scroll to position [408, 0]
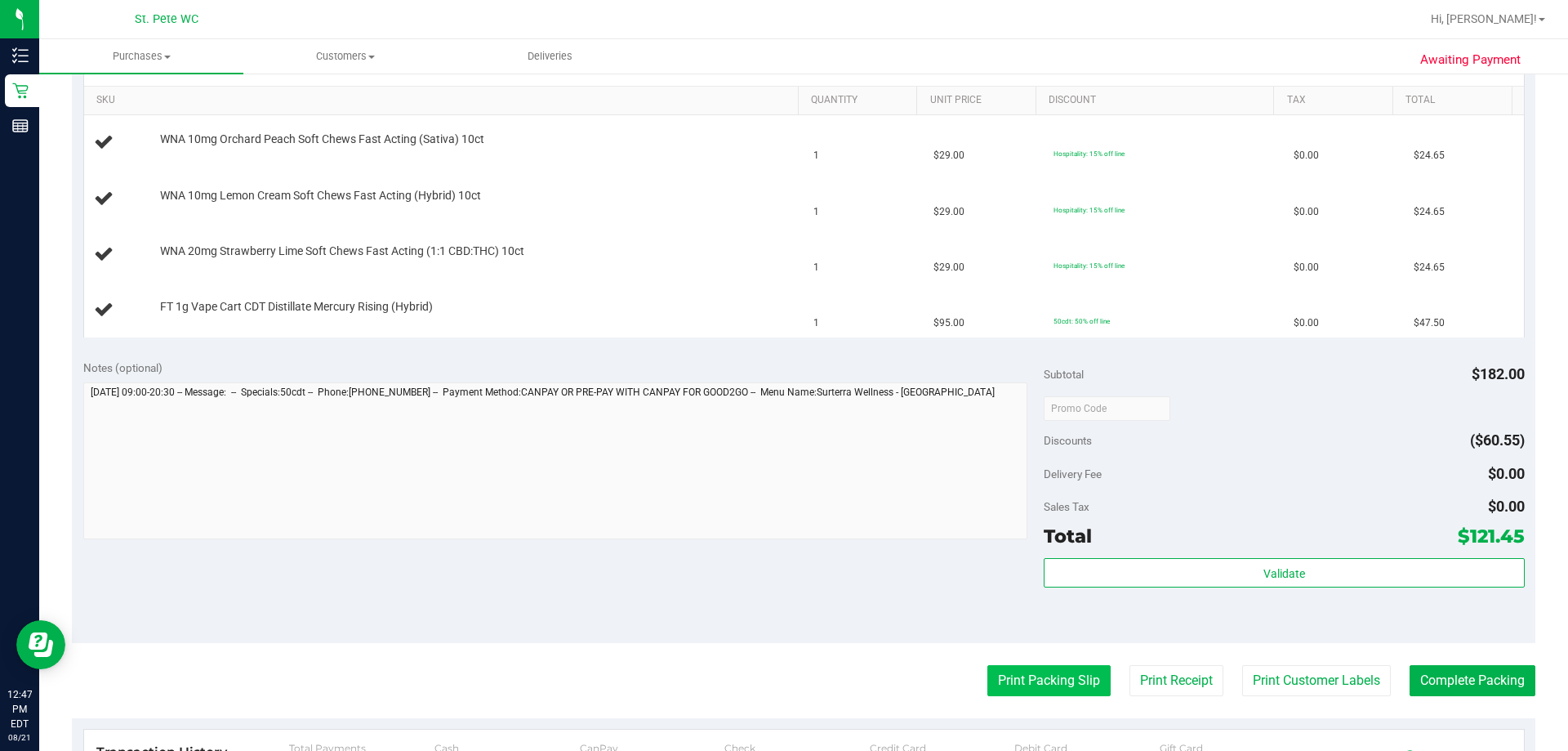
click at [947, 687] on button "Print Packing Slip" at bounding box center [1049, 680] width 123 height 31
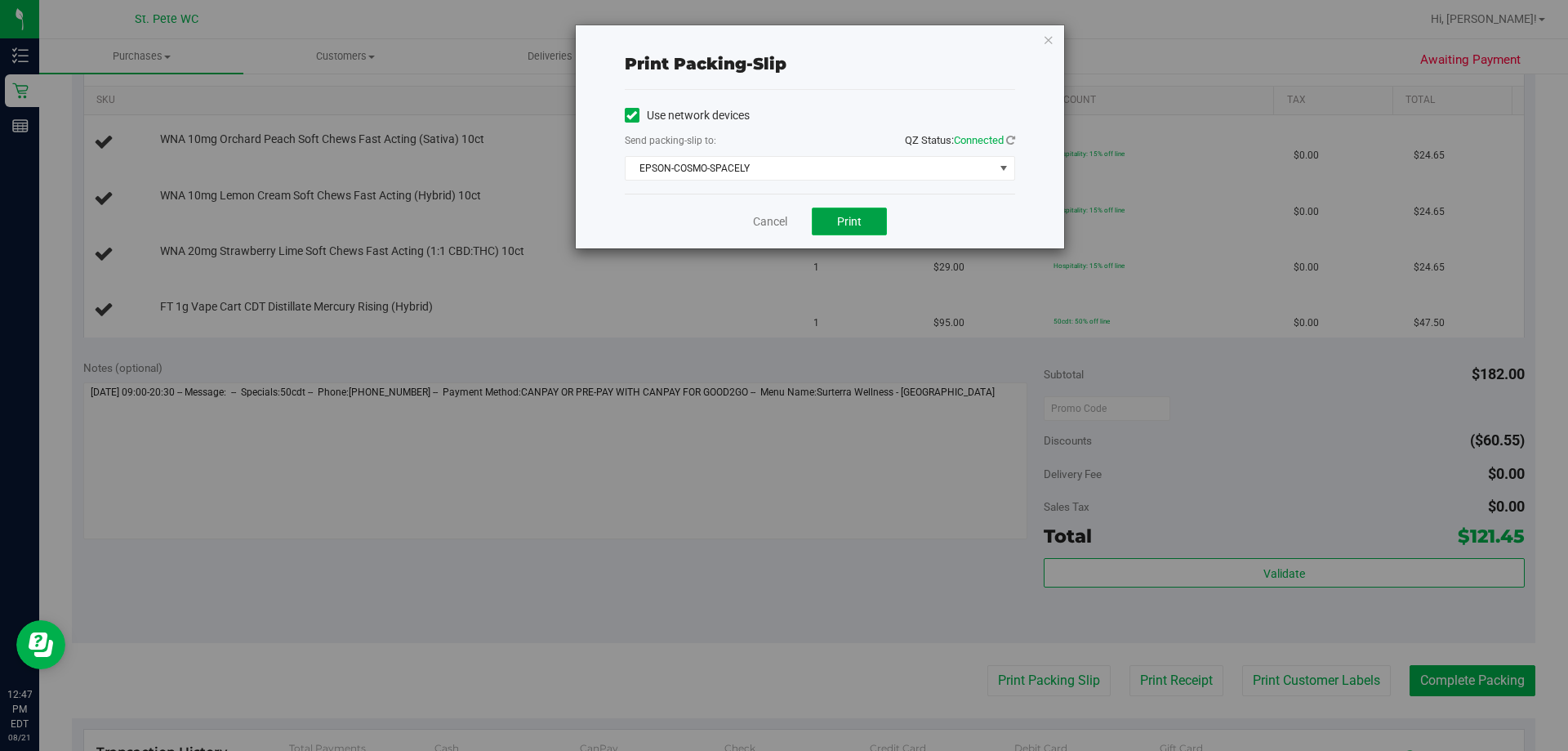
click at [830, 220] on button "Print" at bounding box center [849, 221] width 75 height 28
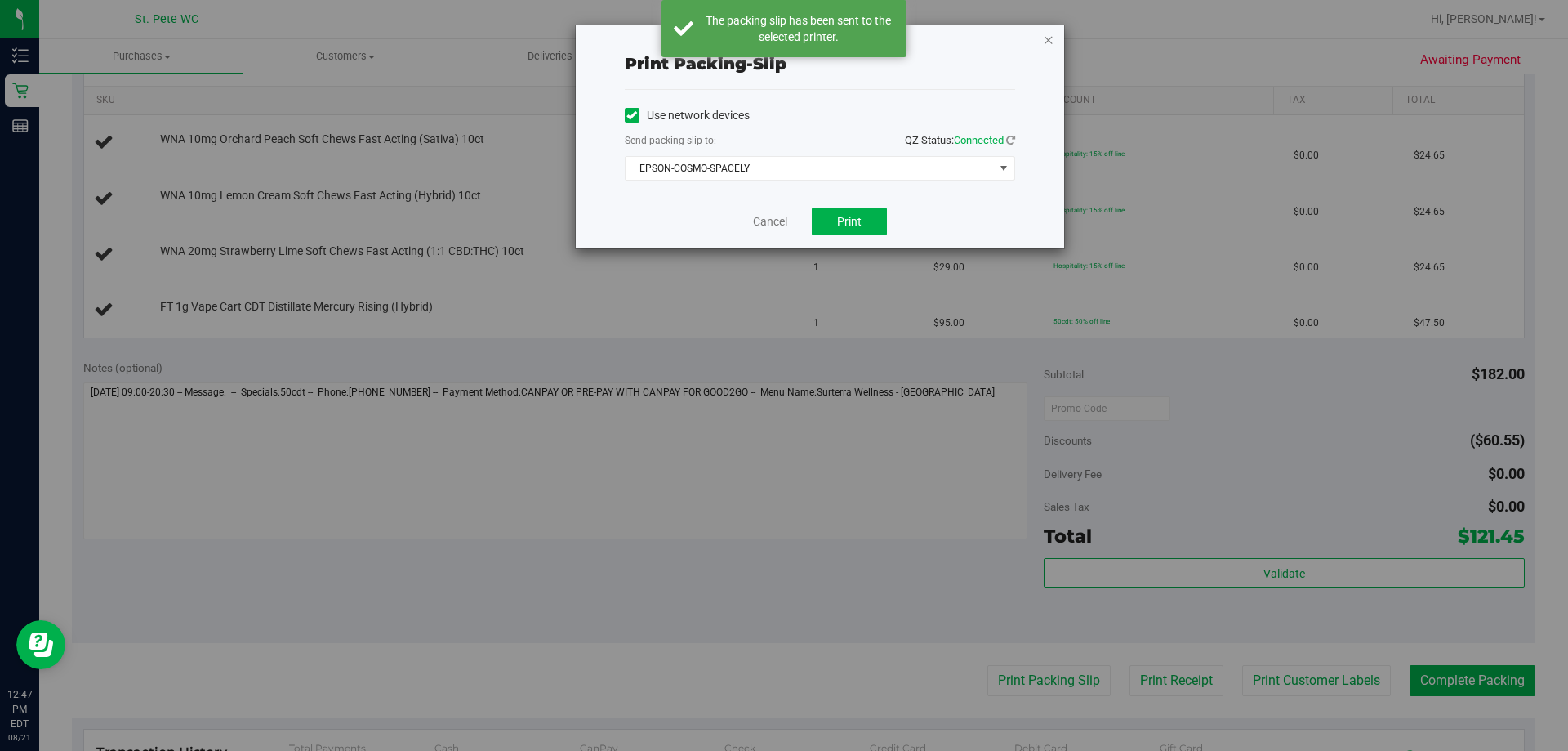
click at [947, 37] on icon "button" at bounding box center [1049, 38] width 11 height 20
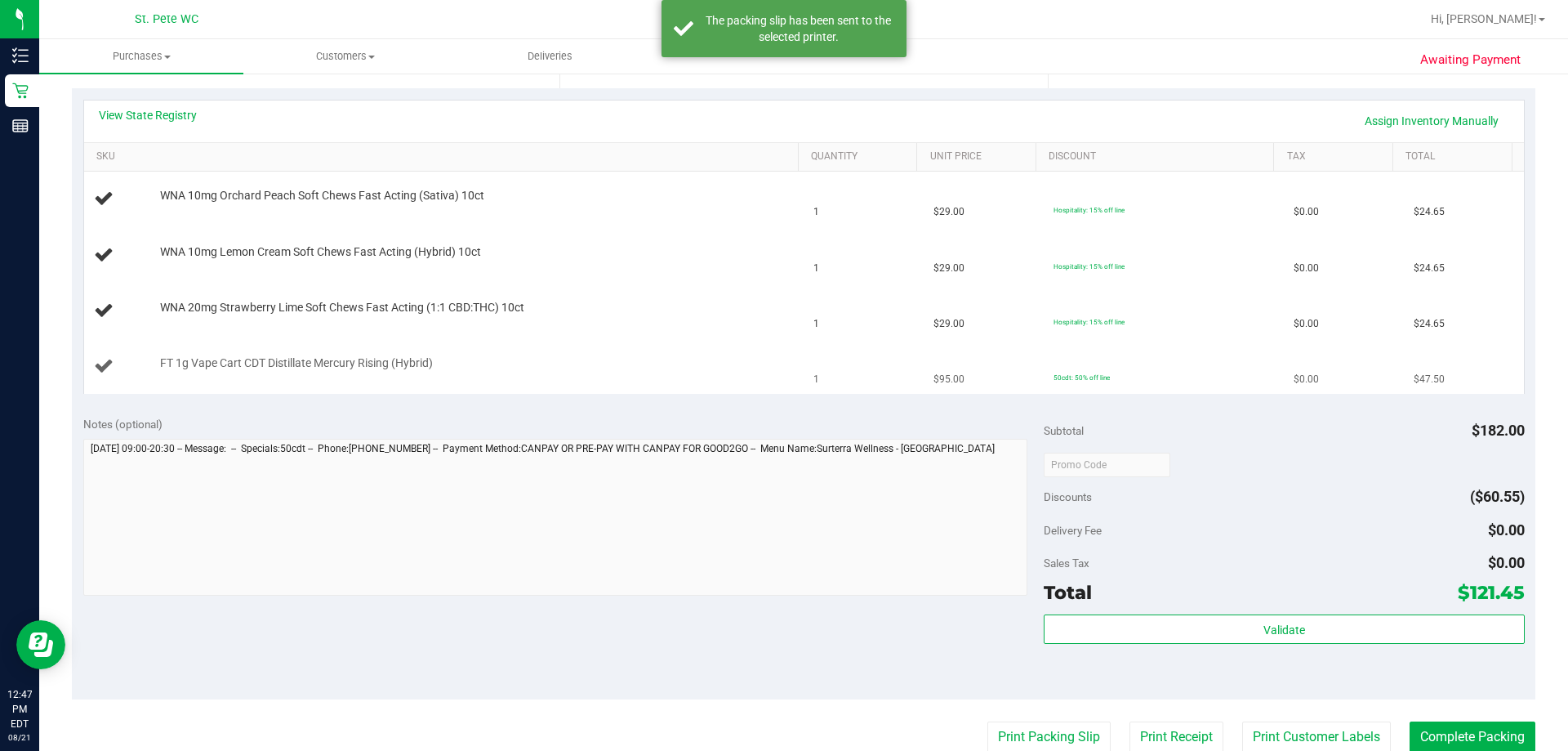
scroll to position [327, 0]
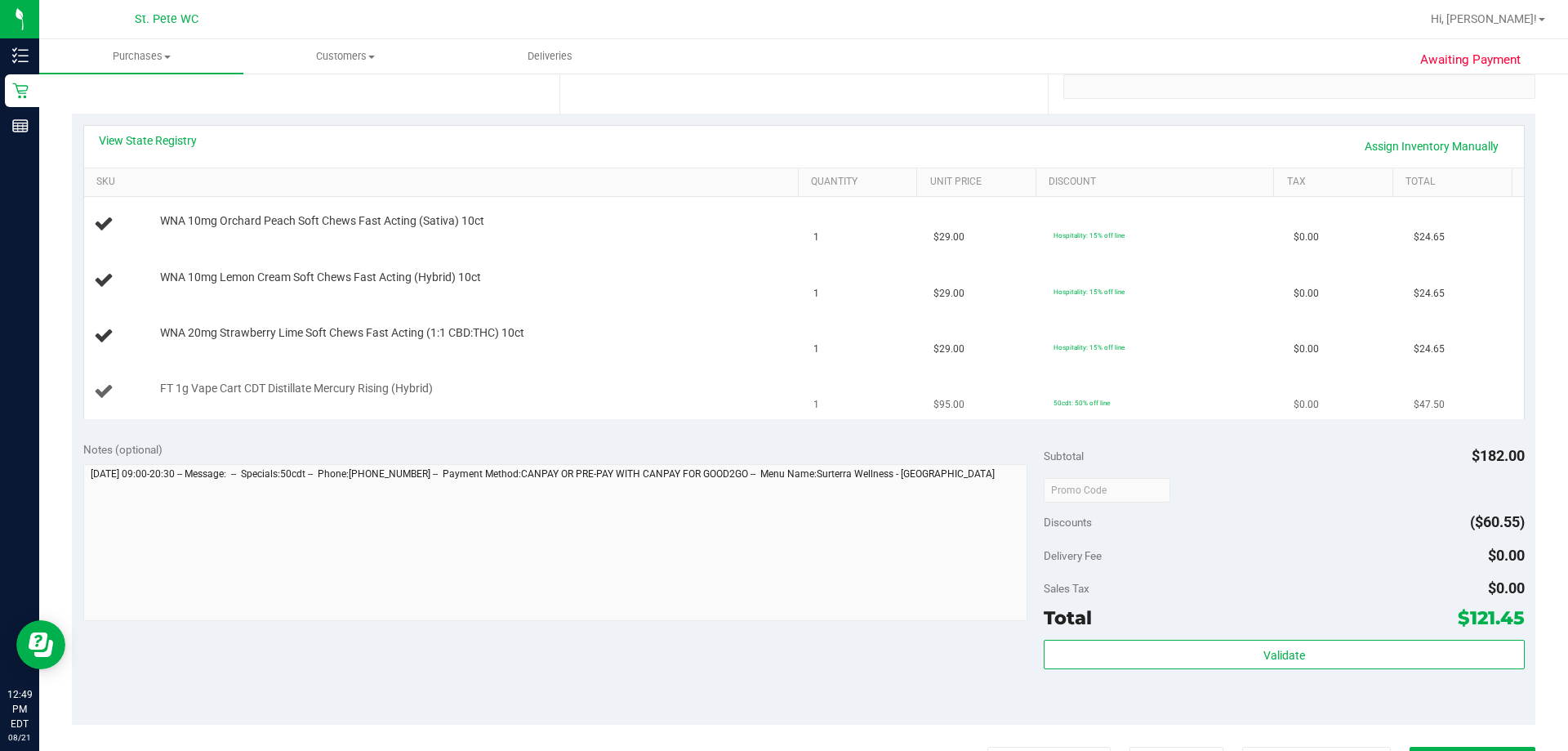
click at [947, 727] on button "Print Packing Slip" at bounding box center [1049, 761] width 123 height 31
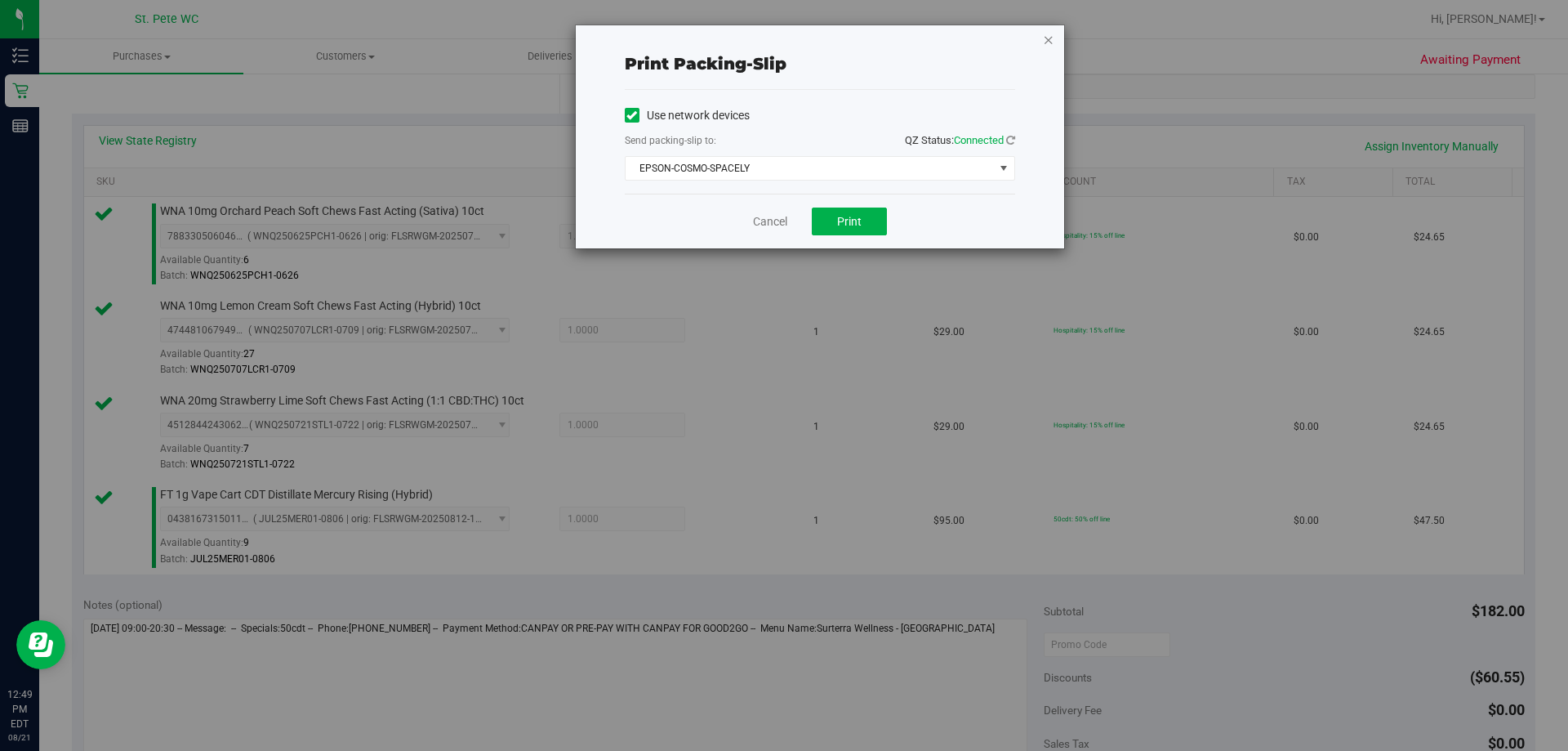
click at [947, 39] on icon "button" at bounding box center [1049, 38] width 11 height 20
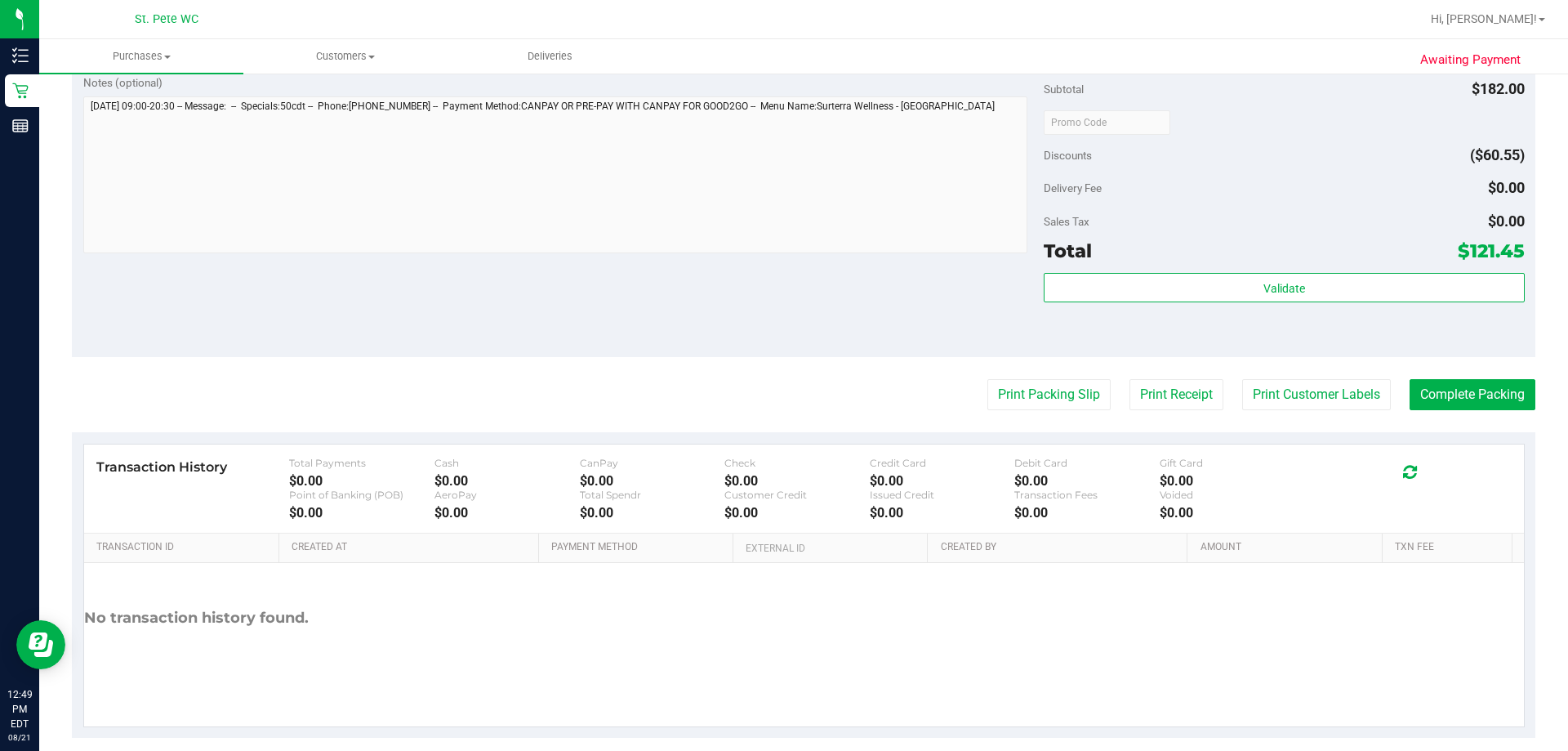
click at [947, 310] on div "Validate" at bounding box center [1284, 309] width 480 height 74
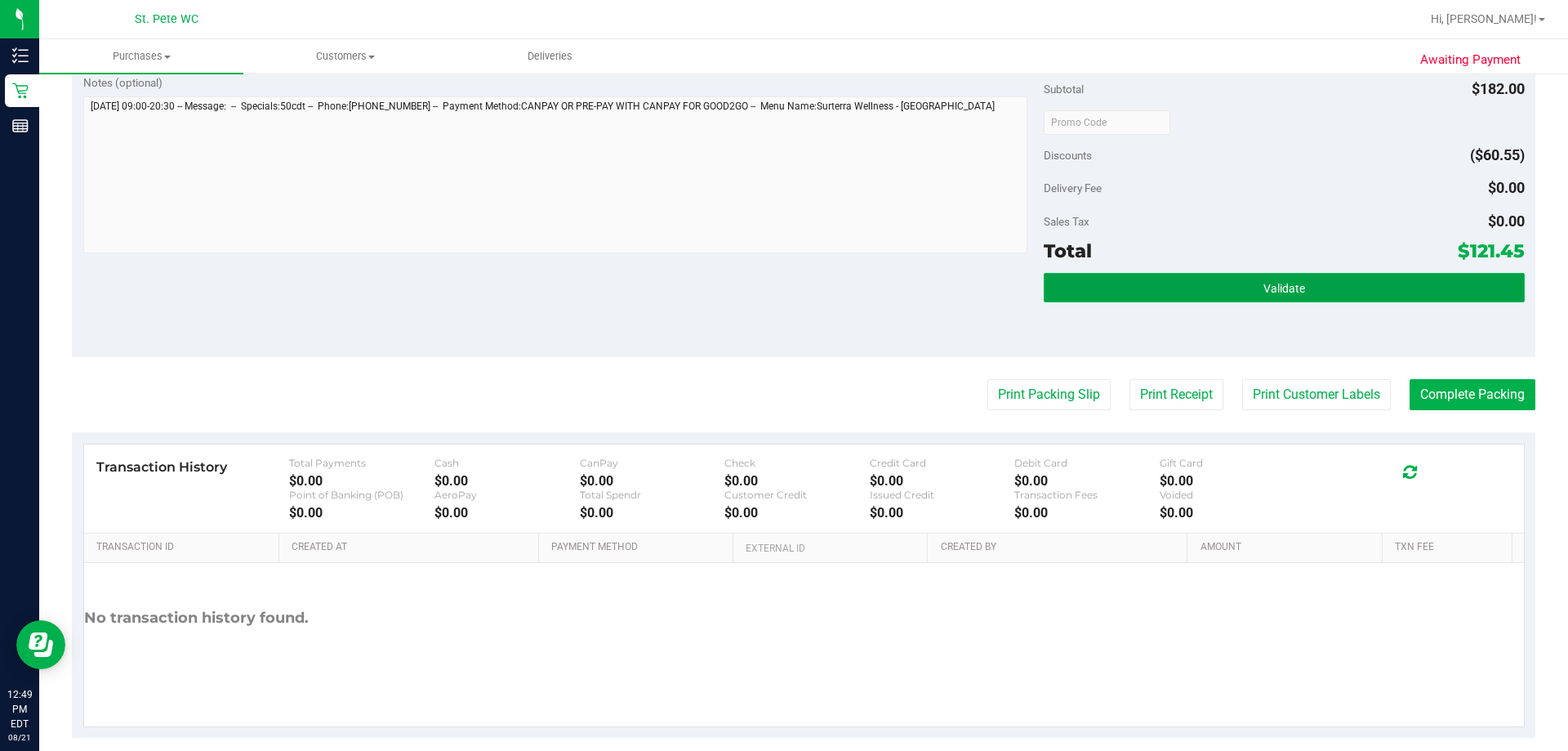
click at [947, 290] on button "Validate" at bounding box center [1284, 287] width 480 height 29
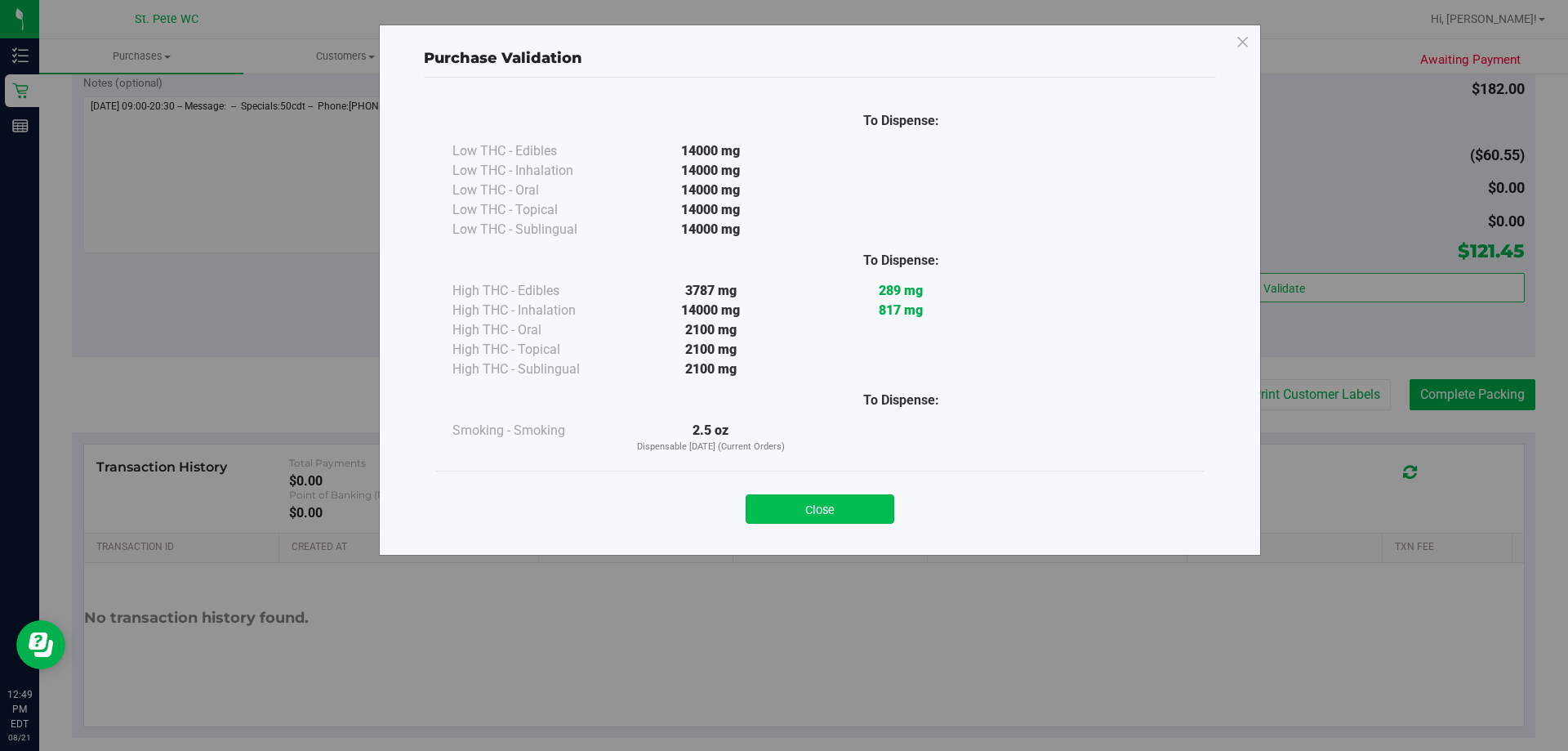
click at [832, 507] on button "Close" at bounding box center [820, 508] width 148 height 29
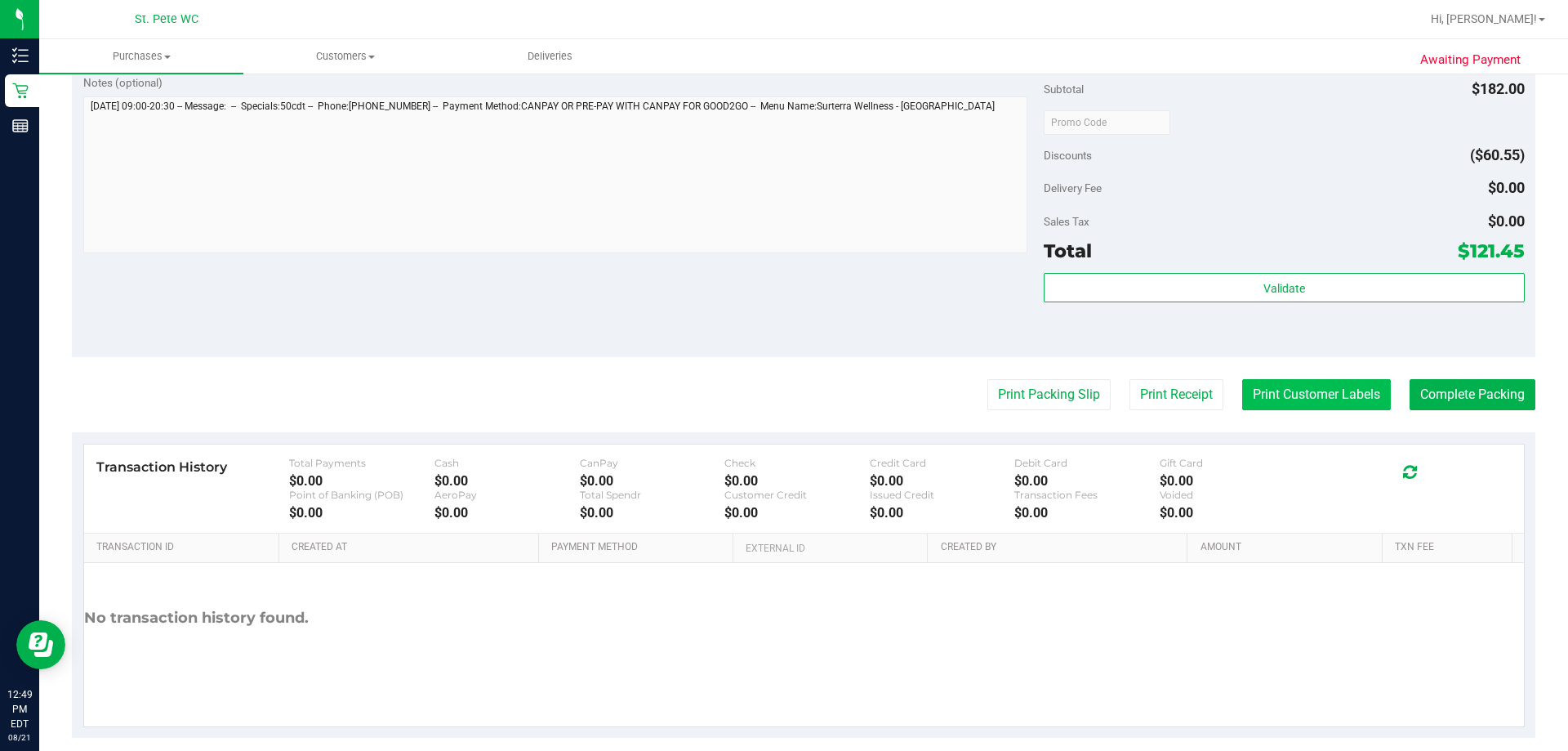
click at [947, 397] on button "Print Customer Labels" at bounding box center [1316, 394] width 148 height 31
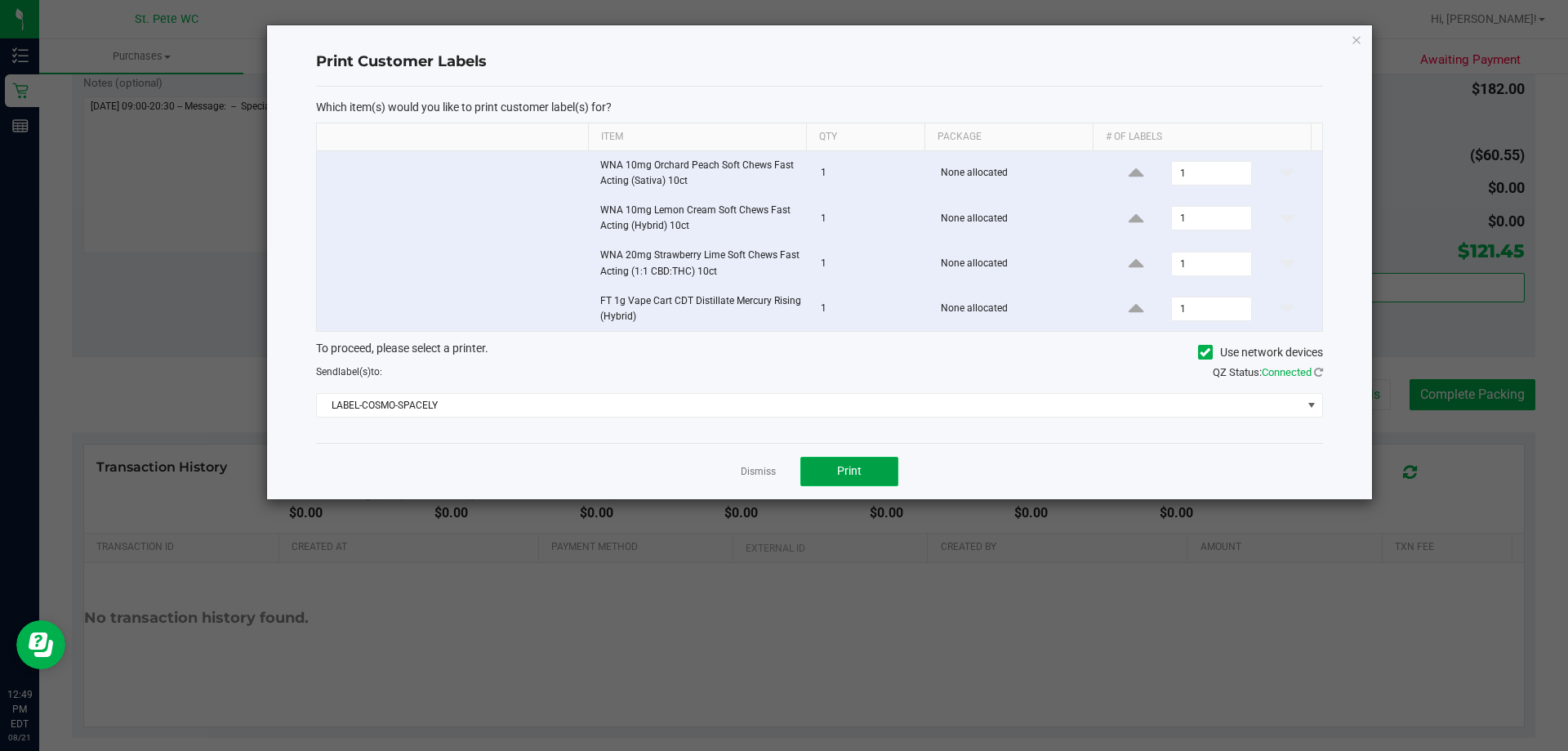
click at [849, 462] on button "Print" at bounding box center [849, 471] width 98 height 29
click at [947, 35] on icon "button" at bounding box center [1357, 38] width 11 height 20
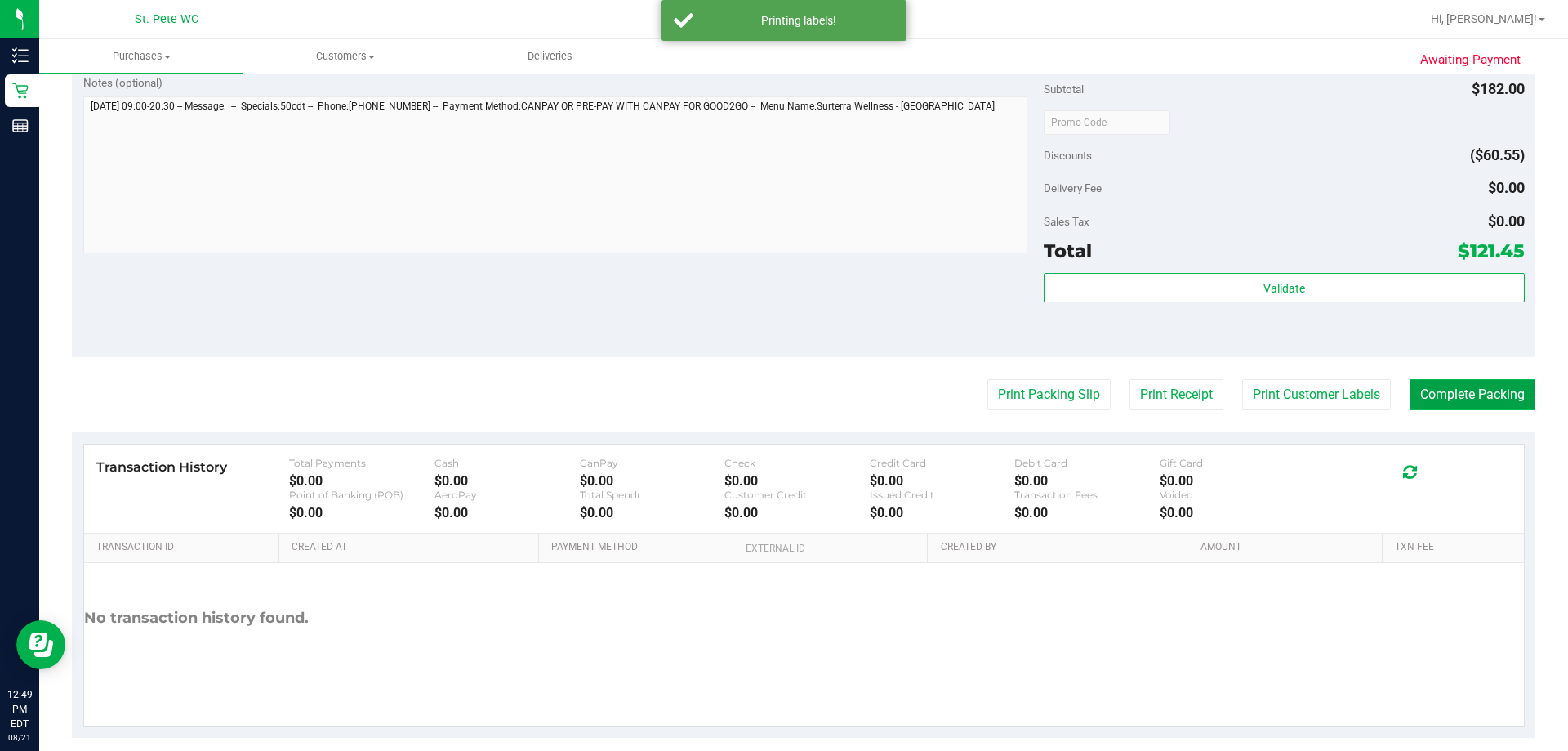
click at [947, 397] on button "Complete Packing" at bounding box center [1473, 394] width 126 height 31
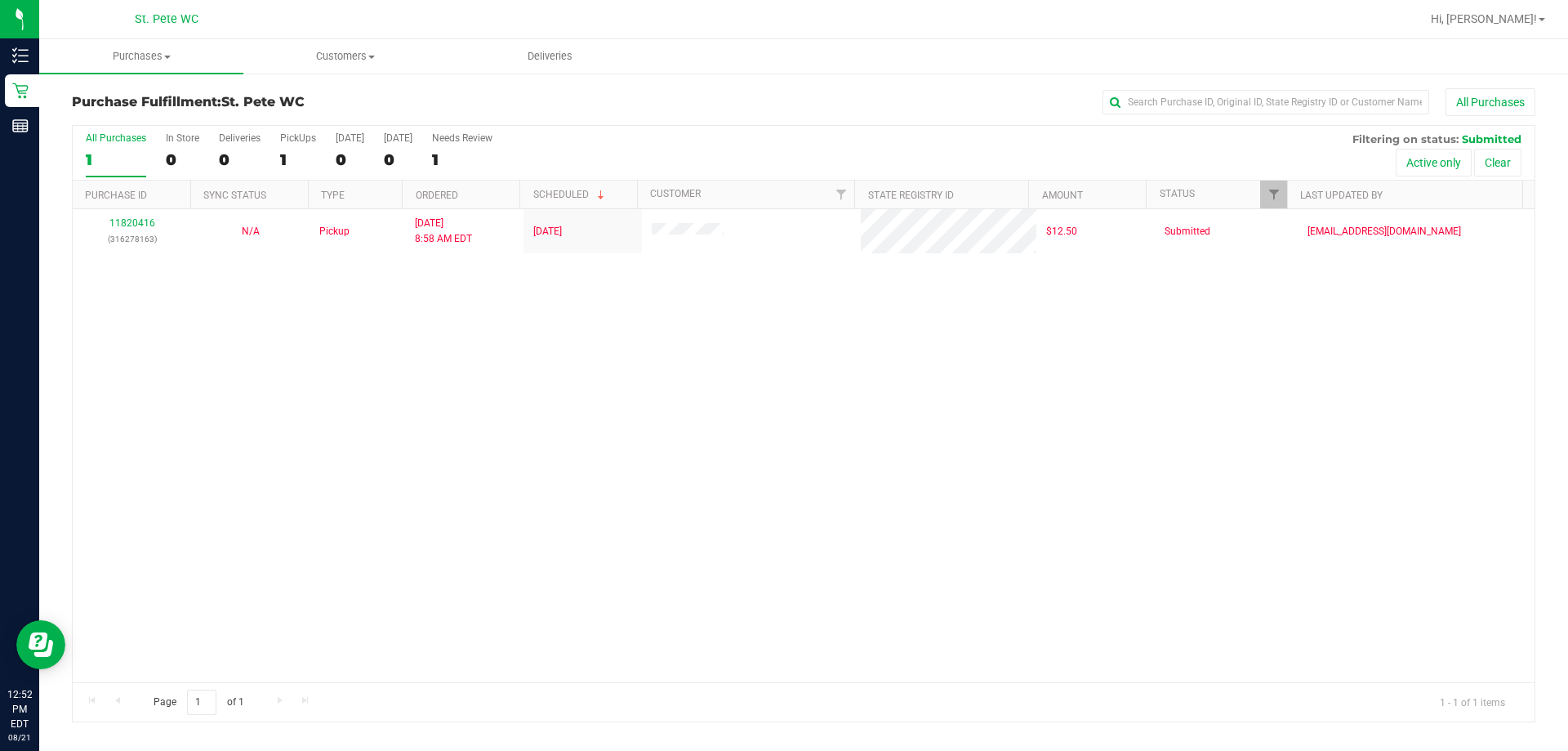
click at [407, 468] on div "11820416 (316278163) N/A Pickup [DATE] 8:58 AM EDT 8/20/2025 $12.50 Submitted […" at bounding box center [804, 446] width 1462 height 473
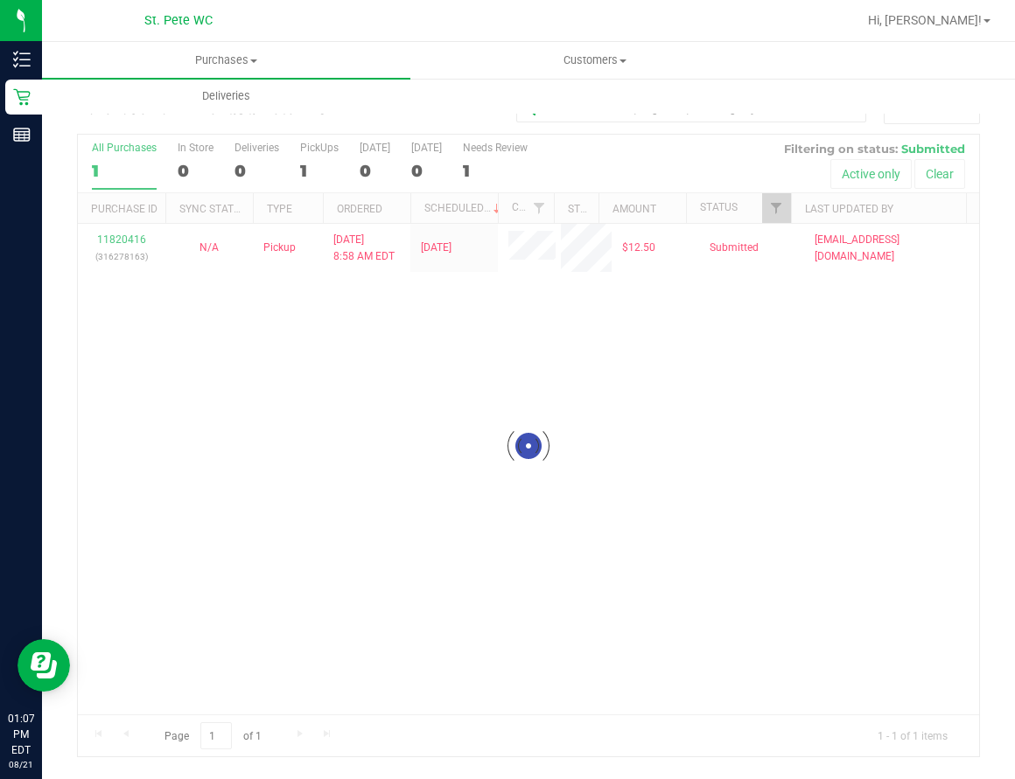
click at [444, 422] on div "Loading... 11820416 (316278163) N/A Pickup [DATE] 8:58 AM EDT 8/20/2025 $12.50 …" at bounding box center [528, 469] width 901 height 491
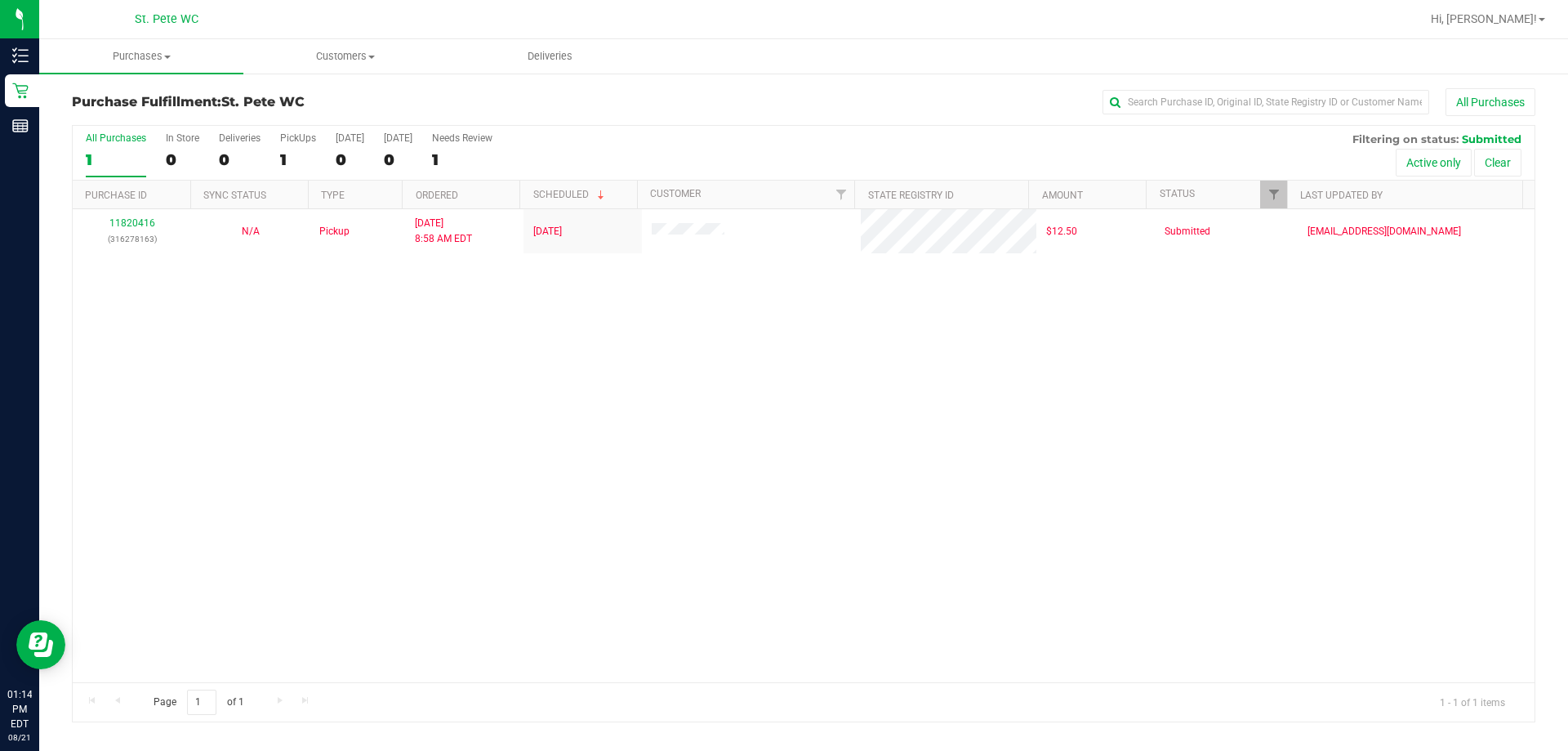
drag, startPoint x: 403, startPoint y: 428, endPoint x: 723, endPoint y: 75, distance: 476.5
click at [403, 428] on div "11820416 (316278163) N/A Pickup [DATE] 8:58 AM EDT 8/20/2025 $12.50 Submitted […" at bounding box center [804, 446] width 1462 height 473
